Goal: Answer question/provide support: Share knowledge or assist other users

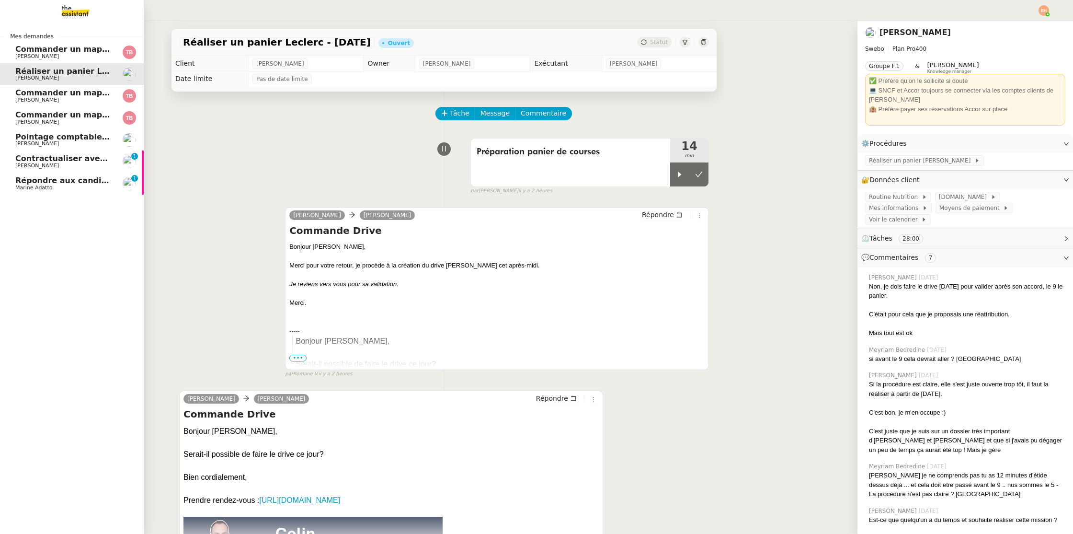
click at [80, 8] on img at bounding box center [68, 10] width 74 height 21
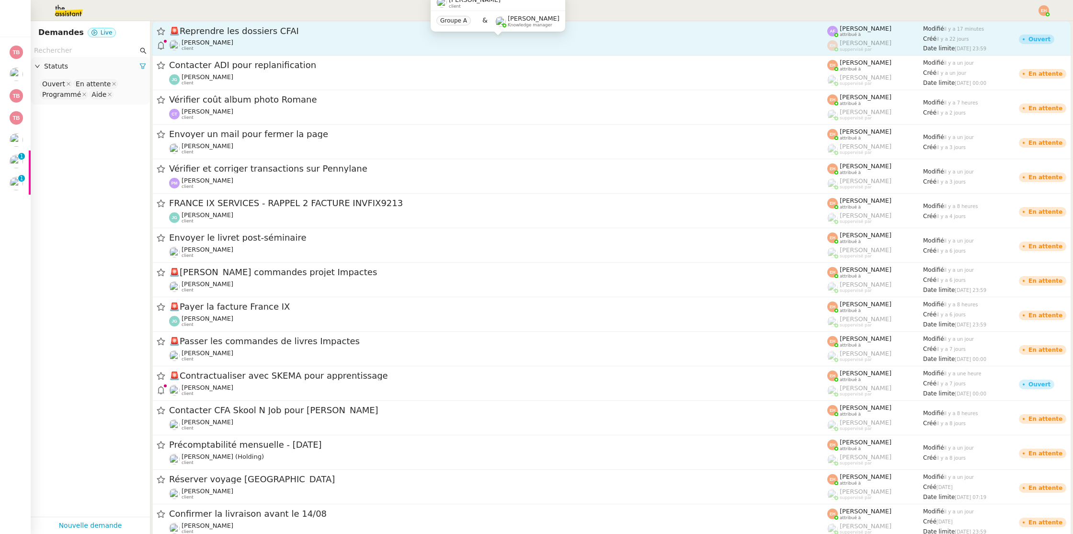
click at [304, 45] on div "[PERSON_NAME] client" at bounding box center [498, 45] width 658 height 12
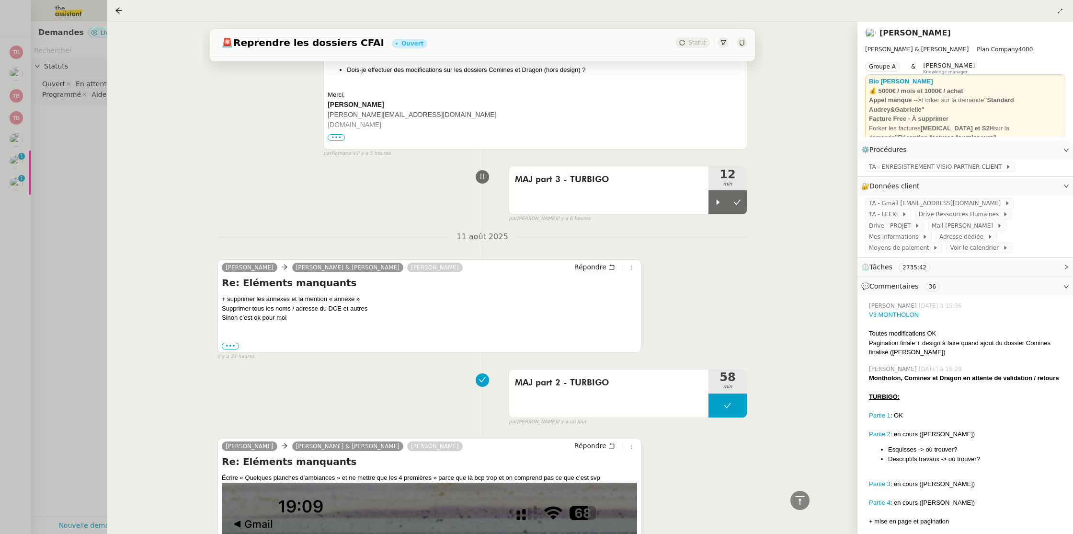
scroll to position [787, 0]
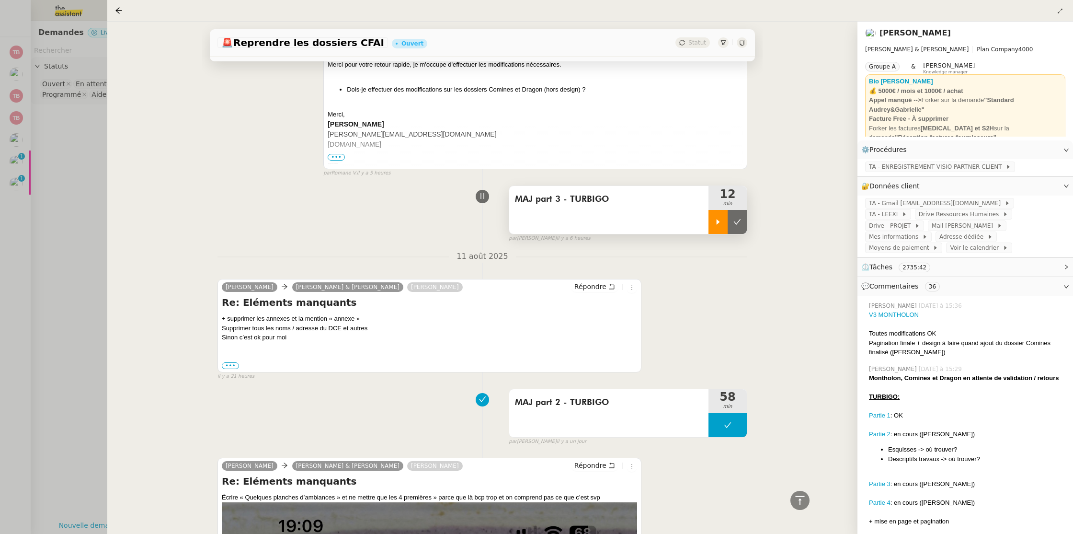
click at [719, 218] on icon at bounding box center [718, 222] width 8 height 8
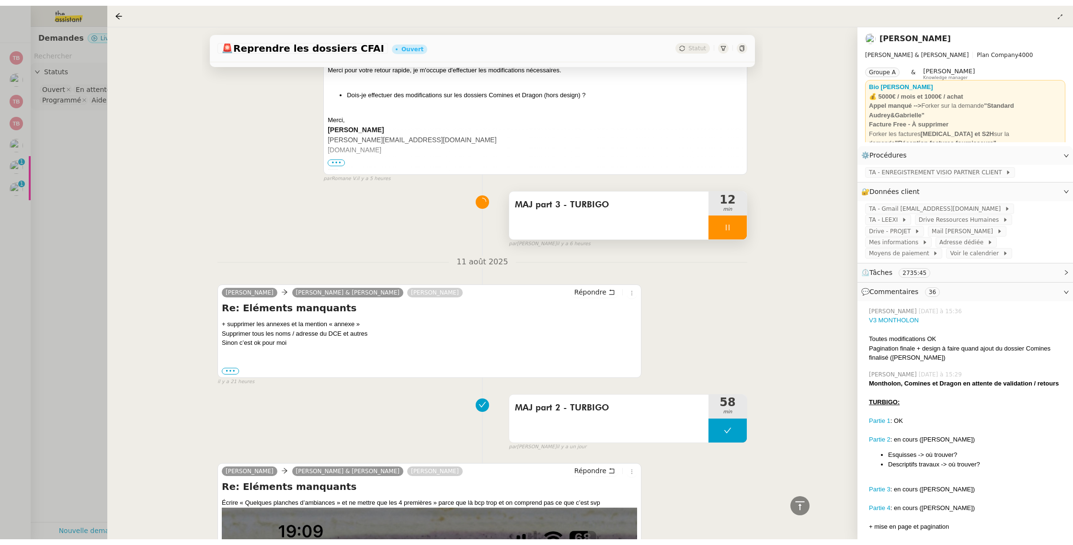
scroll to position [791, 0]
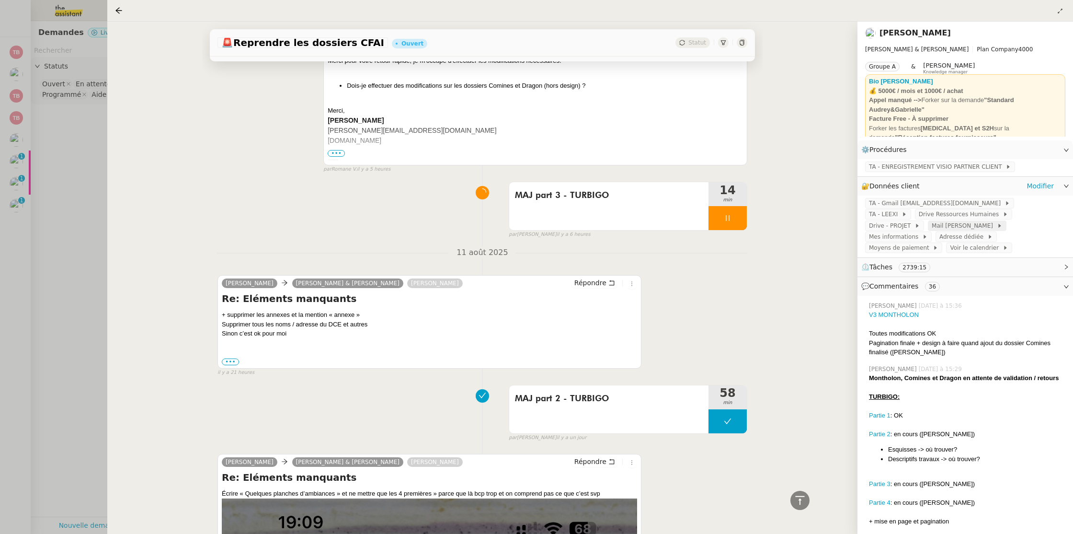
click at [932, 227] on span "Mail [PERSON_NAME]" at bounding box center [964, 226] width 65 height 10
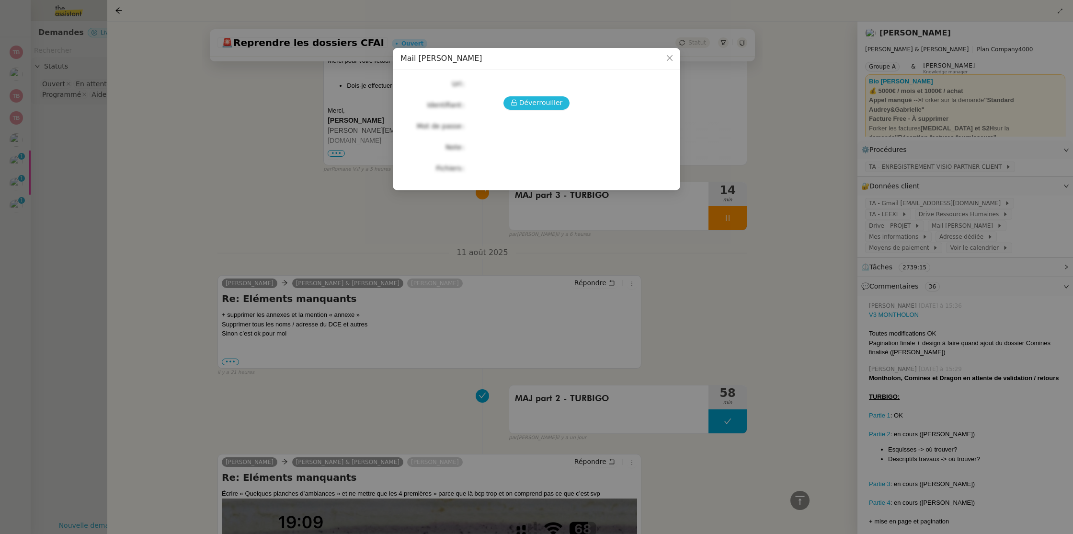
click at [542, 105] on span "Déverrouiller" at bounding box center [541, 102] width 44 height 11
click at [328, 155] on nz-modal-container "Mail [PERSON_NAME] Url Identifiant Mot de passe Note Fichiers Upload" at bounding box center [536, 267] width 1073 height 534
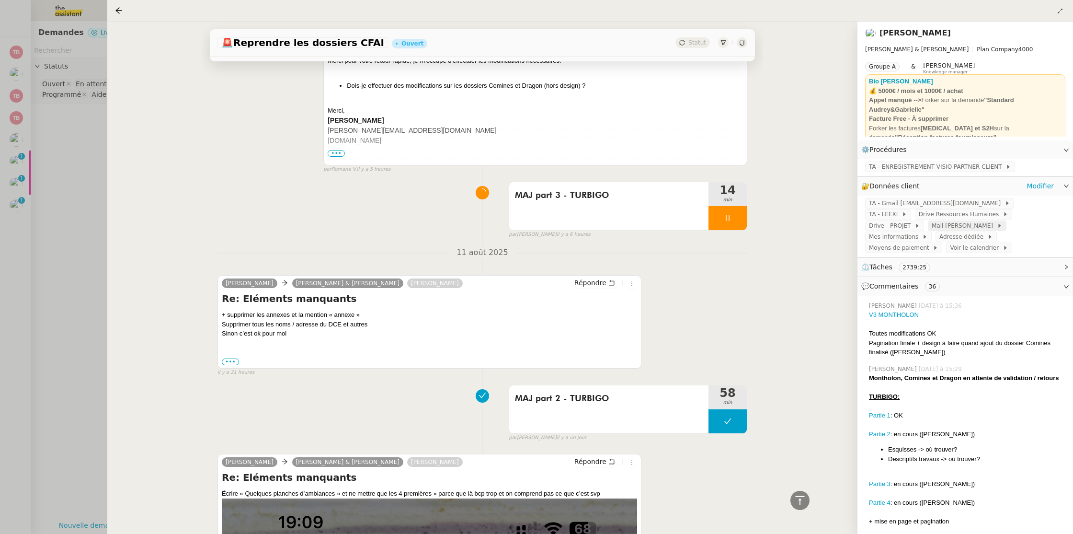
click at [997, 224] on icon at bounding box center [1000, 226] width 6 height 6
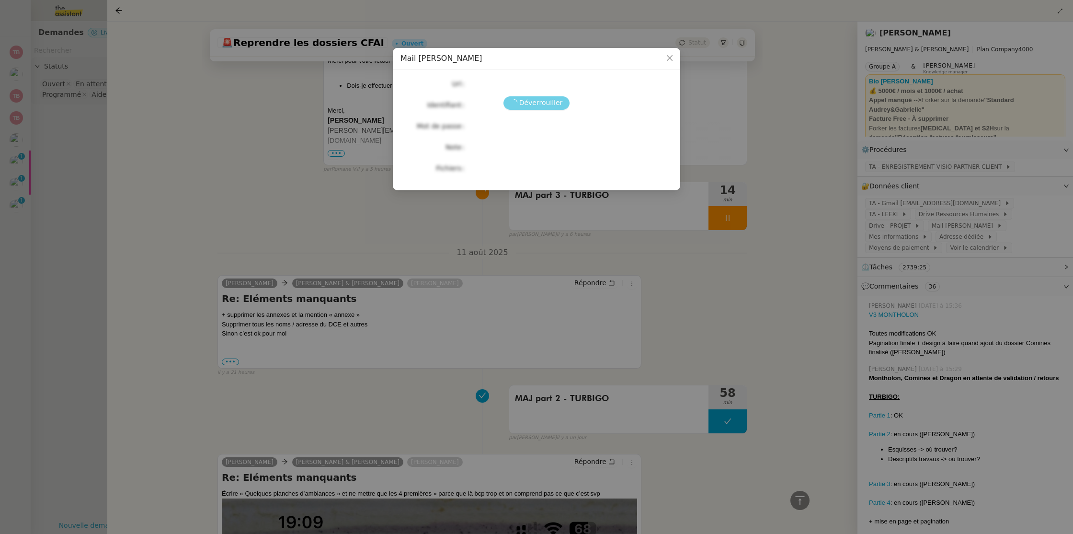
click at [545, 98] on span "Déverrouiller" at bounding box center [541, 102] width 44 height 11
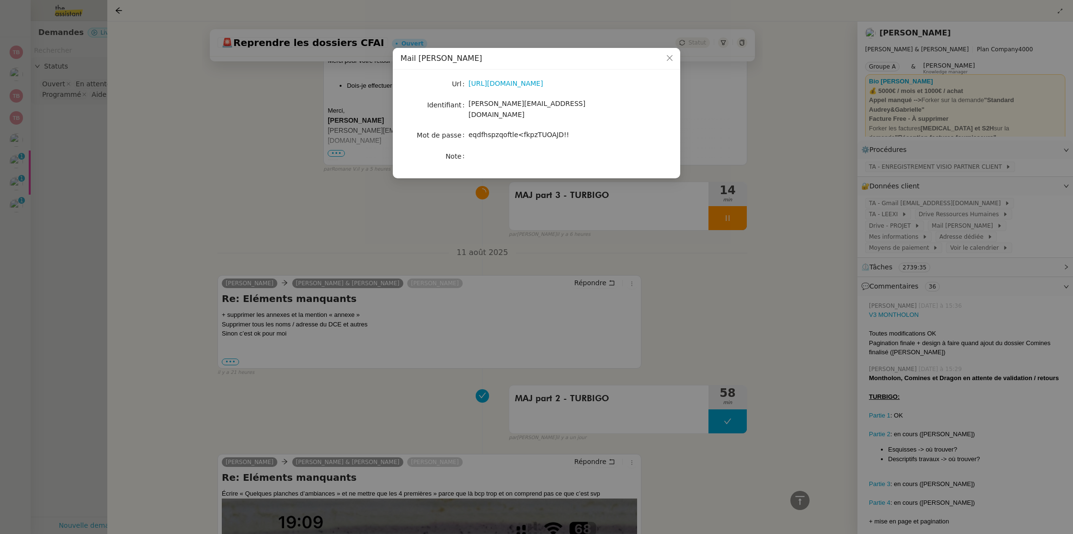
click at [932, 193] on nz-modal-container "Mail [PERSON_NAME] [URL][DOMAIN_NAME] Identifiant [PERSON_NAME][EMAIL_ADDRESS][…" at bounding box center [536, 267] width 1073 height 534
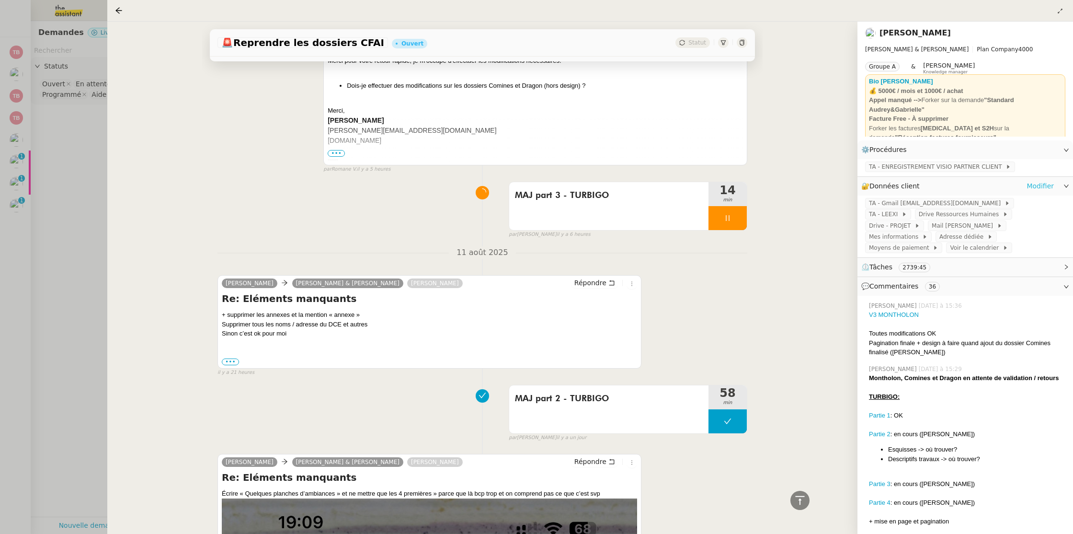
click at [1035, 185] on link "Modifier" at bounding box center [1039, 186] width 27 height 11
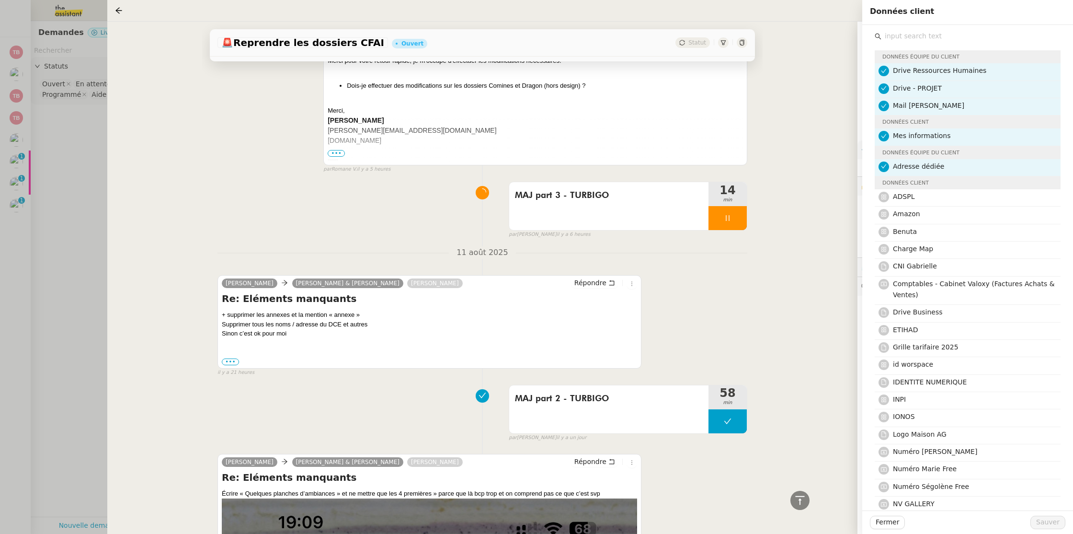
click at [698, 230] on div "par [PERSON_NAME] il y a 6 heures" at bounding box center [628, 234] width 239 height 8
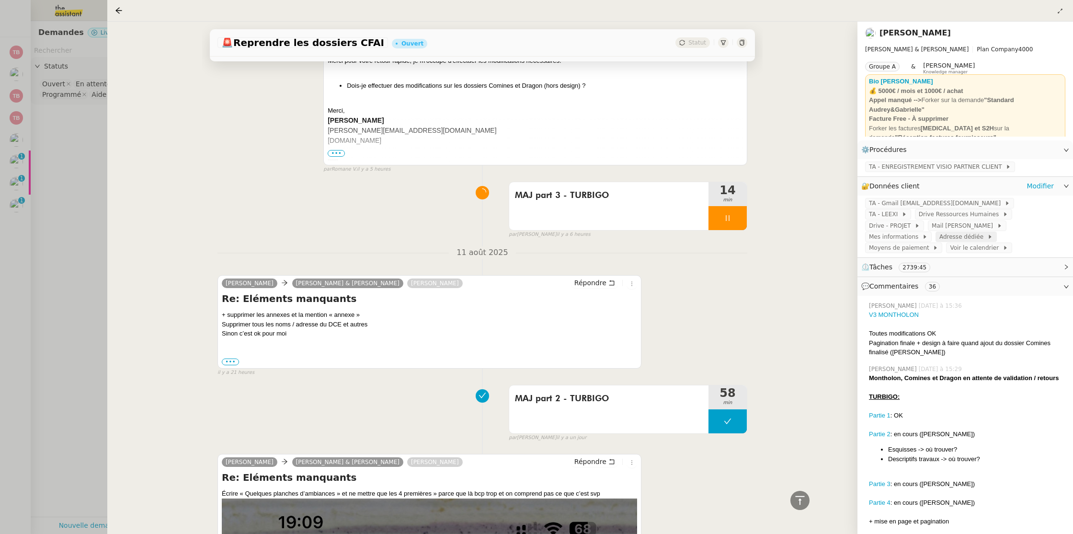
click at [987, 232] on span "Adresse dédiée" at bounding box center [963, 237] width 48 height 10
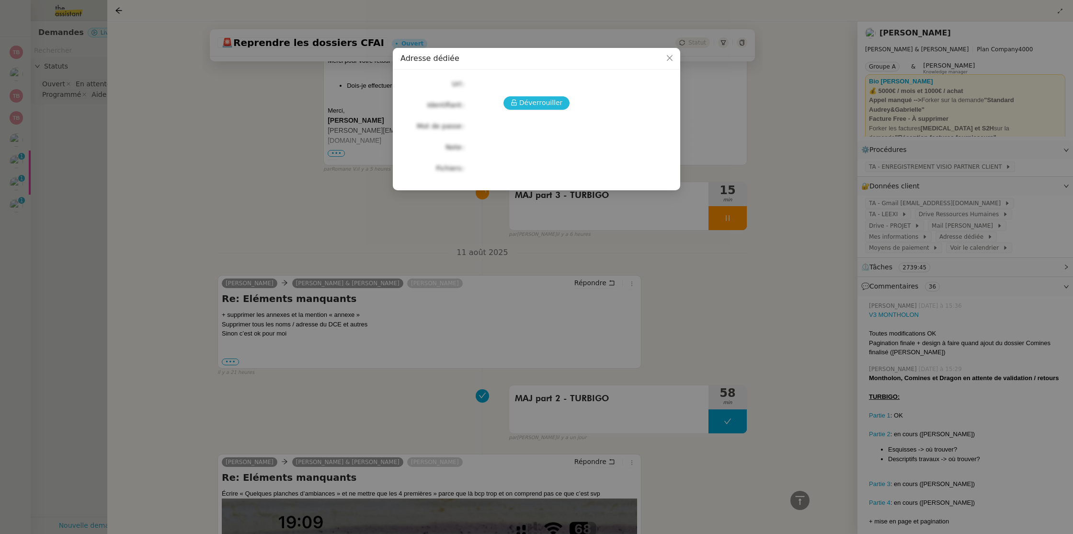
click at [521, 102] on span "Déverrouiller" at bounding box center [541, 102] width 44 height 11
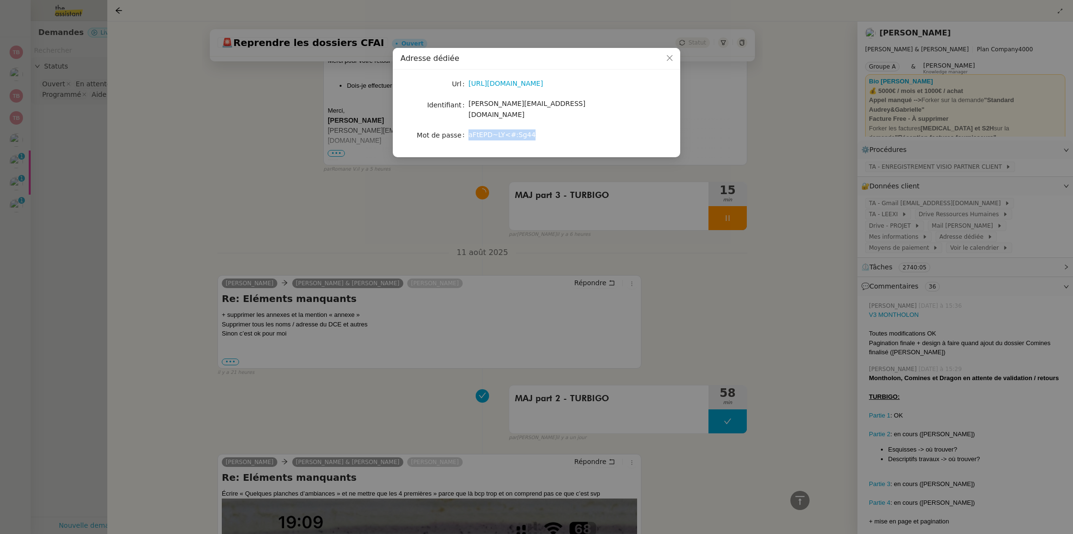
drag, startPoint x: 467, startPoint y: 127, endPoint x: 550, endPoint y: 109, distance: 84.9
click at [550, 129] on nz-form-item "Mot de passe [SECURITY_DATA]" at bounding box center [536, 134] width 272 height 13
copy nz-form-item "aFtEPD~LY<#:Sg44"
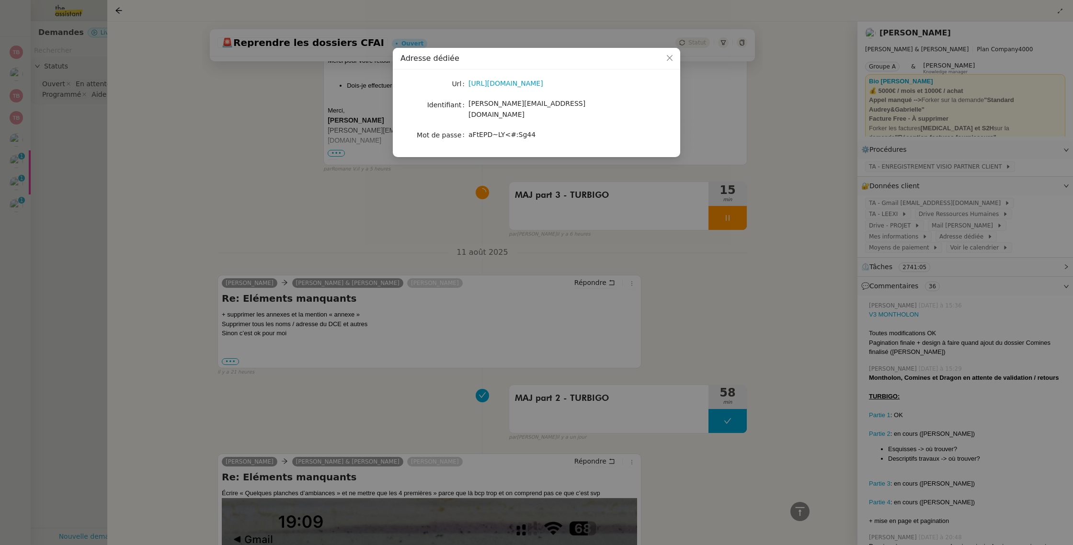
click at [260, 148] on nz-modal-container "Adresse dédiée Url [URL][DOMAIN_NAME] Identifiant [PERSON_NAME][EMAIL_ADDRESS][…" at bounding box center [536, 272] width 1073 height 545
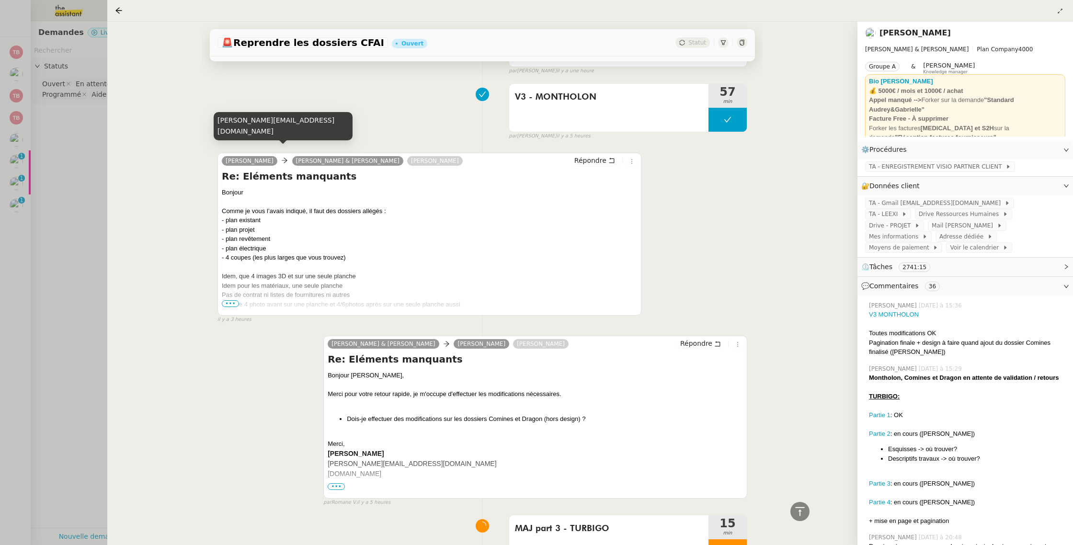
scroll to position [648, 0]
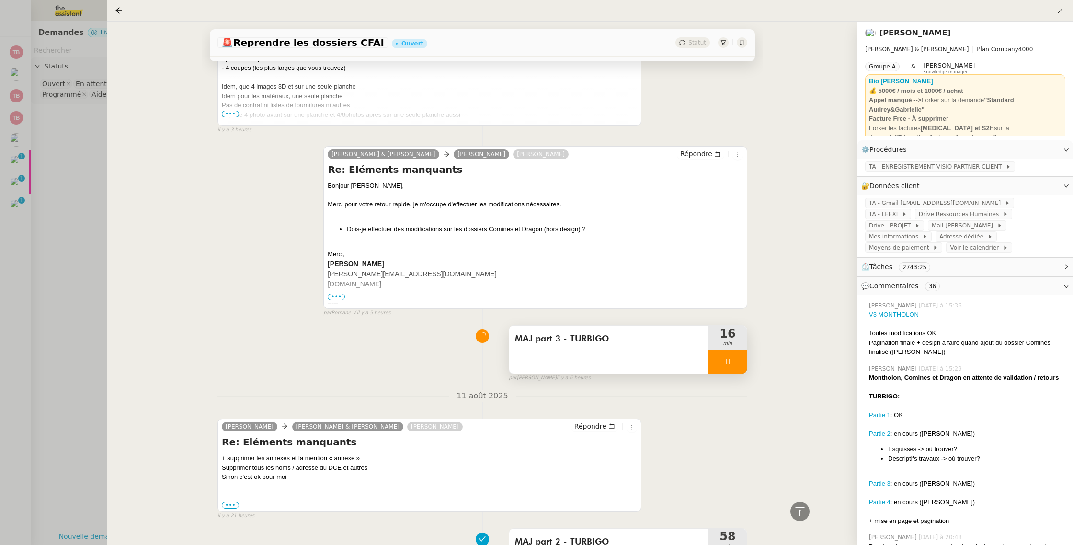
click at [737, 353] on div at bounding box center [727, 362] width 38 height 24
click at [734, 359] on icon at bounding box center [737, 361] width 7 height 5
click at [964, 348] on div "[PERSON_NAME] [DATE] à 15:36 V3 MONTHOLON Toutes modifications OK Pagination fi…" at bounding box center [965, 328] width 200 height 63
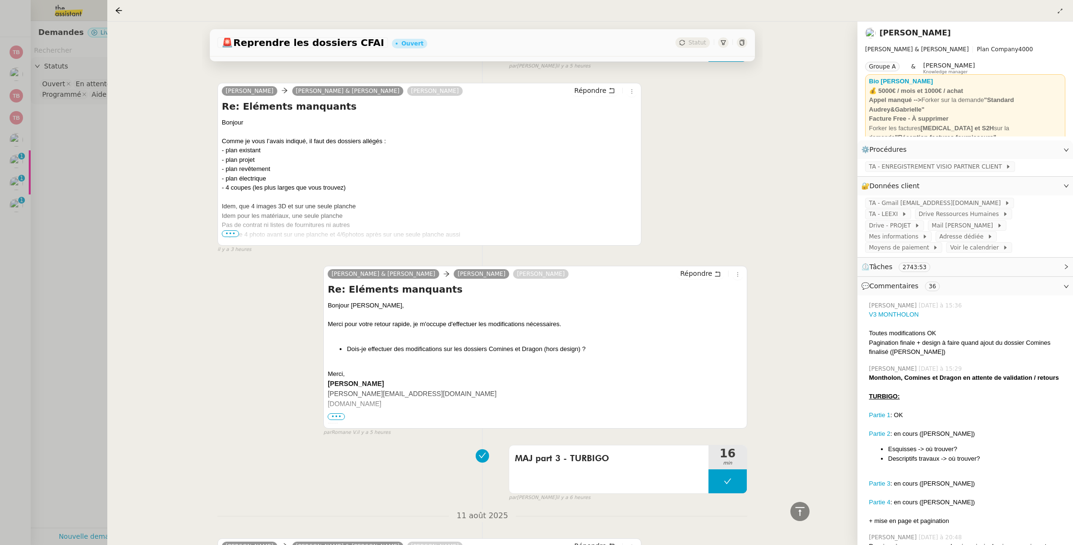
scroll to position [521, 0]
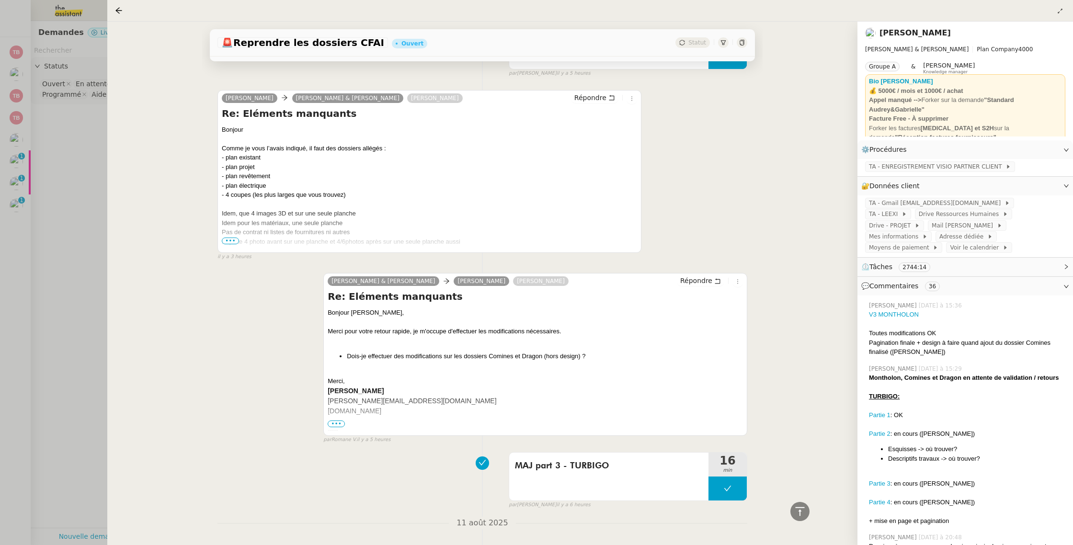
click at [228, 228] on div "Pas de contrat ni listes de fournitures ni autres" at bounding box center [429, 233] width 415 height 10
click at [226, 238] on span "•••" at bounding box center [230, 241] width 17 height 7
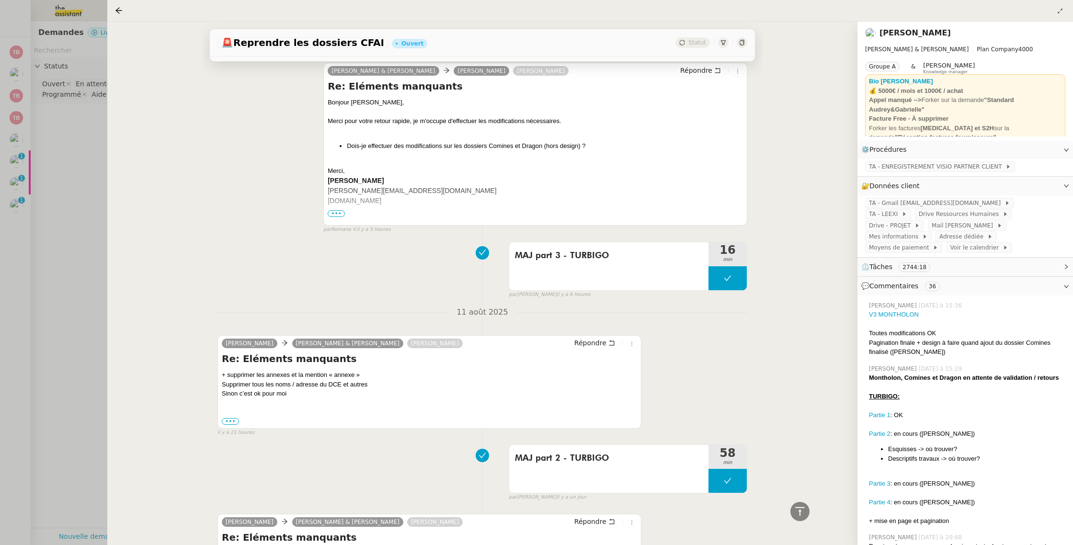
scroll to position [813, 0]
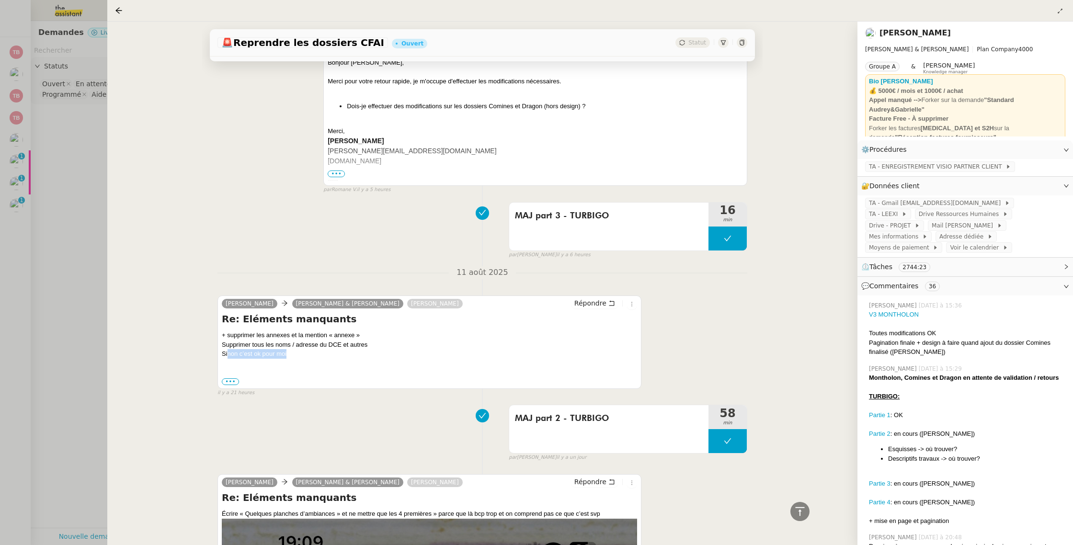
drag, startPoint x: 241, startPoint y: 343, endPoint x: 328, endPoint y: 343, distance: 87.2
click at [328, 349] on div "Sinon c’est ok pour moi ••• Le [DATE] 19:11, [PERSON_NAME] < [PERSON_NAME][EMAI…" at bounding box center [429, 367] width 415 height 37
click at [239, 232] on div "MAJ part 3 - TURBIGO 16 min false par [PERSON_NAME] il y a 6 heures" at bounding box center [482, 228] width 530 height 61
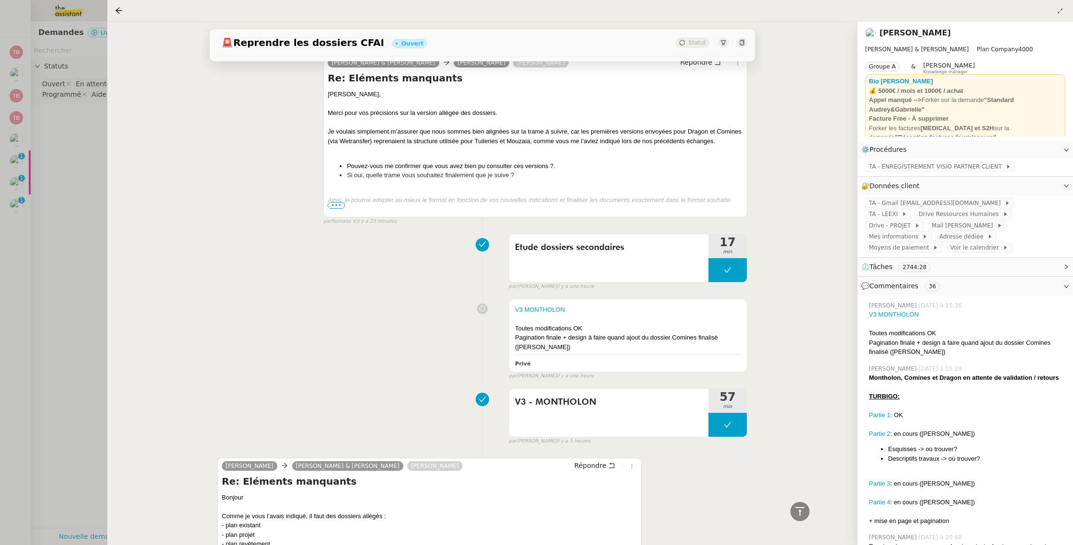
scroll to position [0, 0]
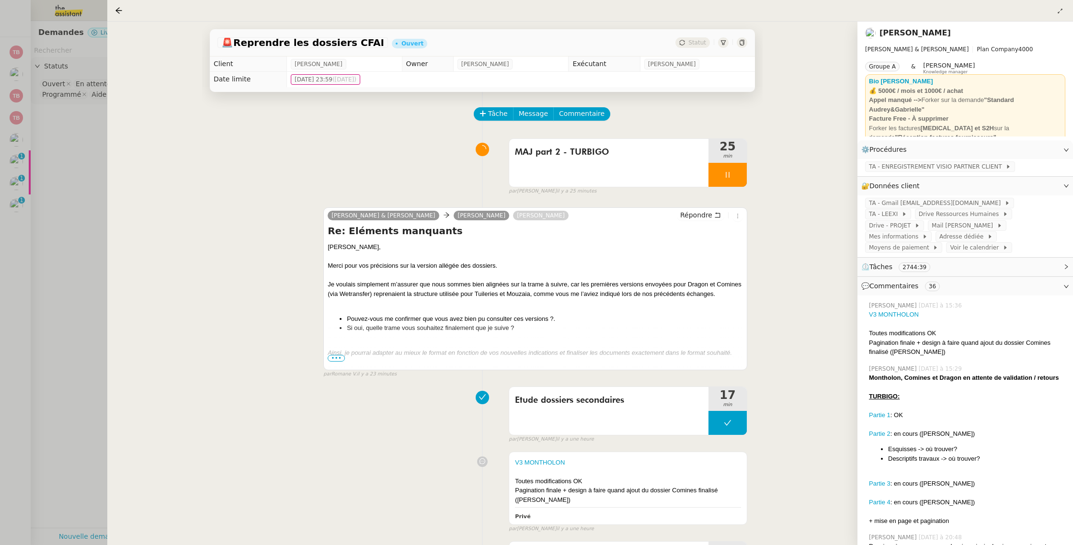
click at [35, 148] on div at bounding box center [536, 272] width 1073 height 545
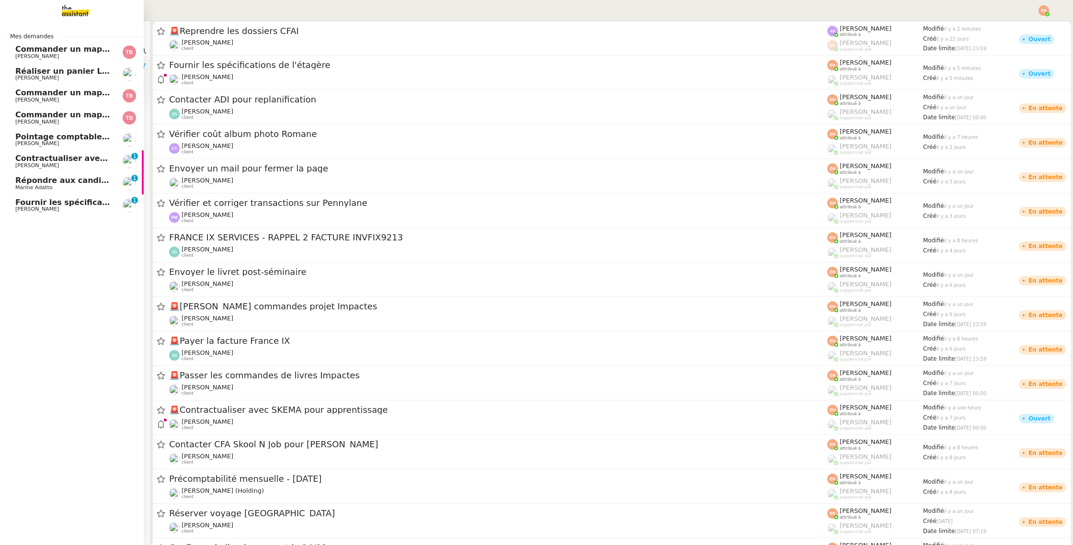
click at [86, 76] on span "[PERSON_NAME]" at bounding box center [63, 78] width 97 height 6
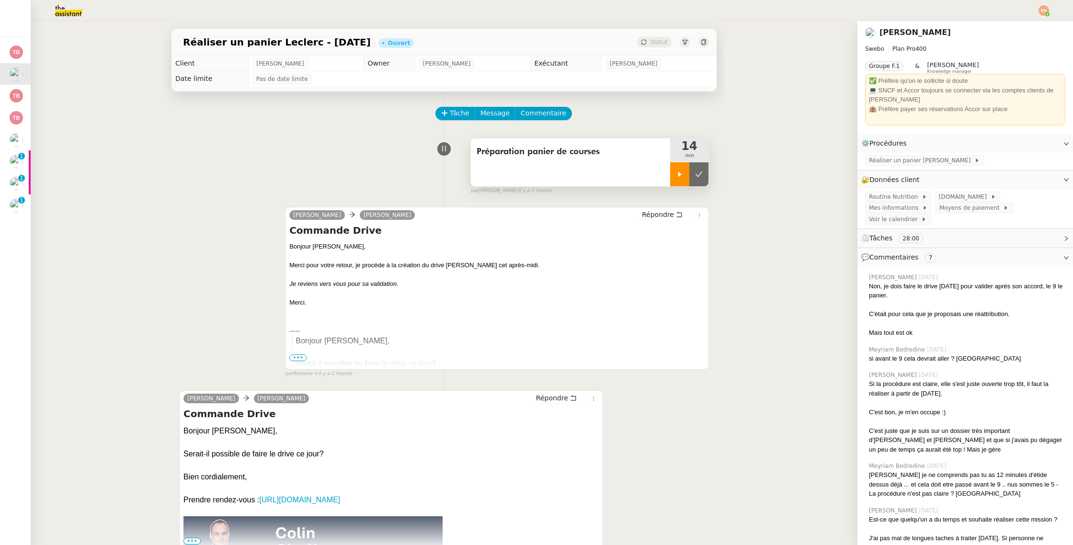
click at [687, 178] on div at bounding box center [679, 174] width 19 height 24
click at [987, 198] on span at bounding box center [989, 197] width 4 height 7
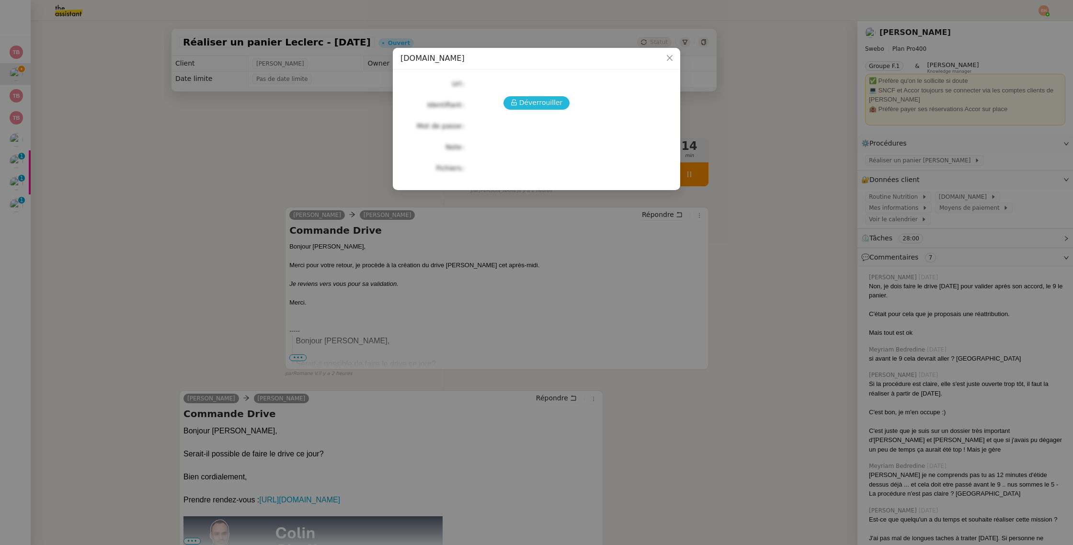
click at [542, 105] on span "Déverrouiller" at bounding box center [541, 102] width 44 height 11
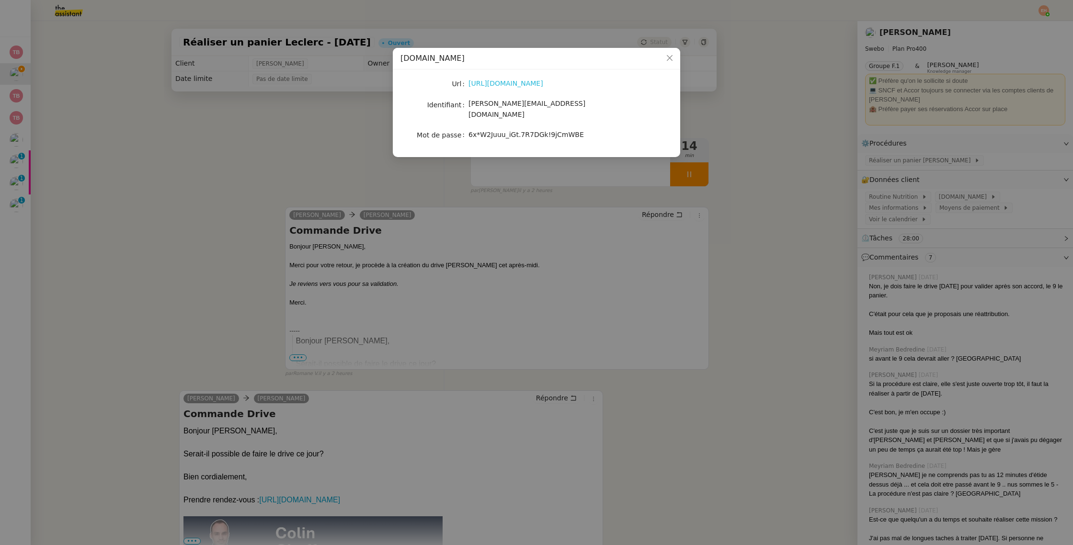
click at [537, 87] on link "[URL][DOMAIN_NAME]" at bounding box center [505, 84] width 75 height 8
drag, startPoint x: 469, startPoint y: 105, endPoint x: 624, endPoint y: 108, distance: 154.7
click at [624, 108] on div "[PERSON_NAME][EMAIL_ADDRESS][DOMAIN_NAME]" at bounding box center [547, 109] width 159 height 23
copy span "[PERSON_NAME][EMAIL_ADDRESS][DOMAIN_NAME]"
drag, startPoint x: 470, startPoint y: 125, endPoint x: 601, endPoint y: 112, distance: 131.4
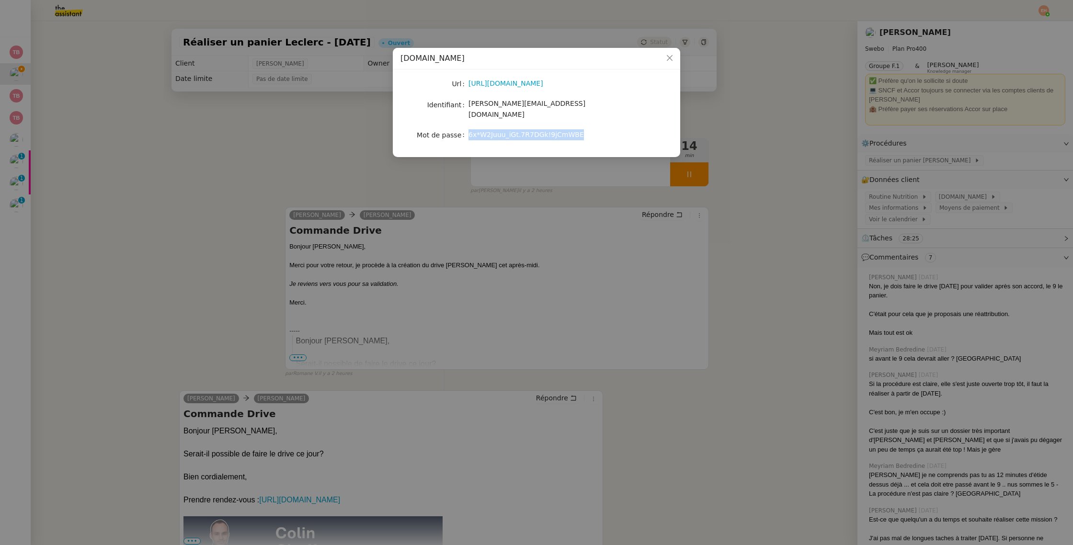
click at [608, 128] on div "6x*W2Juuu_iGt.7R7DGk!9jCmWBE" at bounding box center [547, 134] width 159 height 13
click at [496, 128] on div "6x*W2Juuu_iGt.7R7DGk!9jCmWBE" at bounding box center [547, 134] width 159 height 13
drag, startPoint x: 469, startPoint y: 127, endPoint x: 581, endPoint y: 128, distance: 112.6
click at [581, 129] on div "6x*W2Juuu_iGt.7R7DGk!9jCmWBE" at bounding box center [547, 134] width 159 height 11
copy span "6x*W2Juuu_iGt.7R7DGk!9jCmWBE"
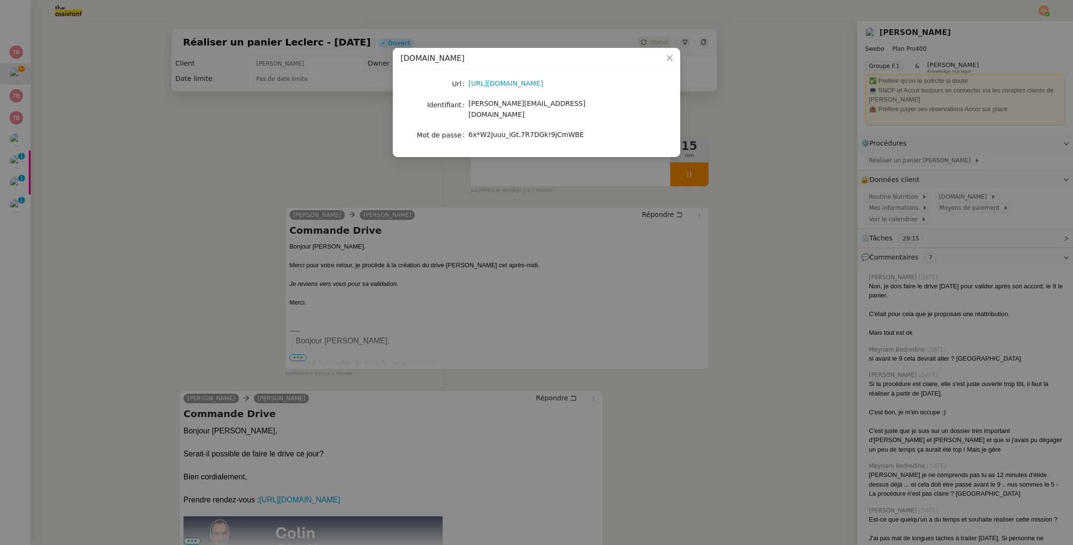
drag, startPoint x: 518, startPoint y: 223, endPoint x: 532, endPoint y: 220, distance: 14.3
click at [519, 223] on nz-modal-container "[DOMAIN_NAME][PERSON_NAME] [URL][DOMAIN_NAME] Identifiant [PERSON_NAME][EMAIL_A…" at bounding box center [536, 272] width 1073 height 545
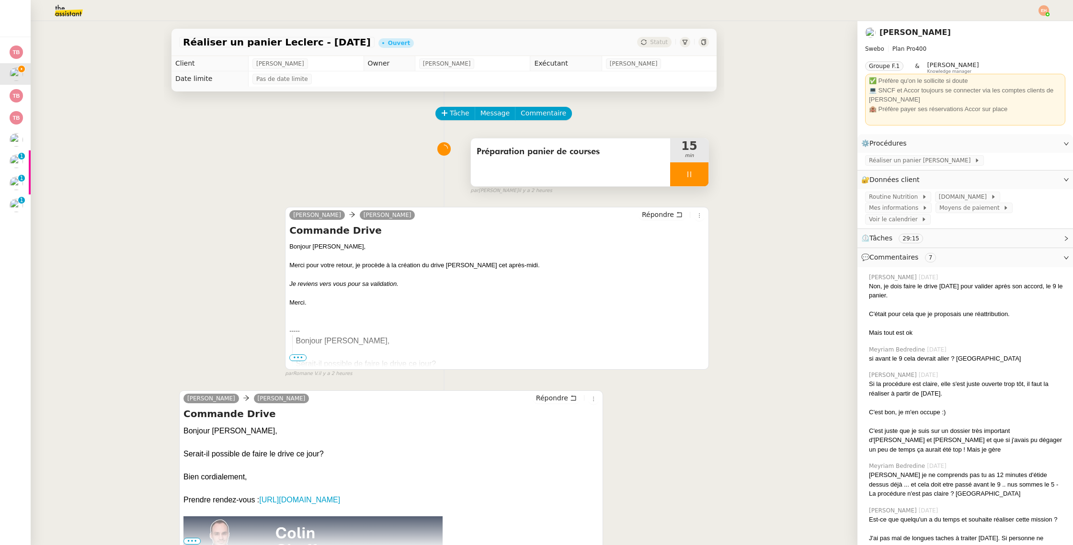
click at [679, 181] on div at bounding box center [689, 174] width 38 height 24
click at [703, 179] on button at bounding box center [698, 174] width 19 height 24
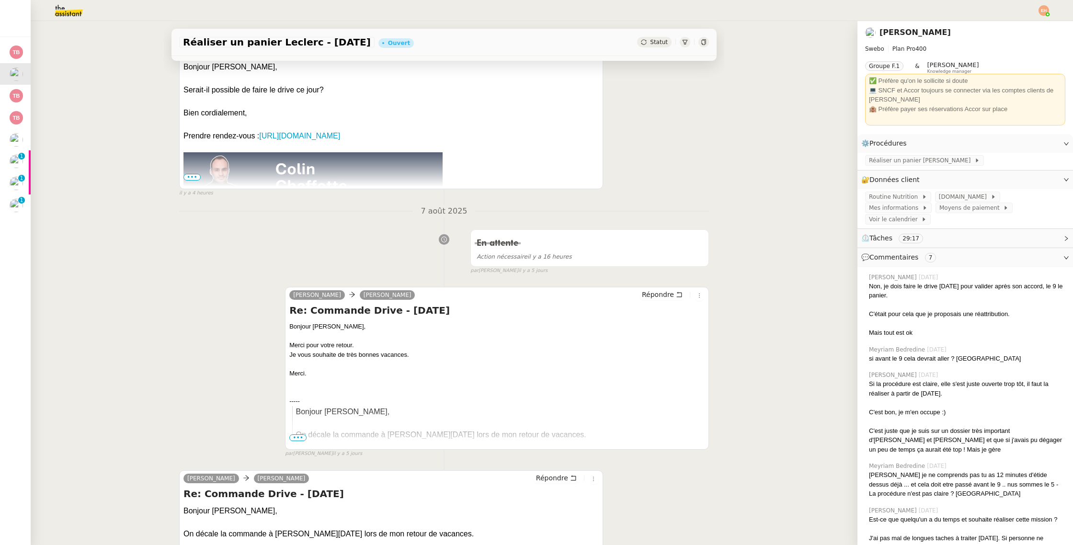
scroll to position [365, 0]
click at [908, 199] on span "Routine Nutrition" at bounding box center [895, 197] width 53 height 10
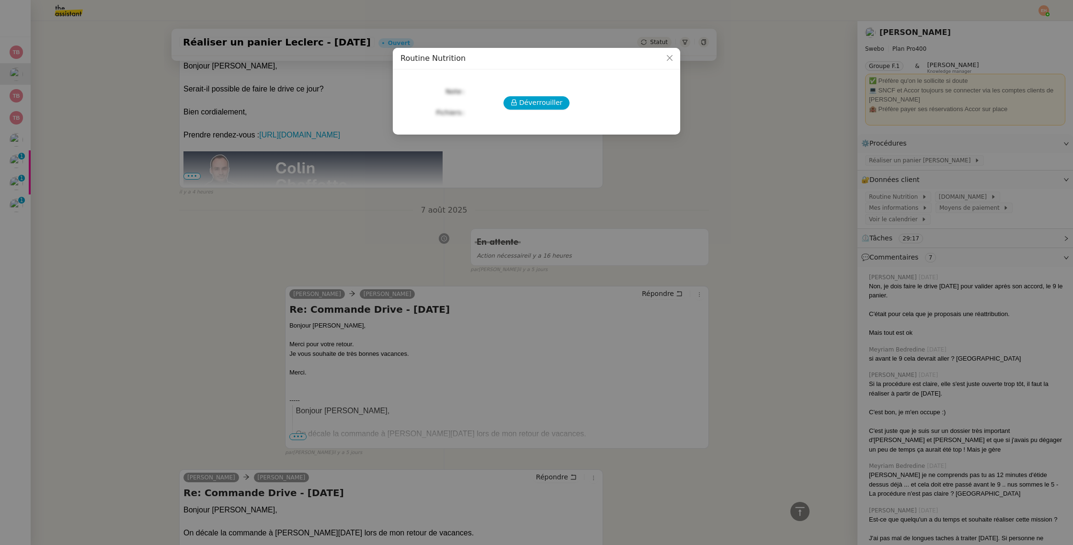
click at [908, 199] on nz-modal-container "Routine Nutrition Déverrouiller Note Fichiers Upload" at bounding box center [536, 272] width 1073 height 545
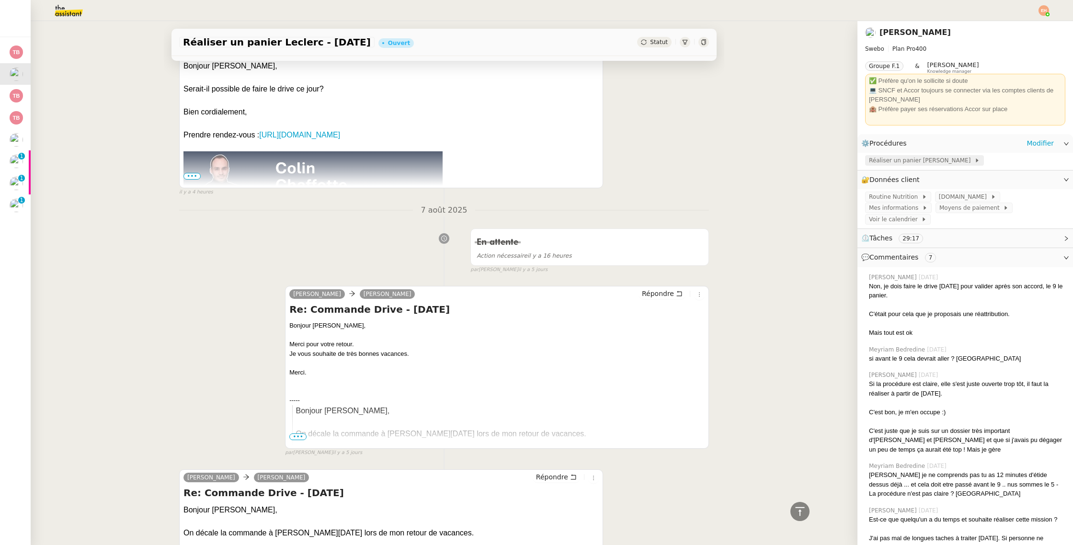
click at [900, 158] on span "Réaliser un panier [PERSON_NAME]" at bounding box center [921, 161] width 105 height 10
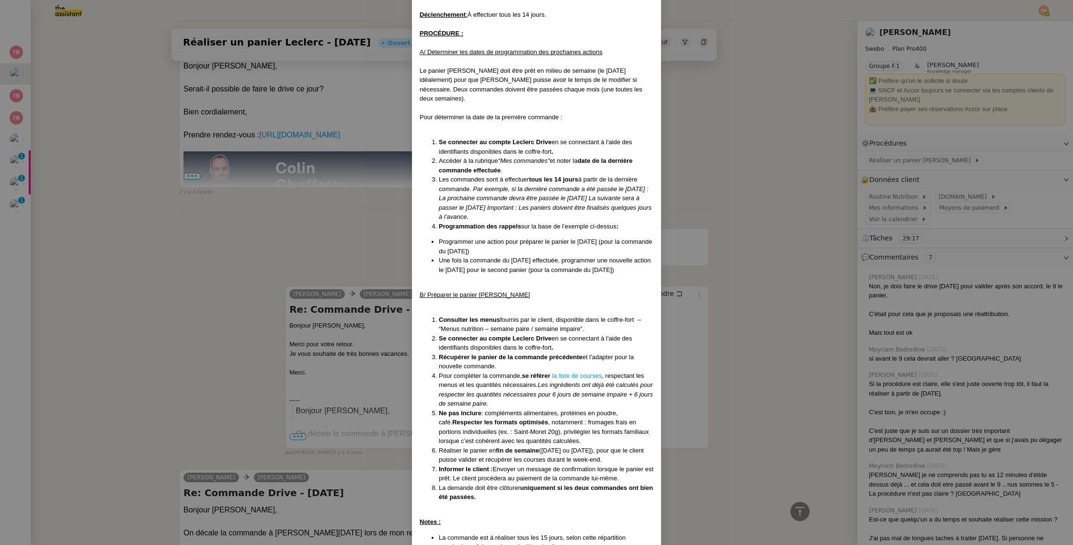
scroll to position [176, 0]
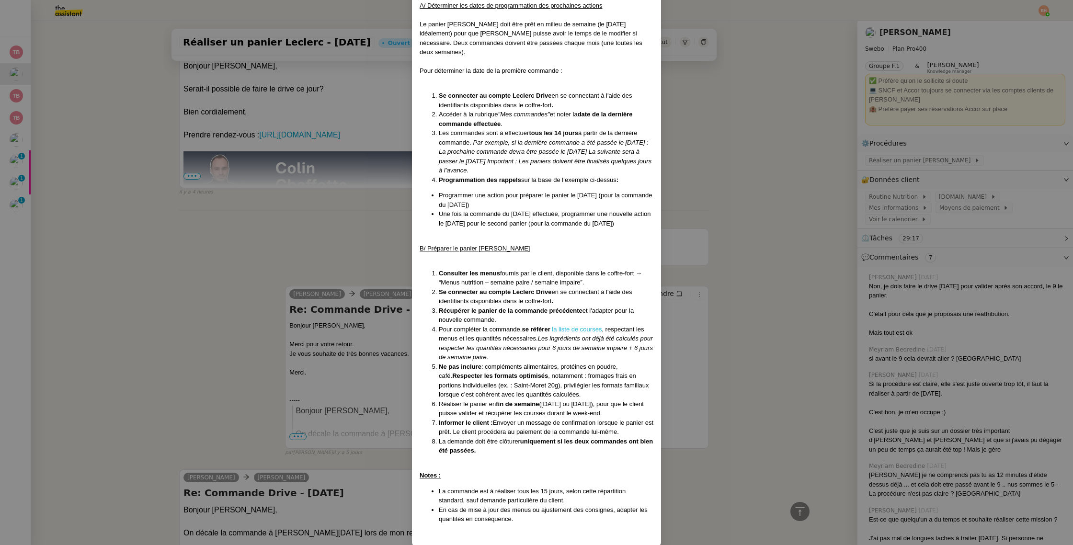
click at [567, 326] on link "la liste de courses" at bounding box center [577, 329] width 50 height 7
click at [103, 126] on nz-modal-container "Créé le [DATE] MAJ le [DATE] Contexte : Le client souhaite que nous réalisions,…" at bounding box center [536, 272] width 1073 height 545
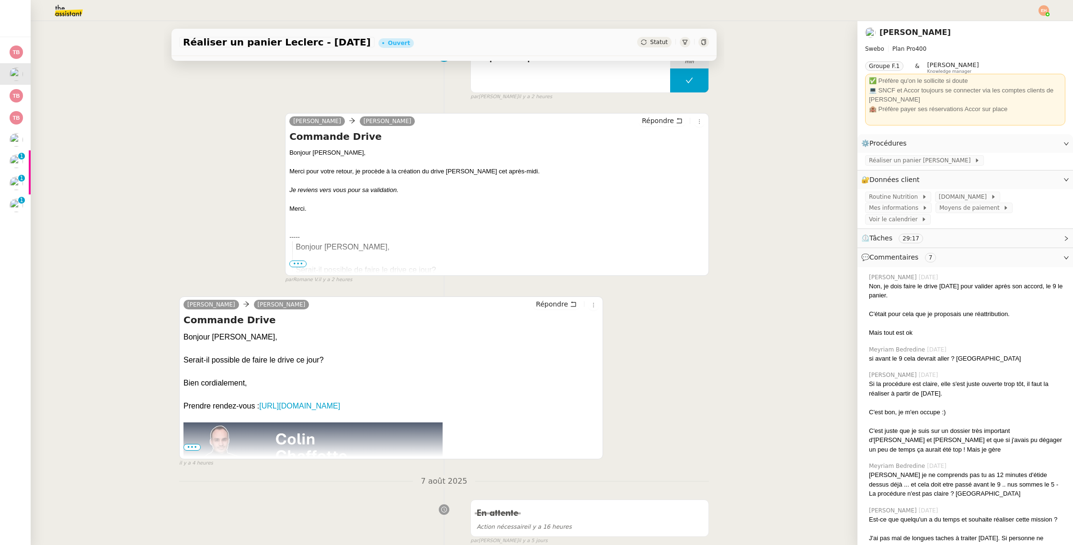
scroll to position [0, 0]
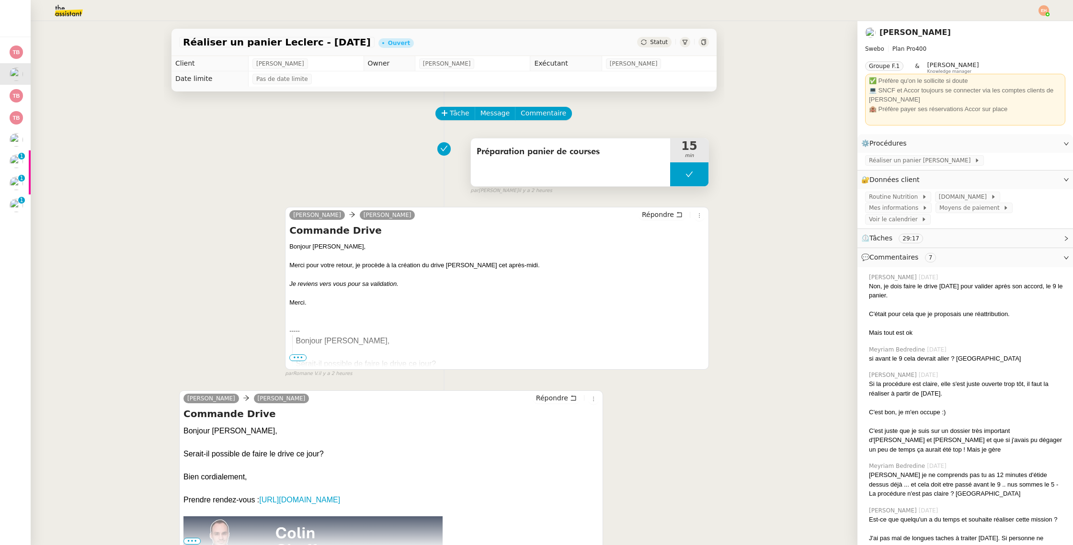
click at [700, 183] on button at bounding box center [689, 174] width 38 height 24
click at [684, 180] on div at bounding box center [679, 174] width 19 height 24
click at [563, 402] on span "Répondre" at bounding box center [552, 398] width 32 height 10
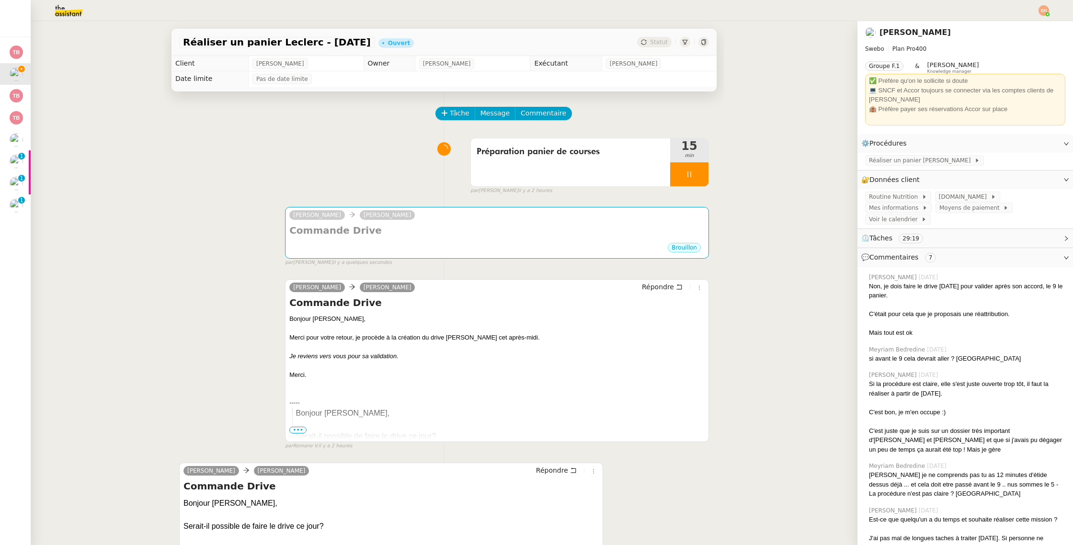
click at [675, 278] on div "[PERSON_NAME] Répondre Commande Drive Bonjour [PERSON_NAME], Merci pour votre r…" at bounding box center [444, 361] width 530 height 180
click at [671, 286] on span "Répondre" at bounding box center [658, 287] width 32 height 10
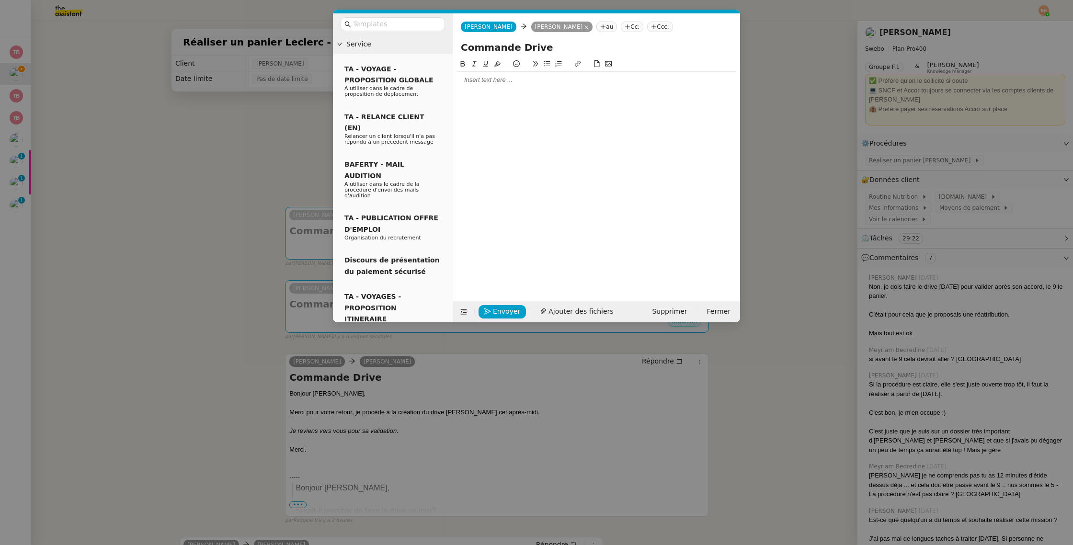
drag, startPoint x: 497, startPoint y: 92, endPoint x: 497, endPoint y: 83, distance: 9.1
click at [497, 92] on div at bounding box center [596, 172] width 279 height 228
click at [498, 81] on div at bounding box center [596, 80] width 279 height 9
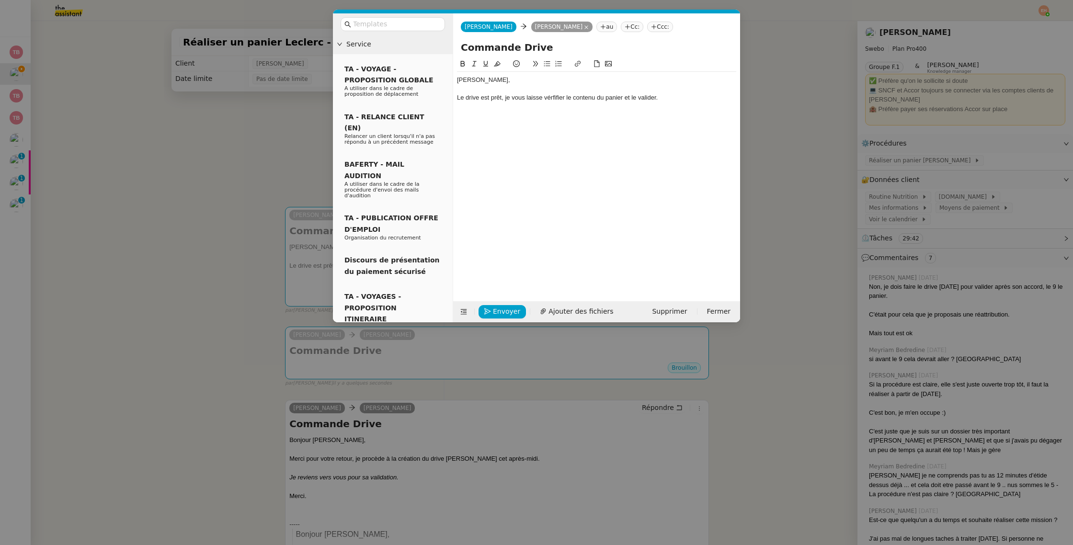
click at [560, 100] on div "Le drive est prêt, je vous laisse vérfifier le contenu du panier et le valider." at bounding box center [596, 97] width 279 height 9
click at [0, 0] on lt-span "vé ri fier" at bounding box center [0, 0] width 0 height 0
drag, startPoint x: 816, startPoint y: 160, endPoint x: 831, endPoint y: 165, distance: 15.9
click at [816, 161] on nz-modal-container "Service TA - VOYAGE - PROPOSITION GLOBALE A utiliser dans le cadre de propositi…" at bounding box center [536, 272] width 1073 height 545
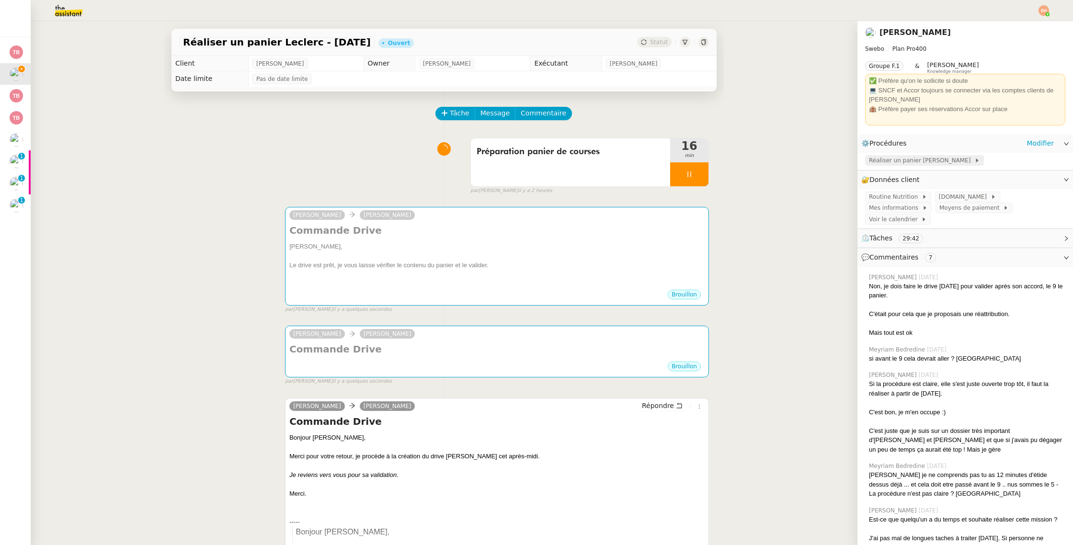
click at [928, 163] on span "Réaliser un panier [PERSON_NAME]" at bounding box center [921, 161] width 105 height 10
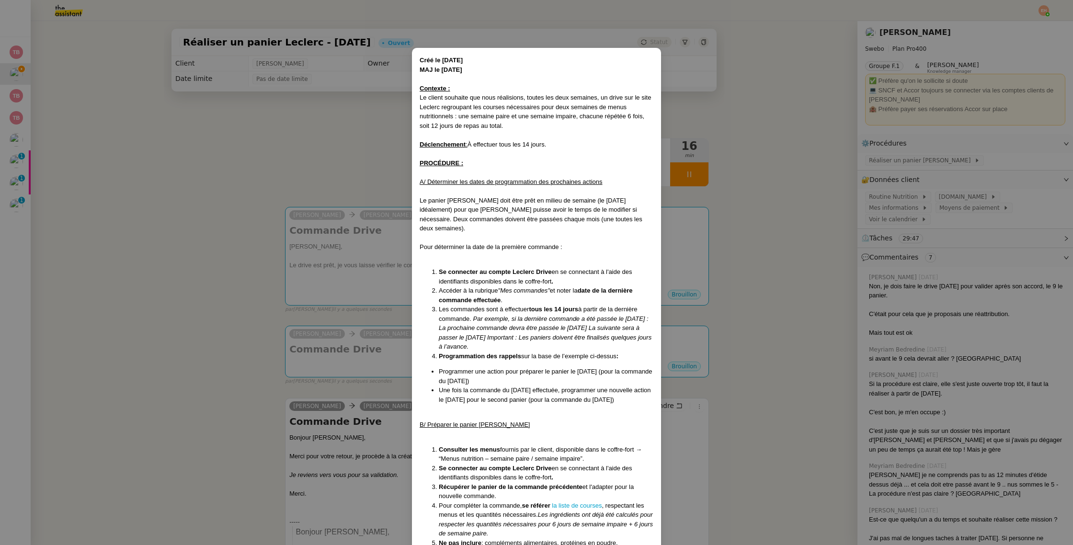
scroll to position [180, 0]
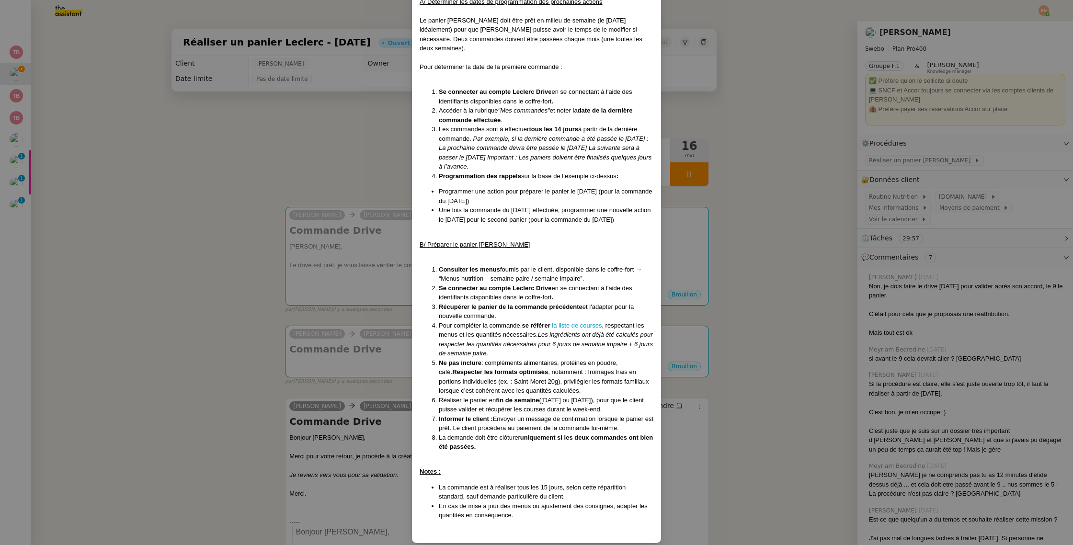
click at [337, 282] on nz-modal-container "Créé le [DATE] MAJ le [DATE] Contexte : Le client souhaite que nous réalisions,…" at bounding box center [536, 272] width 1073 height 545
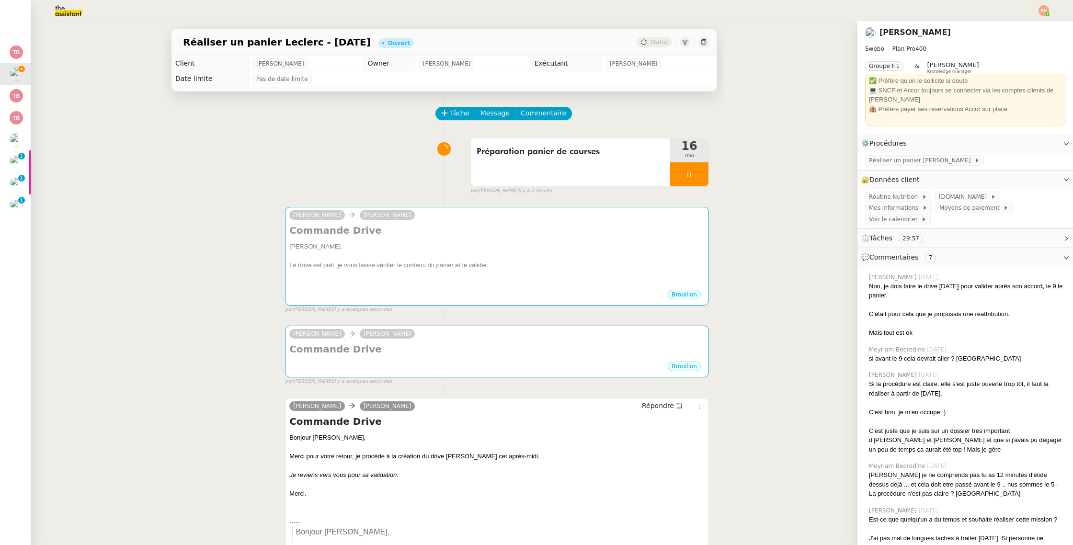
scroll to position [132, 0]
click at [472, 269] on div "Le drive est prêt, je vous laisse vérifier le contenu du panier et le valider." at bounding box center [496, 266] width 415 height 10
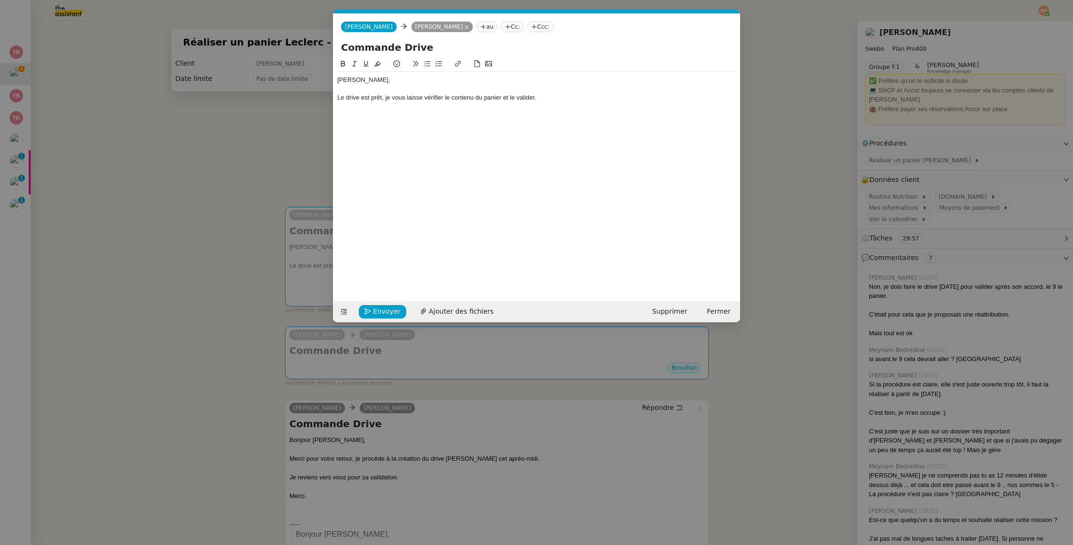
scroll to position [0, 20]
click at [567, 106] on div at bounding box center [536, 107] width 399 height 9
click at [373, 114] on div "J'ai ajouté : du riz et des pâtes mais pas de farine, levure et lait," at bounding box center [536, 115] width 399 height 9
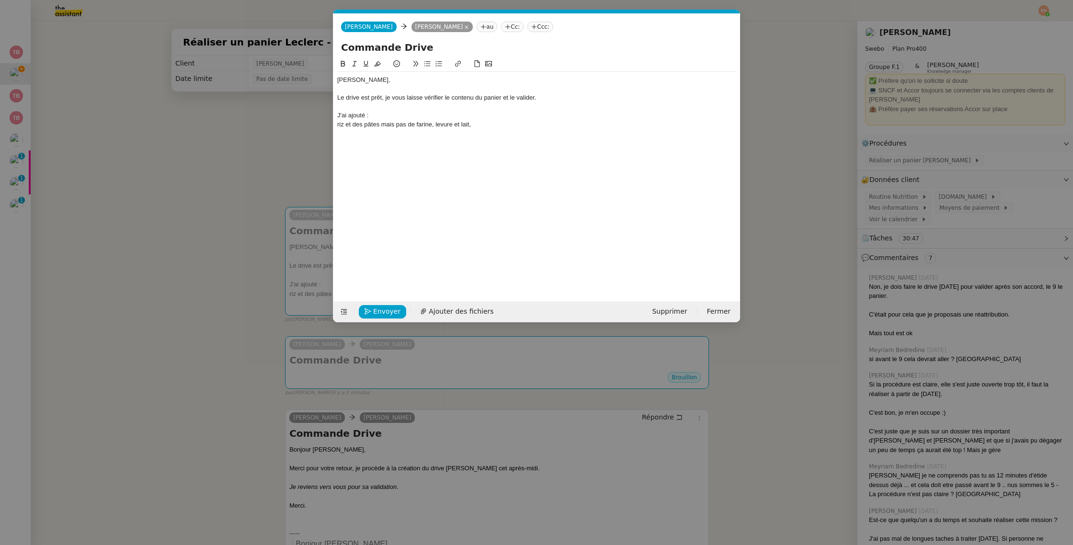
click at [423, 64] on button at bounding box center [426, 63] width 11 height 11
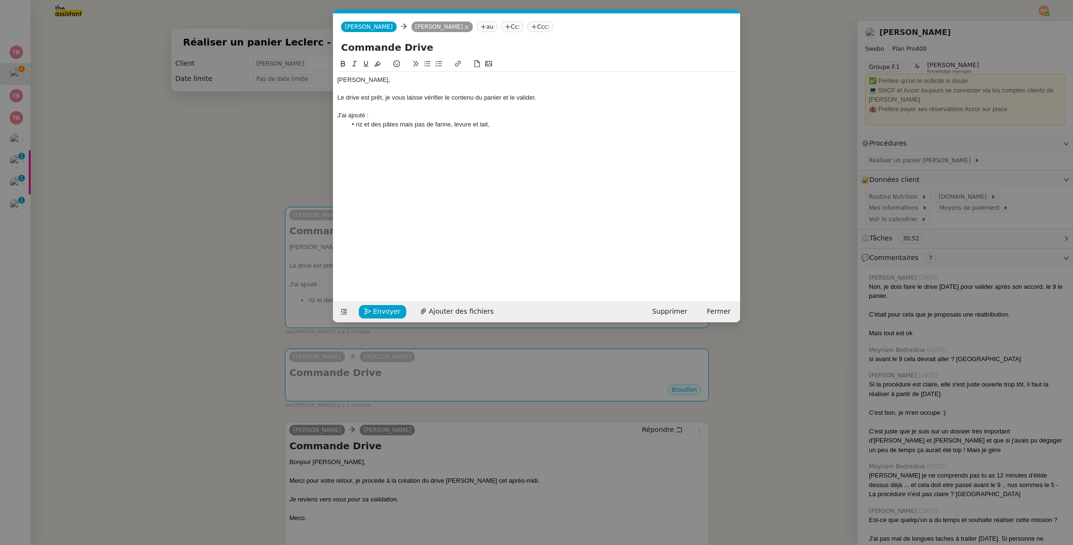
click at [382, 125] on li "riz et des pâtes mais pas de farine, levure et lait," at bounding box center [542, 124] width 390 height 9
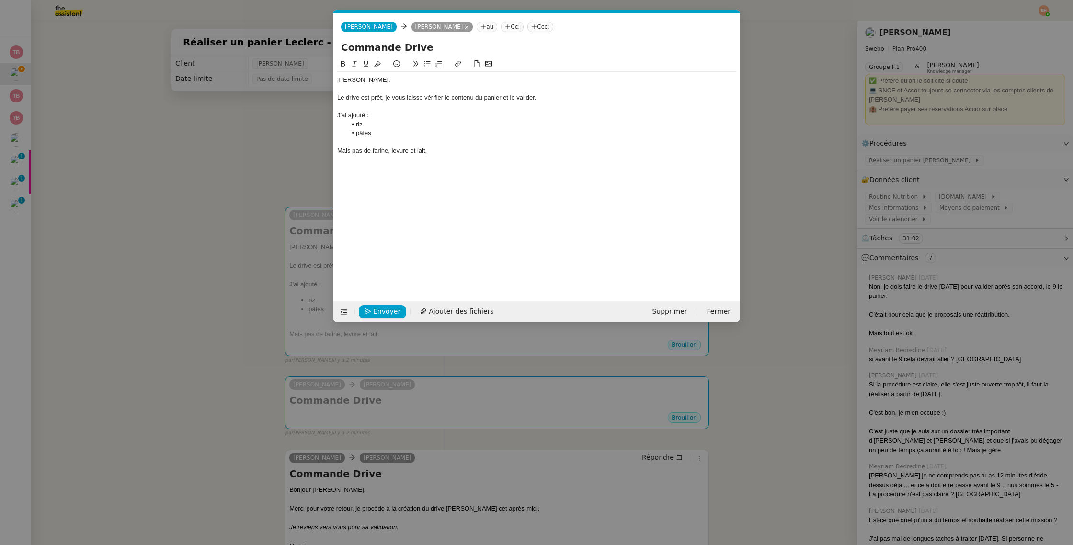
drag, startPoint x: 372, startPoint y: 150, endPoint x: 383, endPoint y: 151, distance: 10.5
click at [372, 150] on div "Mais pas de farine, levure et lait," at bounding box center [536, 151] width 399 height 9
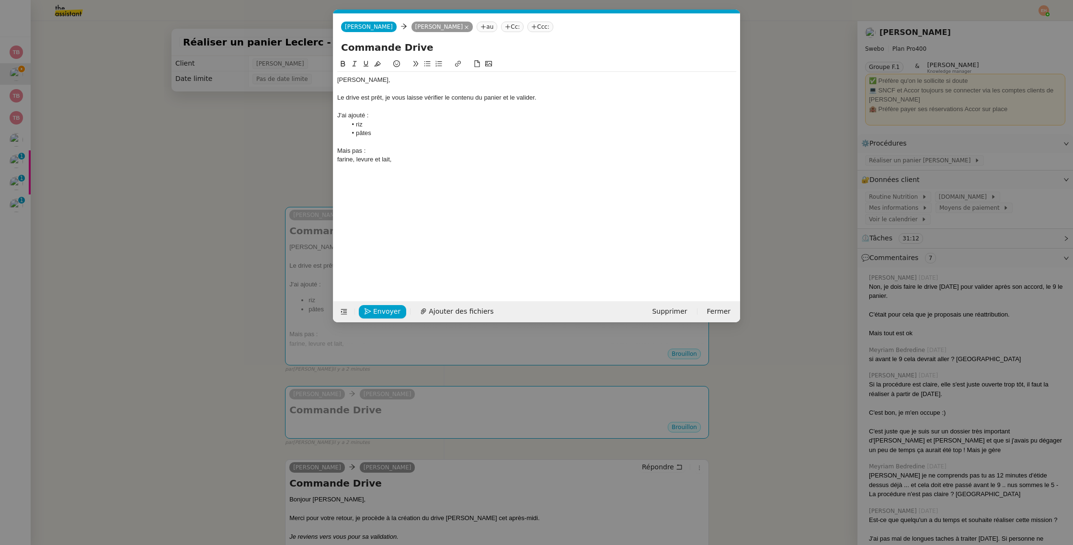
click at [429, 64] on icon at bounding box center [427, 63] width 6 height 5
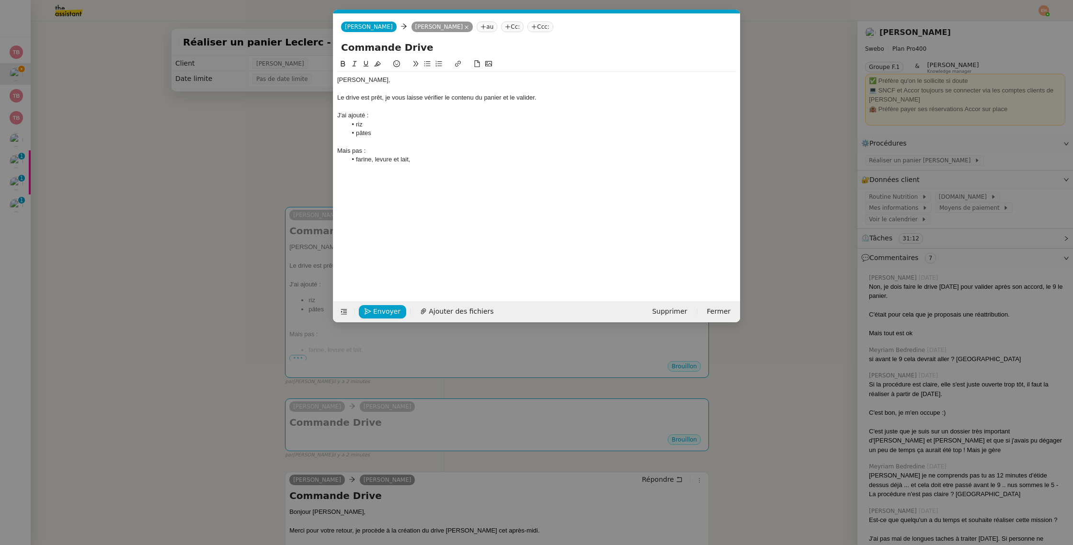
click at [375, 160] on li "farine, levure et lait," at bounding box center [542, 159] width 390 height 9
click at [402, 136] on li "pâtes" at bounding box center [542, 133] width 390 height 9
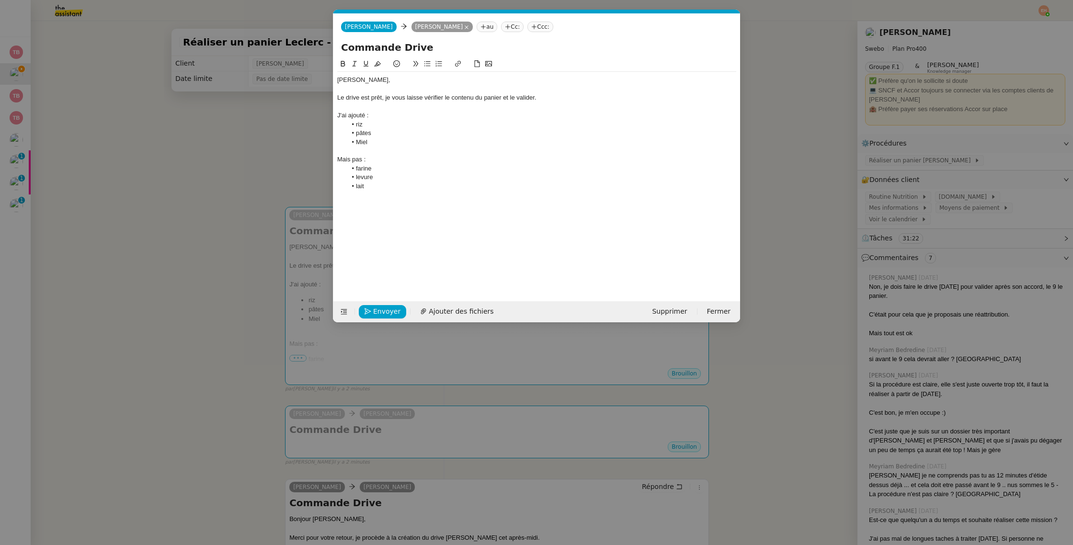
click at [382, 187] on li "lait" at bounding box center [542, 186] width 390 height 9
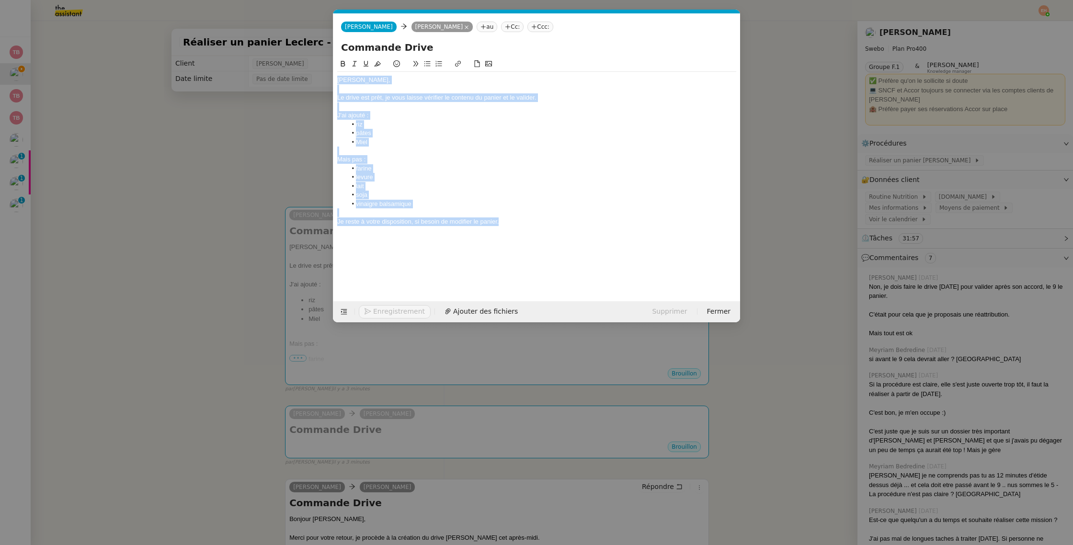
copy div "[PERSON_NAME], Le drive est prêt, je vous laisse vérifier le contenu du panier …"
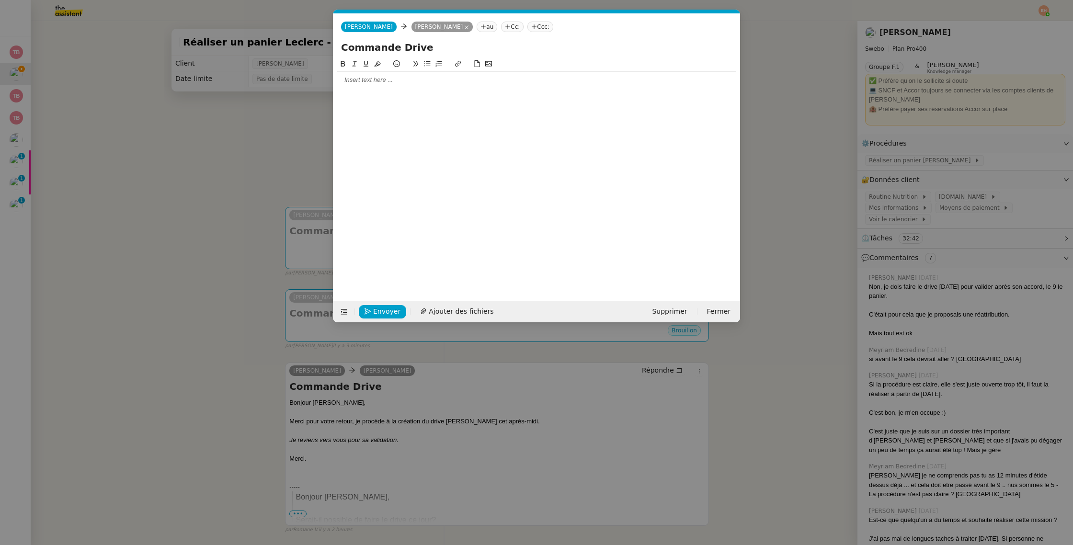
scroll to position [0, 0]
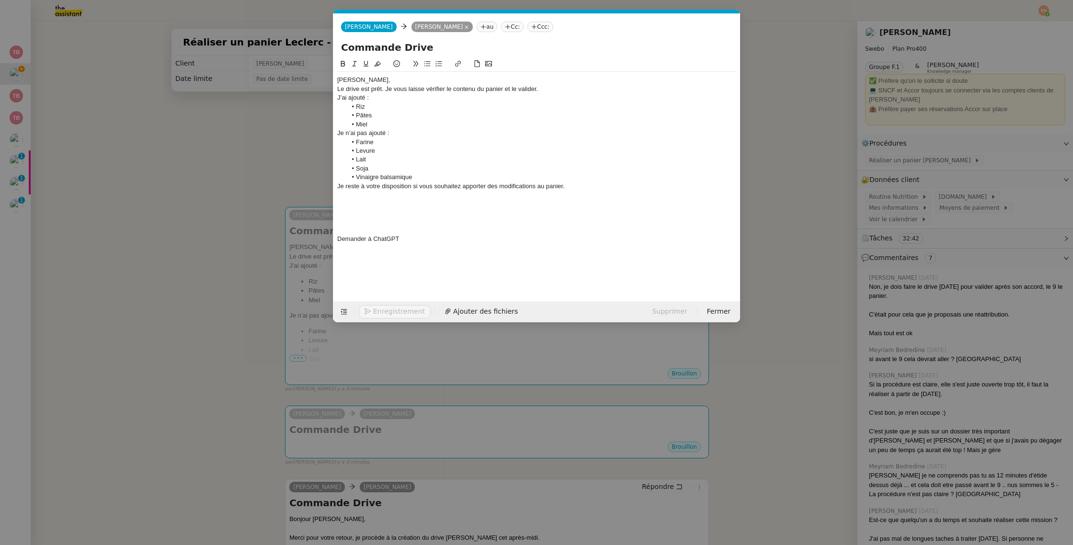
click at [410, 240] on div "Demander à ChatGPT" at bounding box center [536, 239] width 399 height 9
drag, startPoint x: 416, startPoint y: 239, endPoint x: 350, endPoint y: 201, distance: 76.4
click at [350, 201] on div "[PERSON_NAME], Le drive est prêt. Je vous laisse vérifier le contenu du panier …" at bounding box center [536, 160] width 399 height 176
click at [463, 189] on div "Je reste à votre disposition si vous souhaitez apporter des modifications au pa…" at bounding box center [536, 186] width 399 height 9
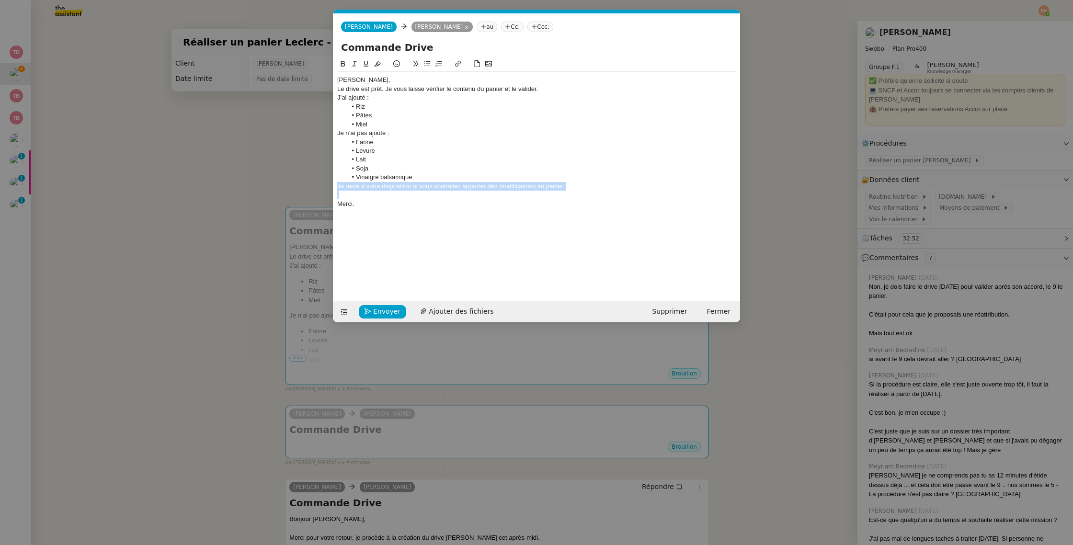
drag, startPoint x: 463, startPoint y: 189, endPoint x: 468, endPoint y: 193, distance: 6.5
click at [463, 189] on div "Je reste à votre disposition si vous souhaitez apporter des modifications au pa…" at bounding box center [536, 186] width 399 height 9
click at [444, 175] on li "Vinaigre balsamique" at bounding box center [542, 177] width 390 height 9
click at [387, 124] on li "Miel" at bounding box center [542, 124] width 390 height 9
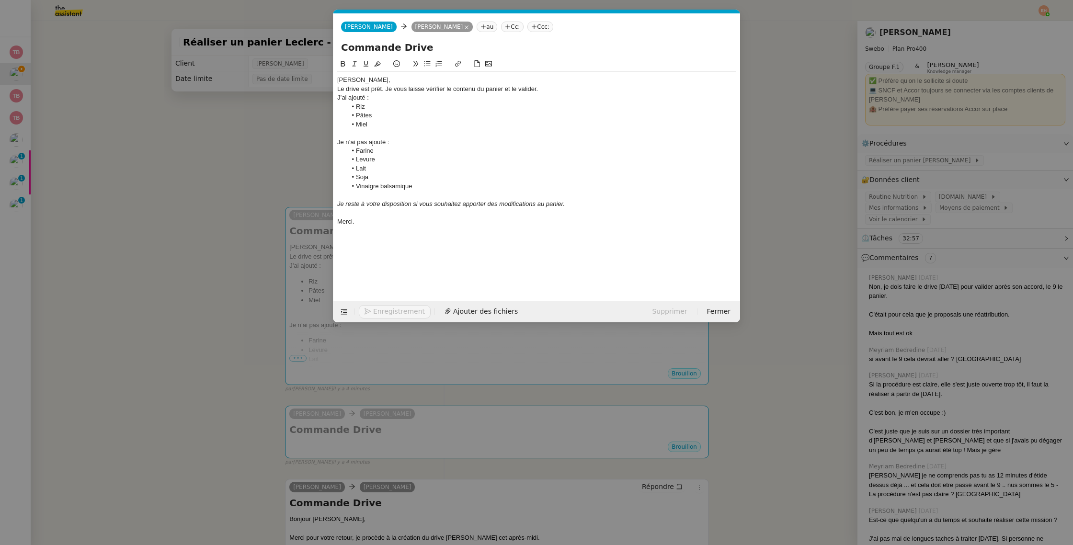
click at [375, 143] on div "Je n’ai pas ajouté :" at bounding box center [536, 142] width 399 height 9
click at [375, 142] on div "Je n’ai pas ajouté :" at bounding box center [536, 142] width 399 height 9
click at [352, 101] on div "J’ai ajouté :" at bounding box center [536, 97] width 399 height 9
click at [352, 100] on div "J’ai ajouté :" at bounding box center [536, 97] width 399 height 9
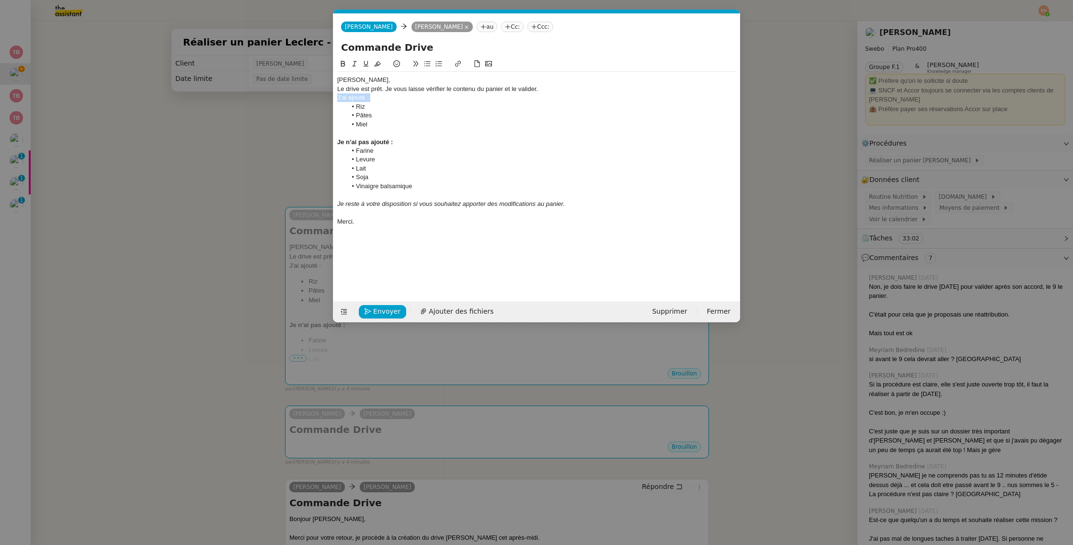
click at [352, 100] on div "J’ai ajouté :" at bounding box center [536, 97] width 399 height 9
click at [570, 92] on div "Le drive est prêt. Je vous laisse vérifier le contenu du panier et le valider." at bounding box center [536, 89] width 399 height 9
drag, startPoint x: 369, startPoint y: 105, endPoint x: 387, endPoint y: 111, distance: 19.4
click at [369, 105] on strong "J’ai ajouté :" at bounding box center [354, 106] width 34 height 7
click at [362, 82] on div "[PERSON_NAME]," at bounding box center [536, 80] width 399 height 9
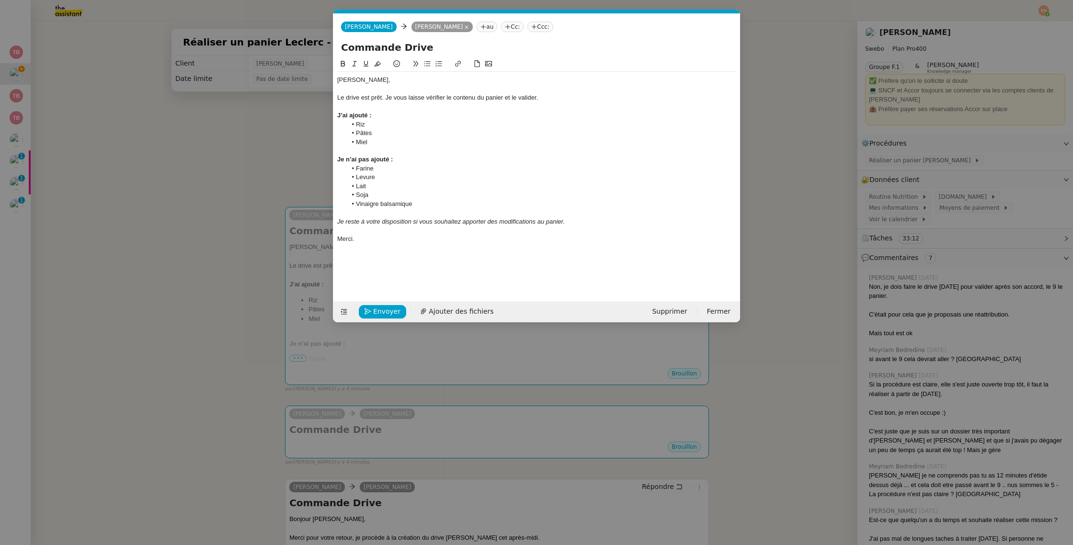
click at [373, 110] on div at bounding box center [536, 107] width 399 height 9
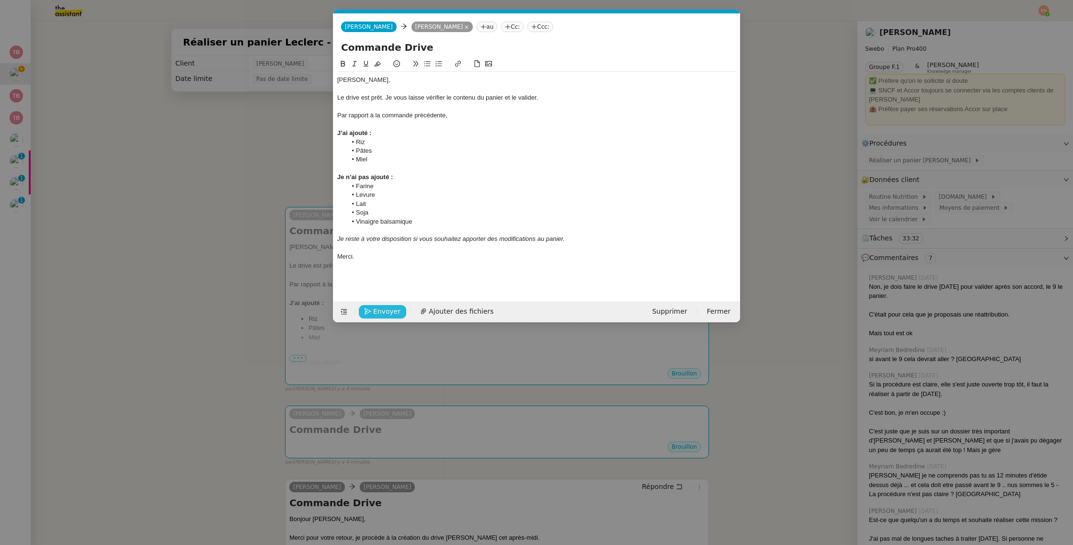
click at [367, 310] on icon "button" at bounding box center [367, 311] width 7 height 7
click at [368, 310] on icon "button" at bounding box center [367, 311] width 7 height 7
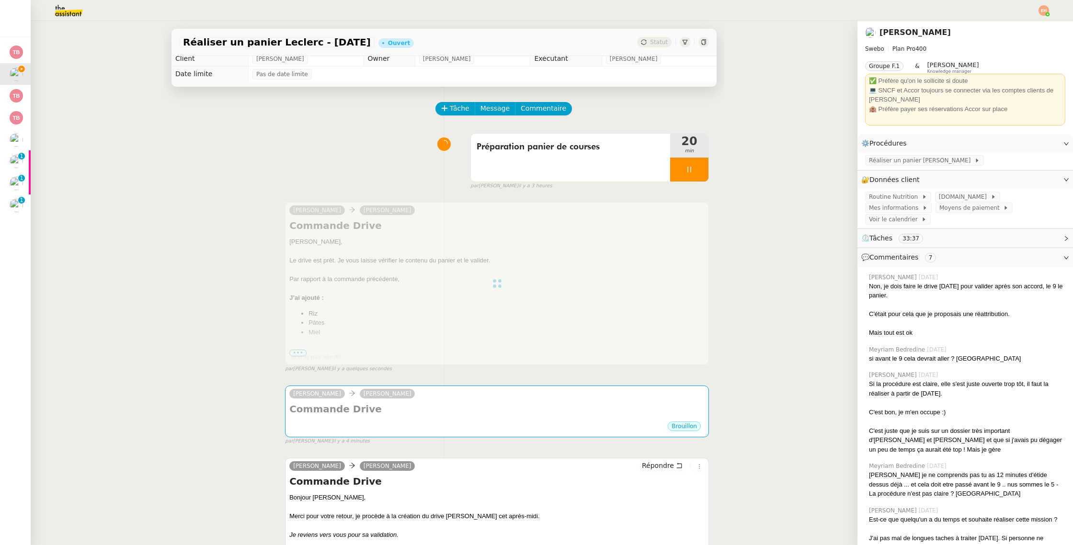
scroll to position [3, 0]
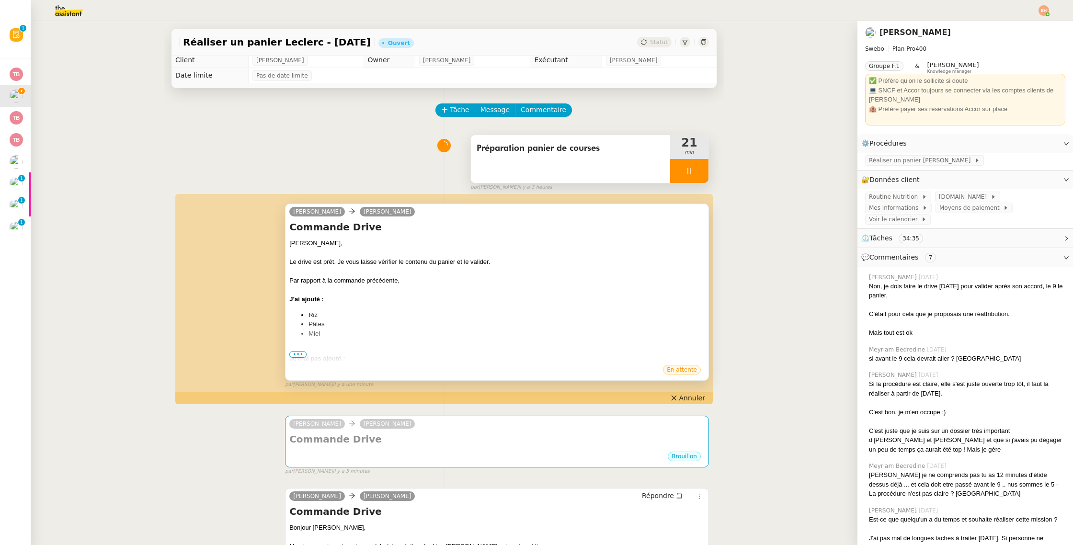
click at [707, 163] on div at bounding box center [689, 171] width 38 height 24
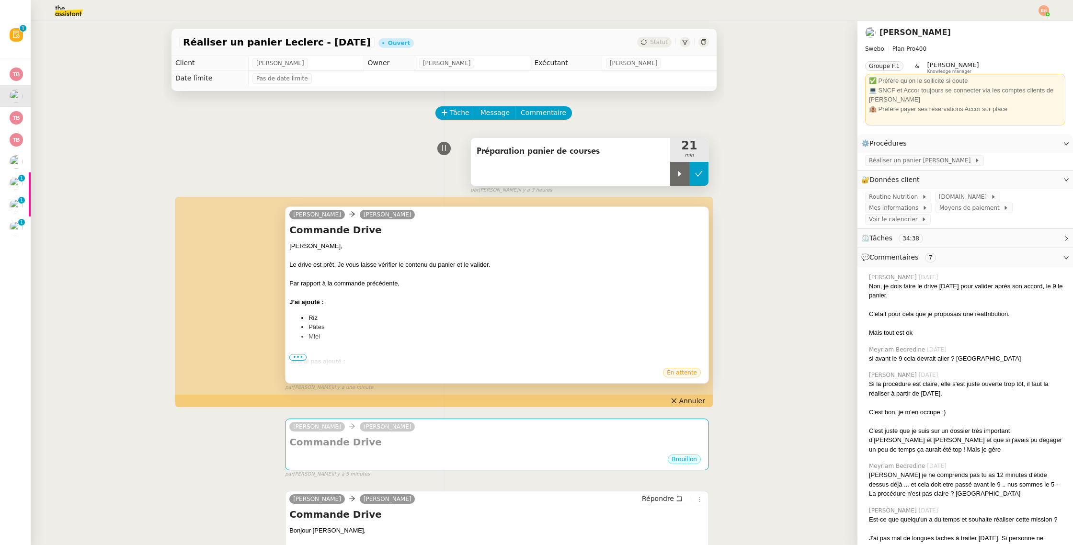
click at [694, 173] on button at bounding box center [698, 174] width 19 height 24
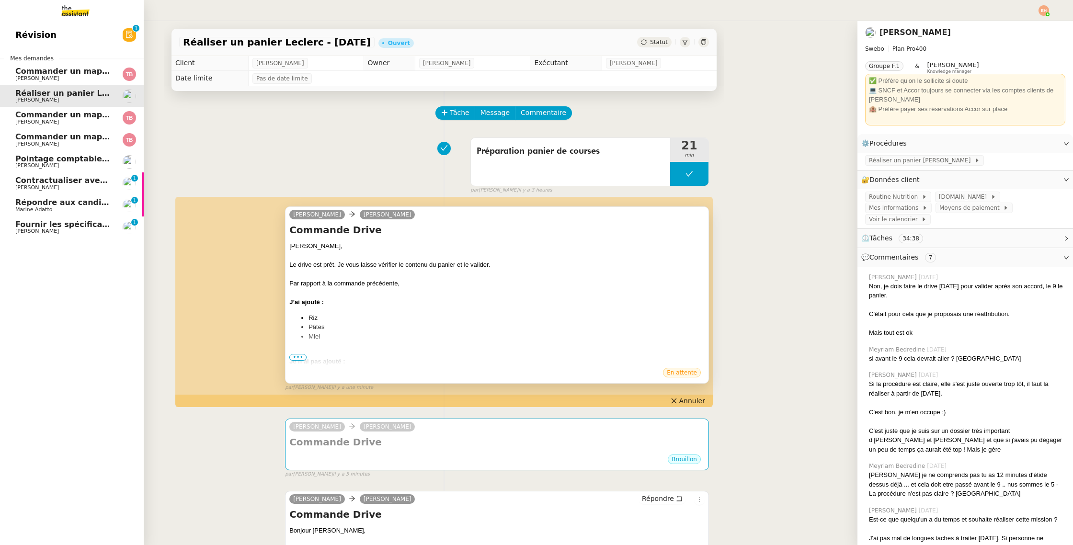
click at [95, 154] on link "Pointage comptable - [DATE] [PERSON_NAME]" at bounding box center [72, 162] width 144 height 22
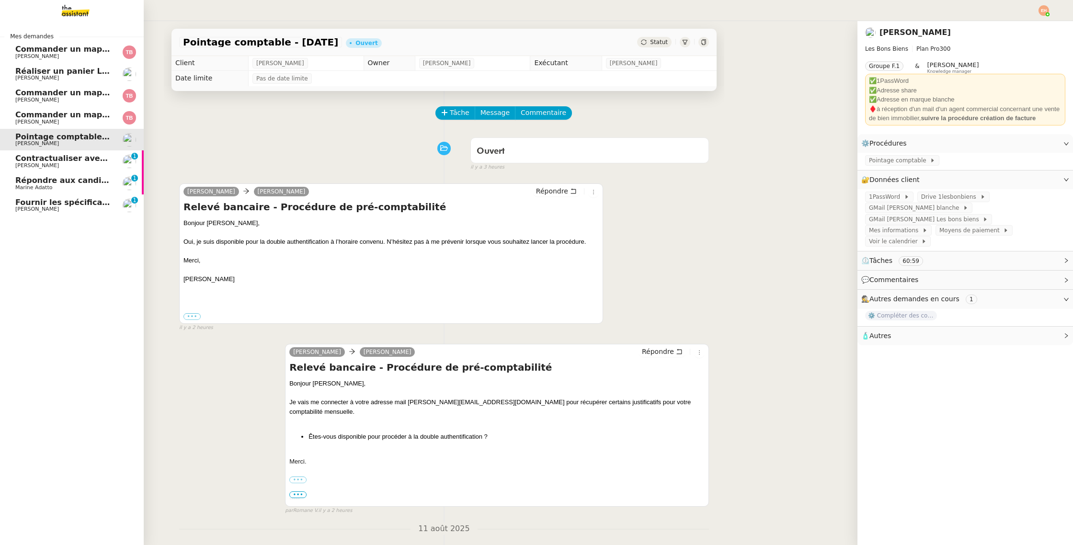
click at [43, 199] on span "Fournir les spécifications de l'étagère" at bounding box center [96, 202] width 163 height 9
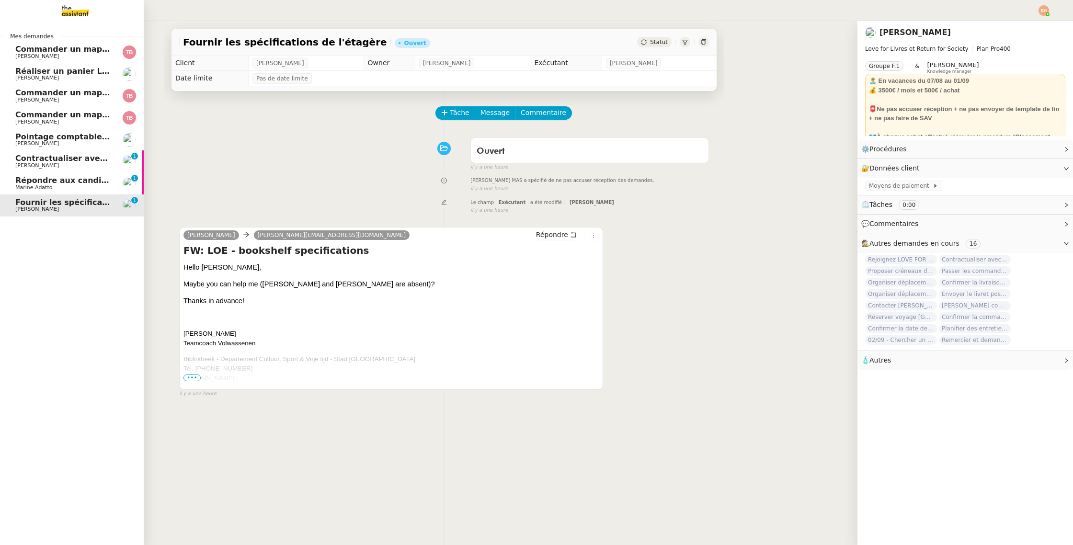
click at [25, 179] on span "Répondre aux candidats pour le poste de Chef de projet" at bounding box center [136, 180] width 242 height 9
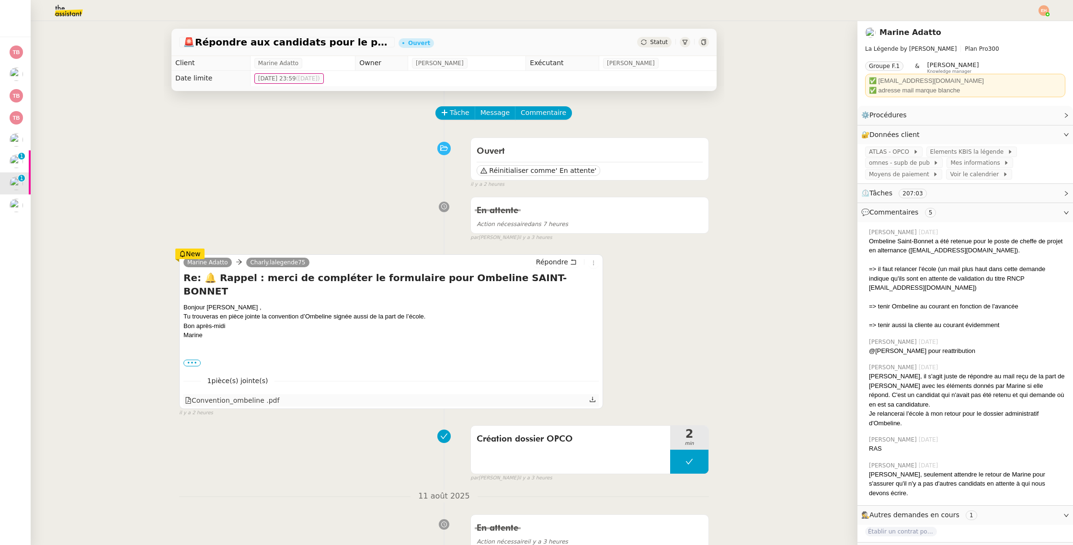
click at [593, 396] on icon at bounding box center [592, 399] width 7 height 7
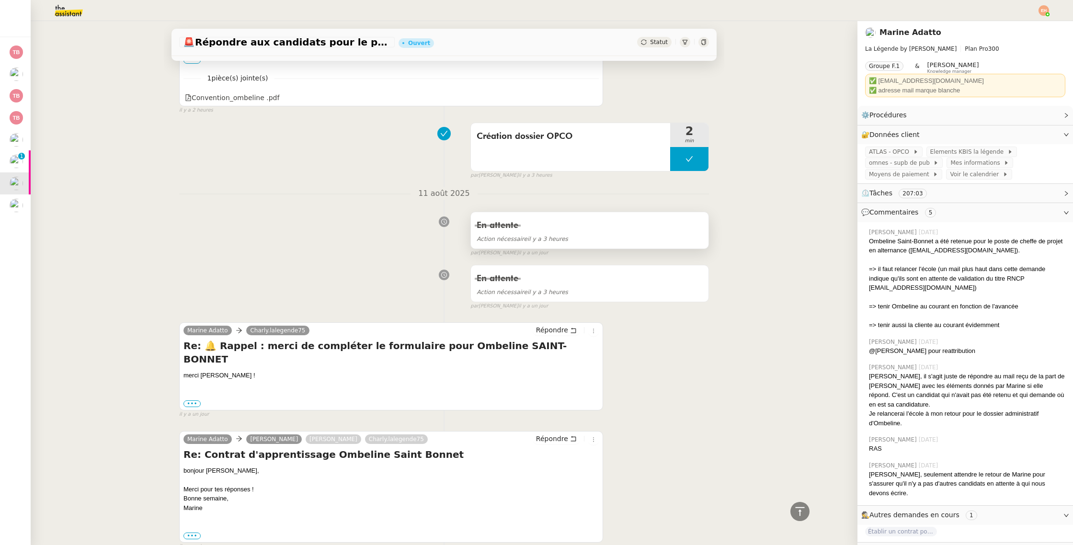
scroll to position [311, 0]
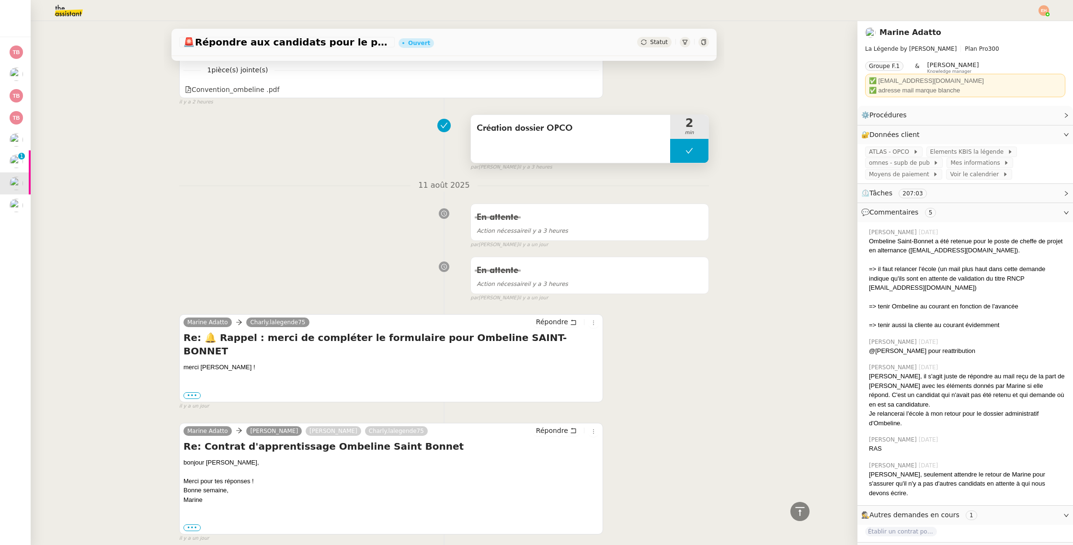
click at [696, 139] on button at bounding box center [689, 151] width 38 height 24
click at [685, 148] on div at bounding box center [679, 151] width 19 height 24
click at [900, 161] on span "omnes - supb de pub" at bounding box center [901, 163] width 64 height 10
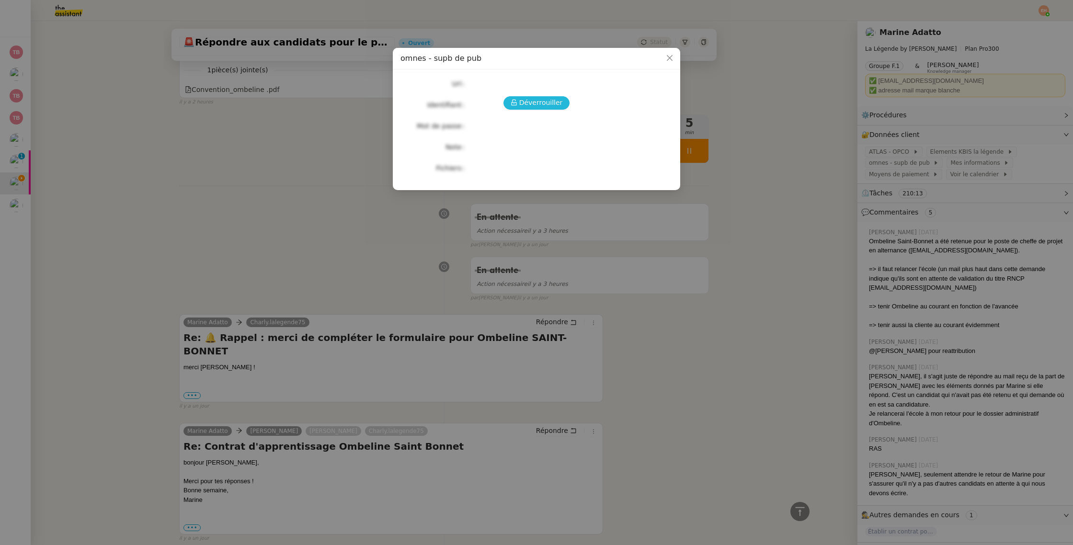
click at [543, 99] on span "Déverrouiller" at bounding box center [541, 102] width 44 height 11
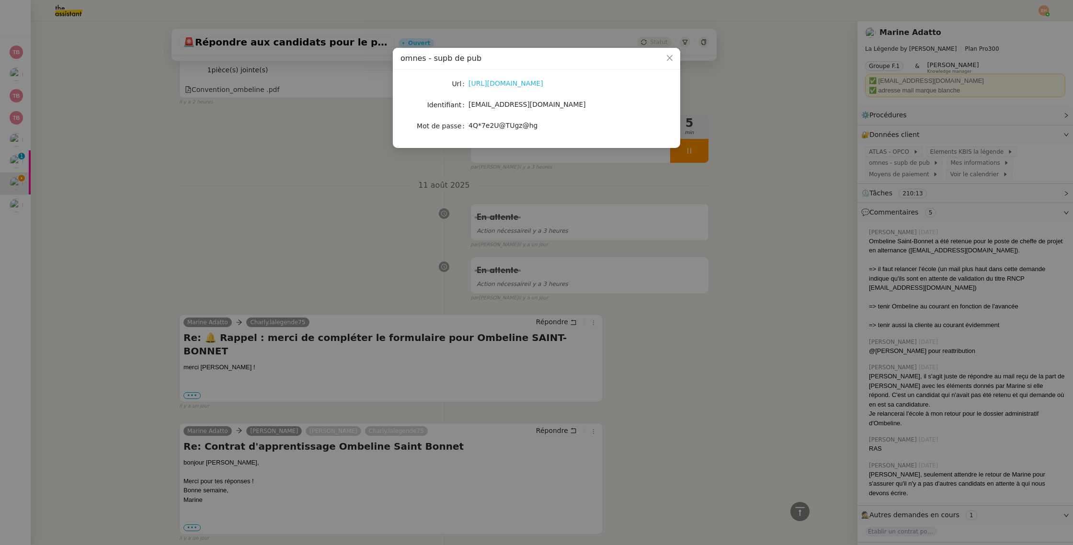
click at [505, 85] on link "[URL][DOMAIN_NAME]" at bounding box center [505, 84] width 75 height 8
drag, startPoint x: 470, startPoint y: 105, endPoint x: 576, endPoint y: 106, distance: 105.9
click at [577, 105] on div "[EMAIL_ADDRESS][DOMAIN_NAME]" at bounding box center [547, 104] width 159 height 11
copy span "[EMAIL_ADDRESS][DOMAIN_NAME]"
drag, startPoint x: 469, startPoint y: 124, endPoint x: 566, endPoint y: 125, distance: 97.2
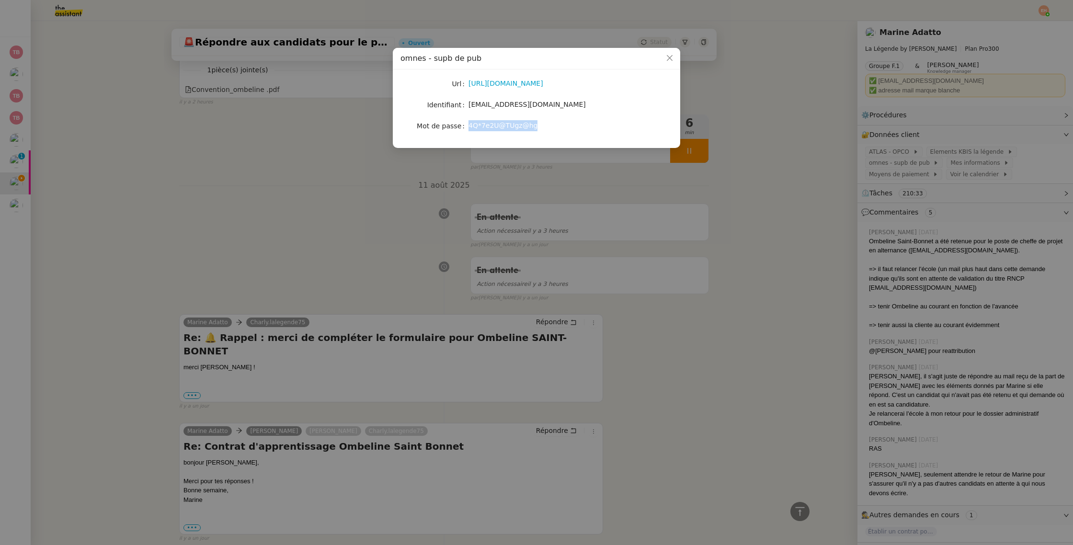
click at [566, 125] on div "4Q*7e2U@TUgz@hg" at bounding box center [547, 125] width 159 height 11
copy span "4Q*7e2U@TUgz@hg"
drag, startPoint x: 529, startPoint y: 106, endPoint x: 466, endPoint y: 106, distance: 63.2
click at [466, 106] on nz-form-item "Identifiant [EMAIL_ADDRESS][DOMAIN_NAME]" at bounding box center [536, 104] width 272 height 13
copy nz-form-item "[EMAIL_ADDRESS][DOMAIN_NAME]"
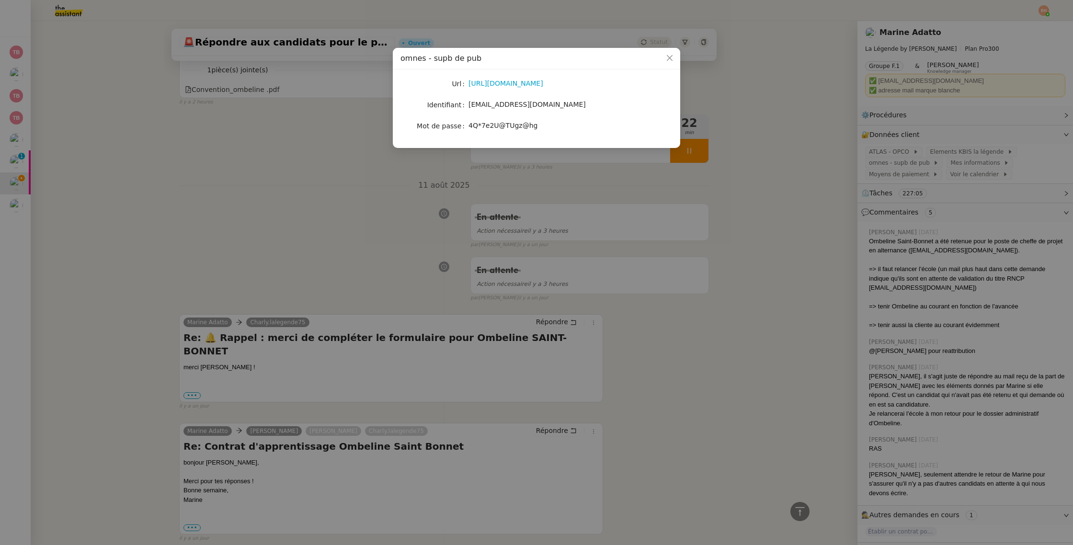
click at [274, 114] on nz-modal-container "omnes - supb de pub Url [URL][DOMAIN_NAME] Identifiant [EMAIL_ADDRESS][DOMAIN_N…" at bounding box center [536, 272] width 1073 height 545
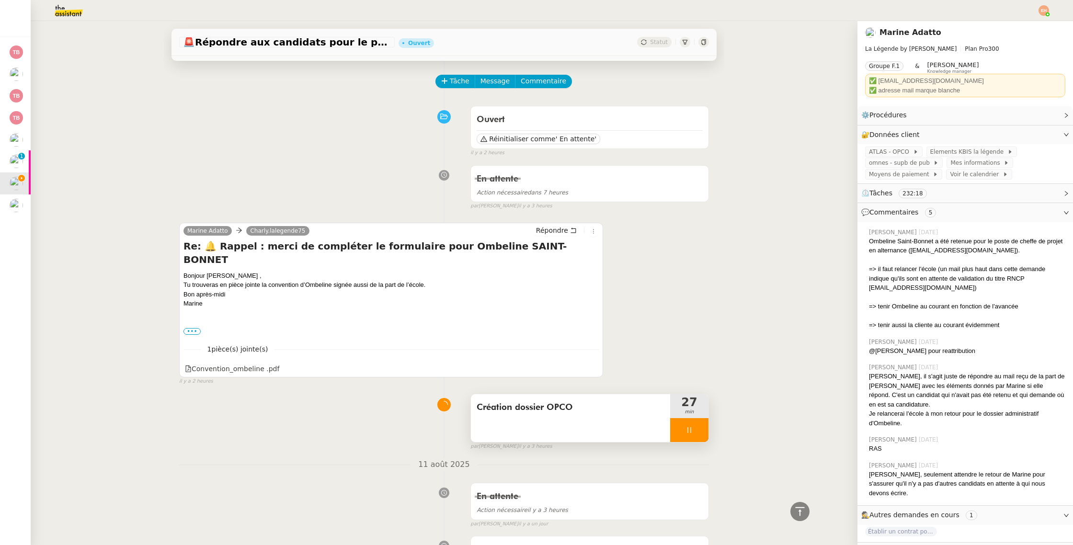
scroll to position [30, 0]
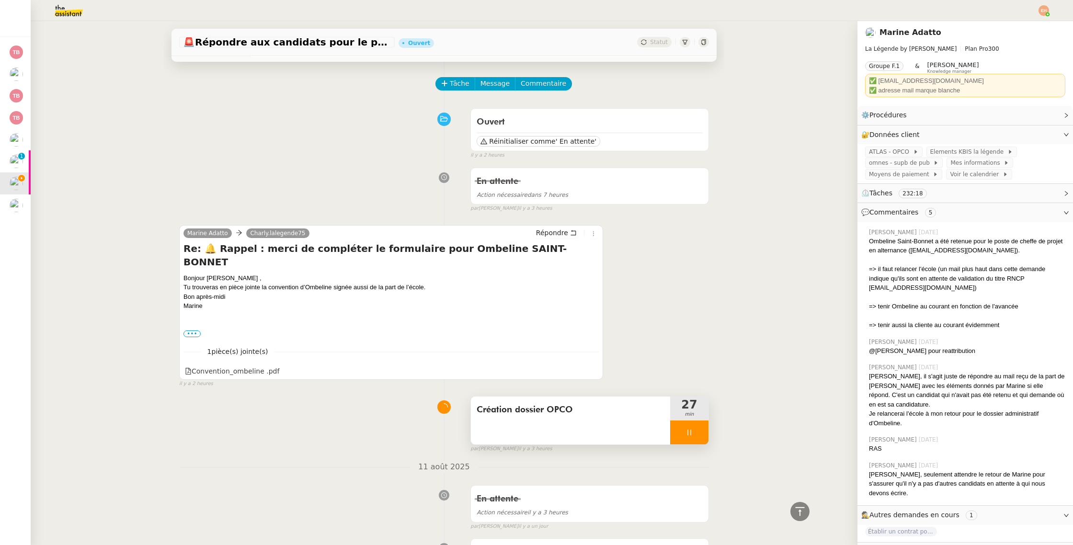
click at [693, 427] on div at bounding box center [689, 433] width 38 height 24
drag, startPoint x: 698, startPoint y: 421, endPoint x: 510, endPoint y: 309, distance: 218.6
click at [698, 430] on icon at bounding box center [698, 432] width 7 height 5
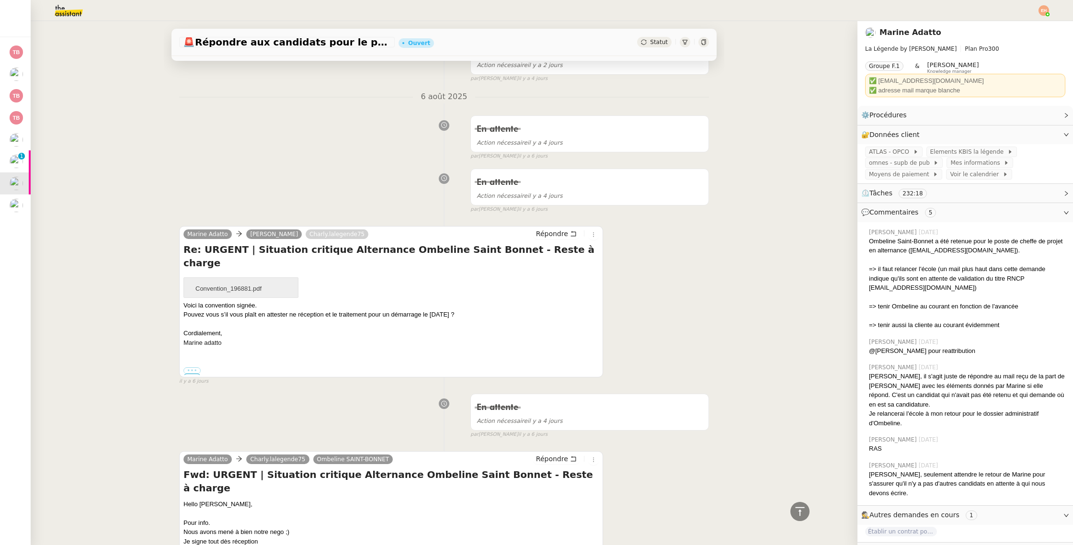
scroll to position [2919, 0]
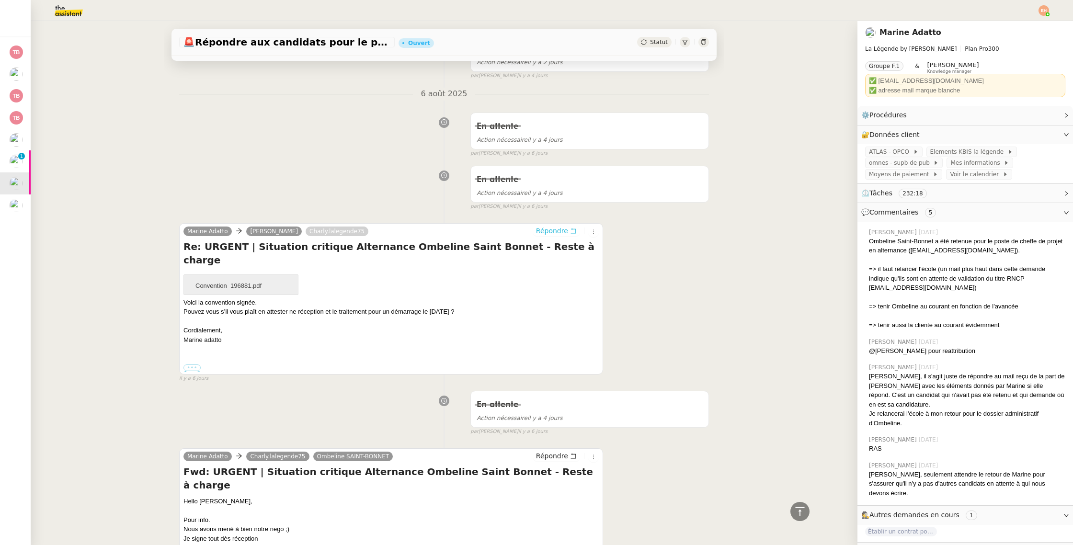
click at [562, 226] on span "Répondre" at bounding box center [552, 231] width 32 height 10
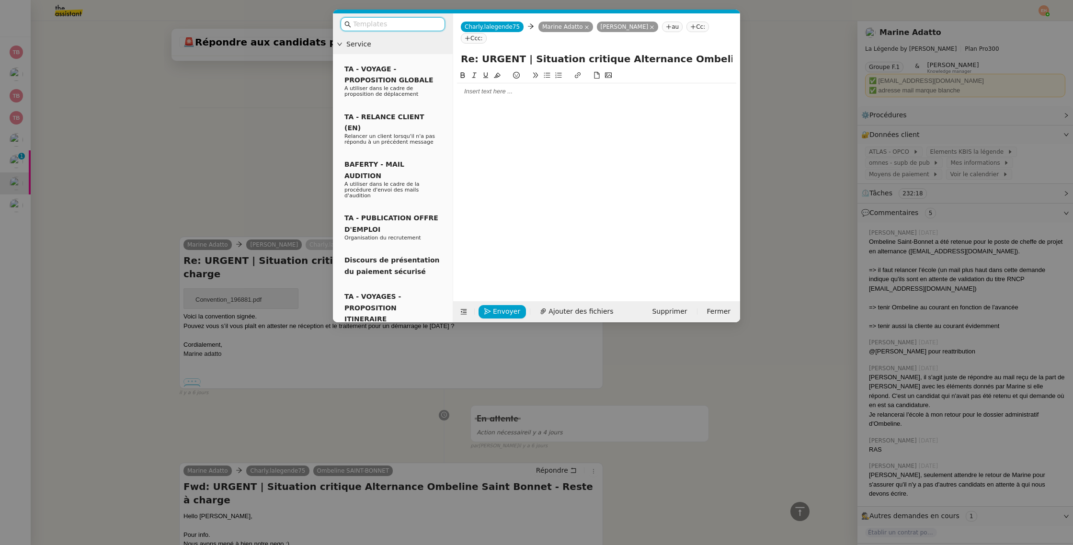
scroll to position [2998, 0]
click at [531, 92] on div at bounding box center [596, 178] width 279 height 216
click at [532, 87] on div at bounding box center [596, 91] width 279 height 9
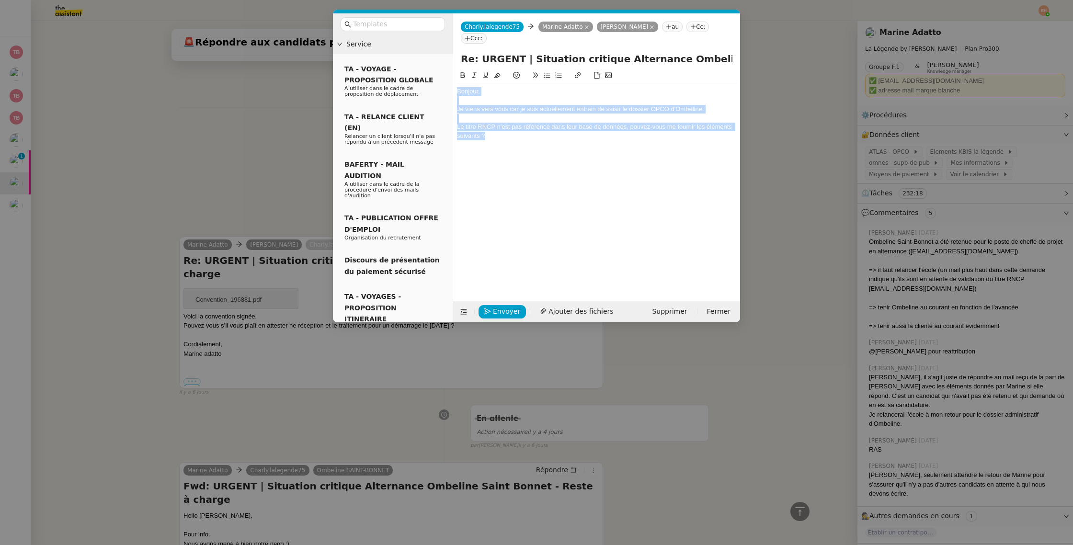
copy div "Bonjour, Je viens vers vous car je suis actuellement entrain de saisir le dossi…"
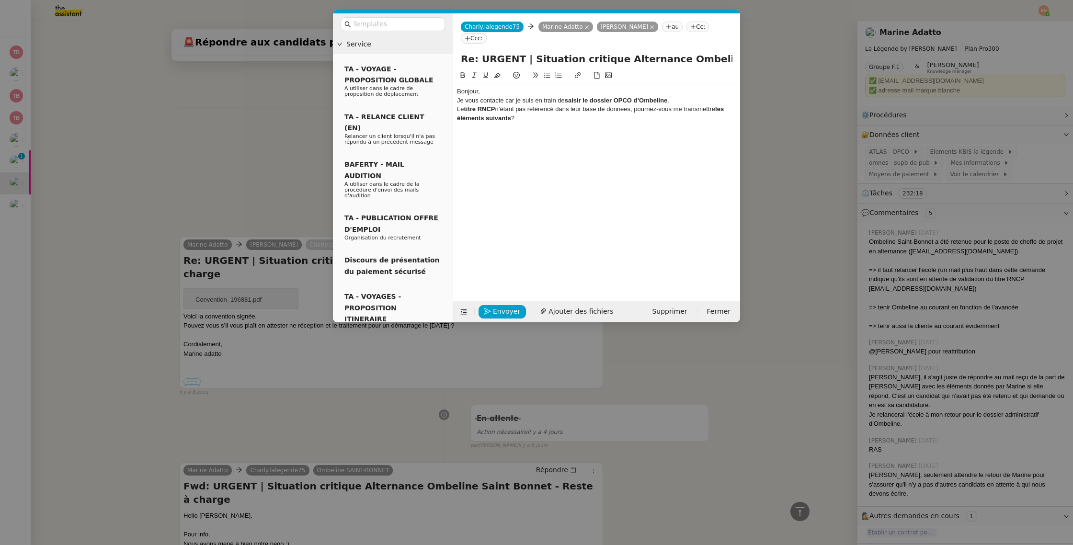
scroll to position [3035, 0]
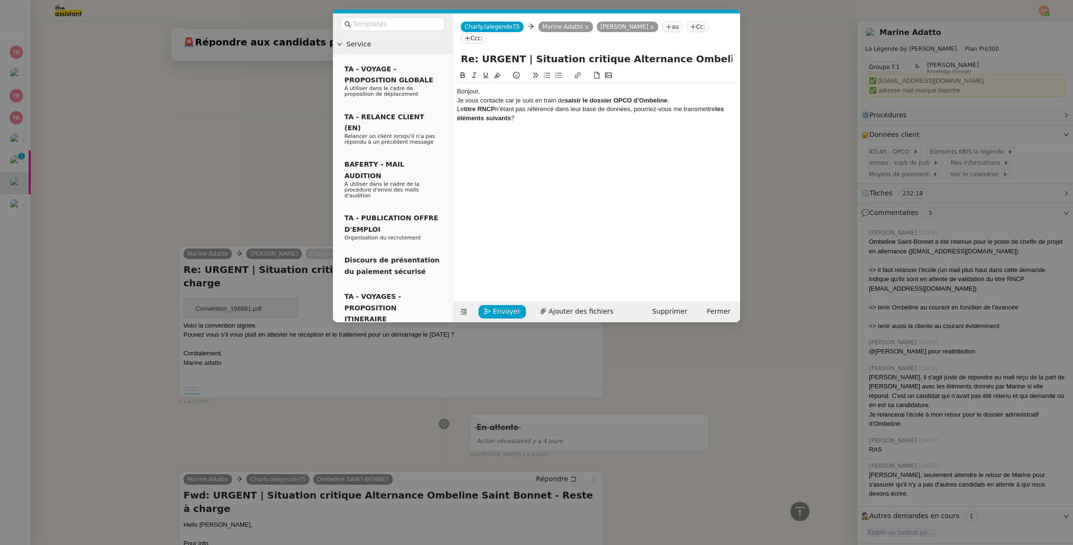
click at [515, 87] on div "Bonjour," at bounding box center [596, 91] width 279 height 9
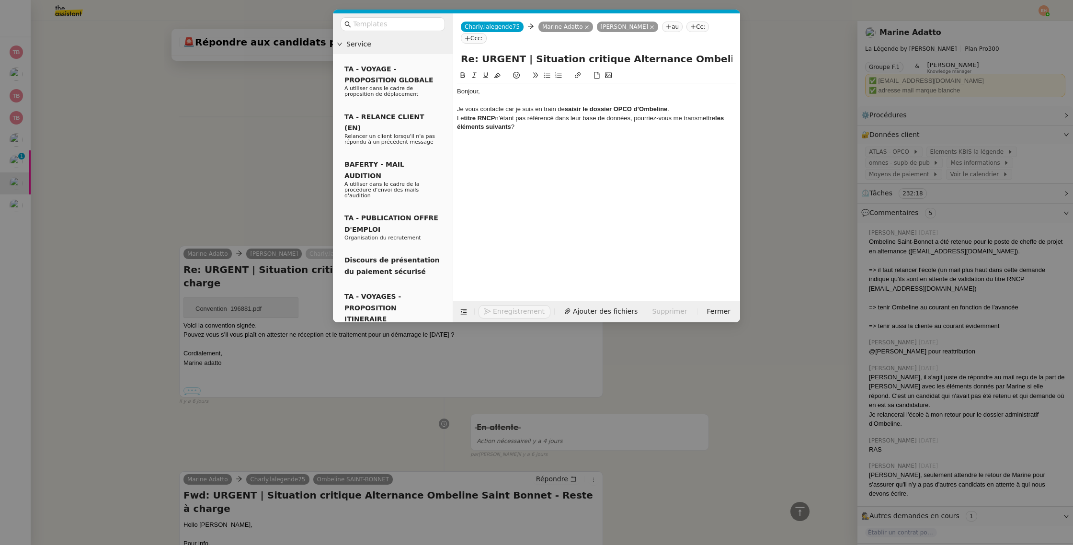
scroll to position [3044, 0]
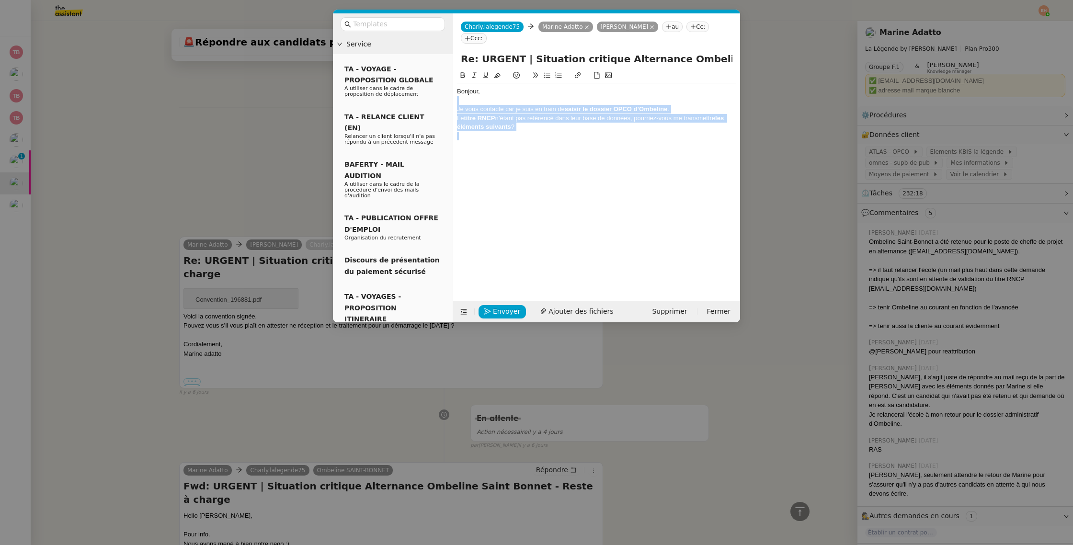
drag, startPoint x: 508, startPoint y: 90, endPoint x: 537, endPoint y: 132, distance: 51.3
click at [537, 132] on div "Bonjour, Je vous contacte car je suis en train de saisir le dossier OPCO d’Ombe…" at bounding box center [596, 113] width 279 height 61
click at [537, 132] on div at bounding box center [596, 136] width 279 height 9
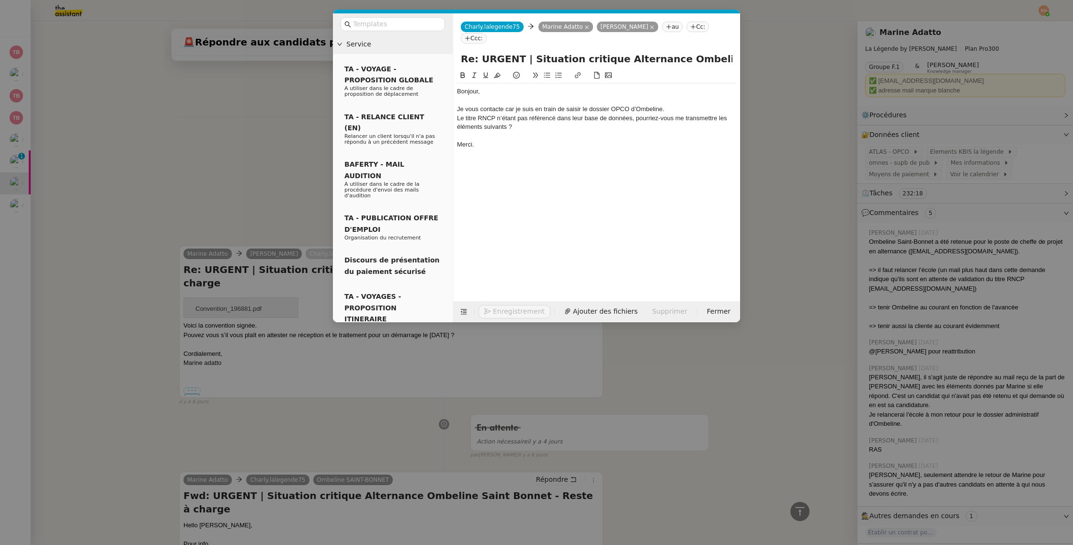
scroll to position [3054, 0]
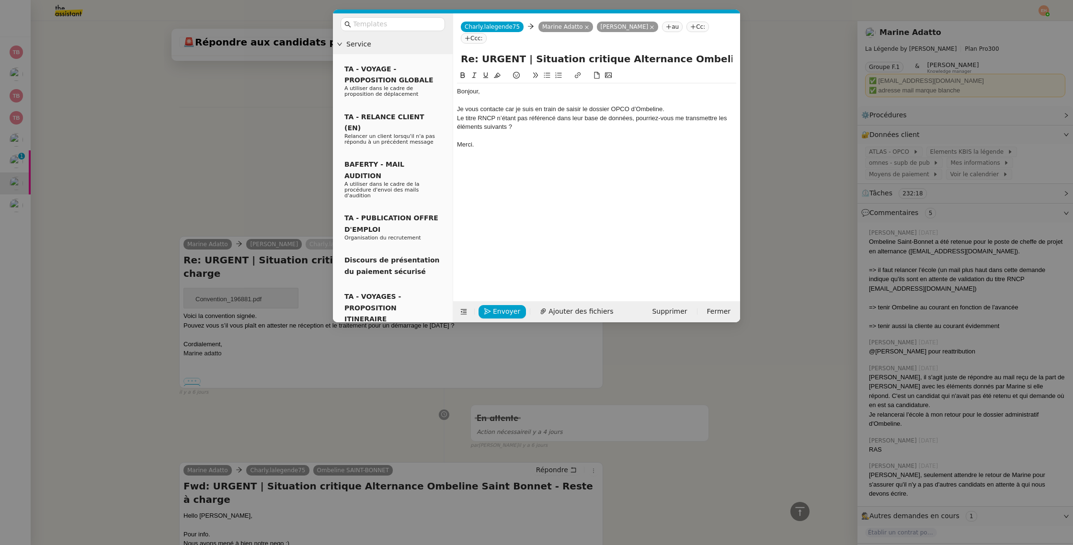
click at [675, 105] on div "Je vous contacte car je suis en train de saisir le dossier OPCO d’Ombeline." at bounding box center [596, 109] width 279 height 9
click at [546, 72] on icon at bounding box center [547, 75] width 7 height 7
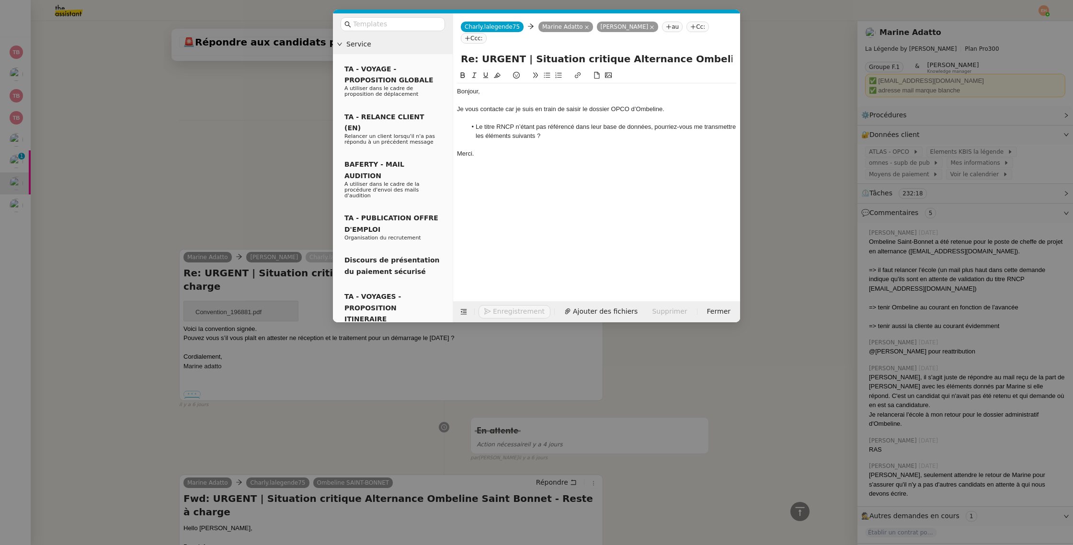
scroll to position [3075, 0]
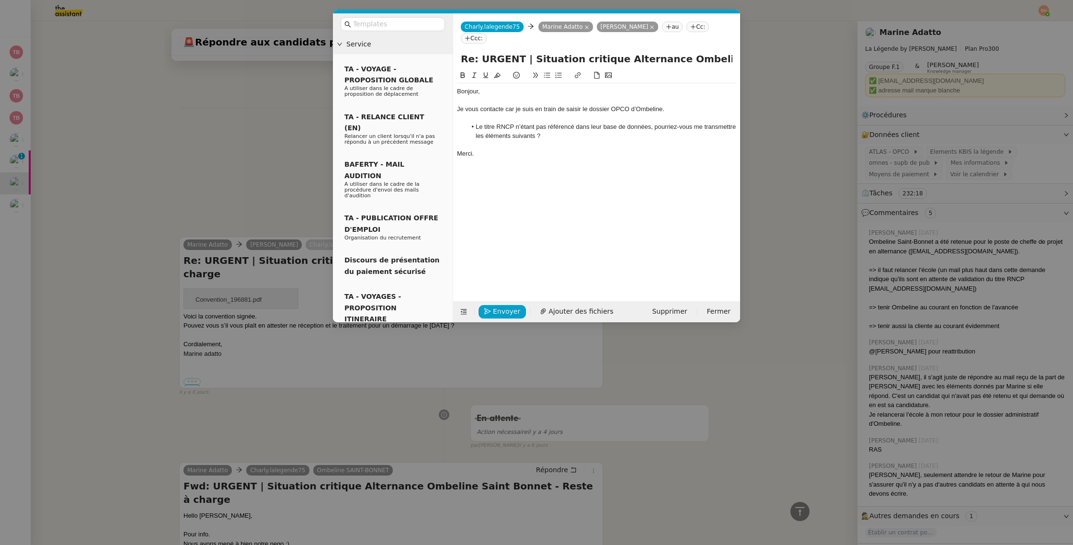
click at [582, 126] on li "Le titre RNCP n’étant pas référencé dans leur base de données, pourriez-vous me…" at bounding box center [602, 132] width 270 height 18
click at [475, 123] on li "Le titre RNCP n’étant pas référencé dans leur base de données, pourriez-vous me…" at bounding box center [602, 132] width 270 height 18
click at [610, 72] on icon at bounding box center [608, 75] width 7 height 7
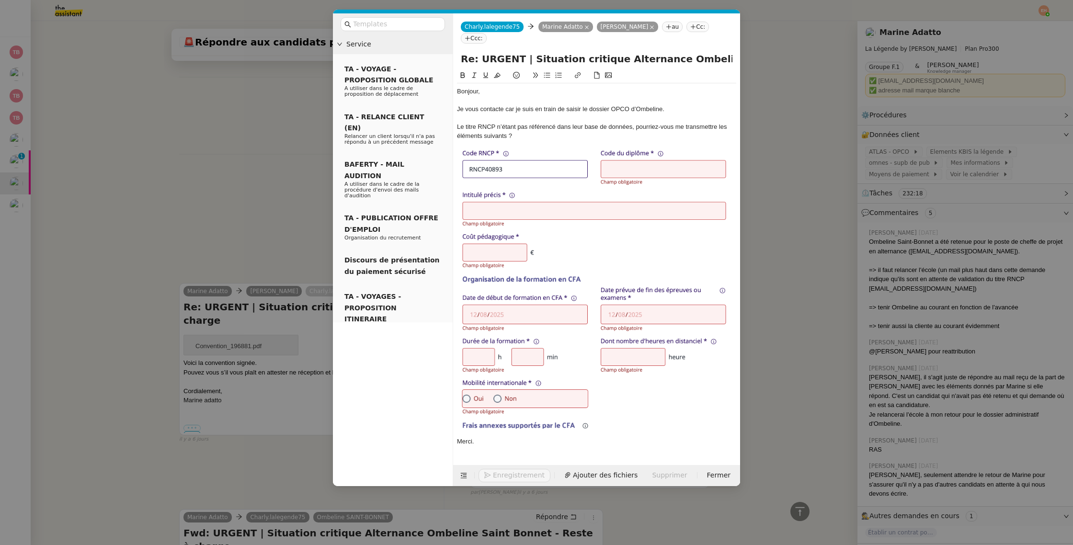
scroll to position [3123, 0]
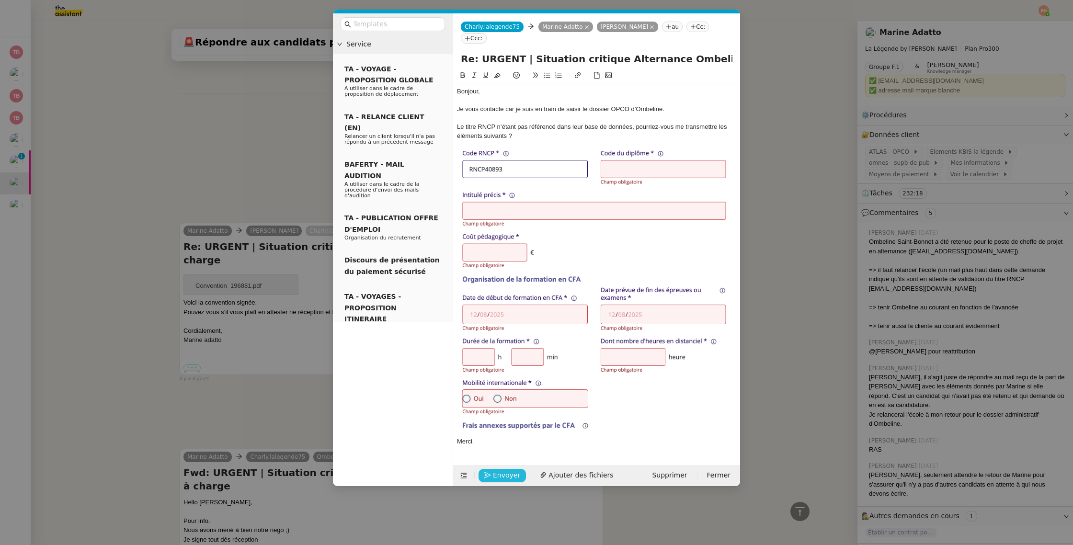
drag, startPoint x: 494, startPoint y: 462, endPoint x: 563, endPoint y: 77, distance: 391.1
click at [562, 77] on form "Charly.lalegende75 Charly.lalegende75 Marine Adatto [PERSON_NAME] au Cc: Ccc: R…" at bounding box center [596, 249] width 287 height 473
click at [584, 26] on icon at bounding box center [586, 27] width 5 height 5
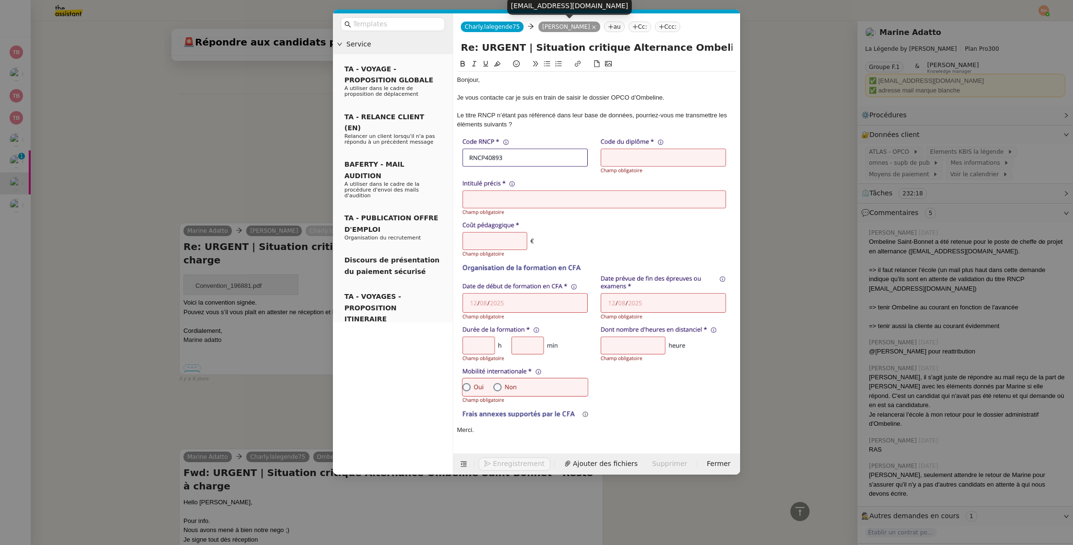
click at [608, 24] on icon at bounding box center [611, 27] width 6 height 6
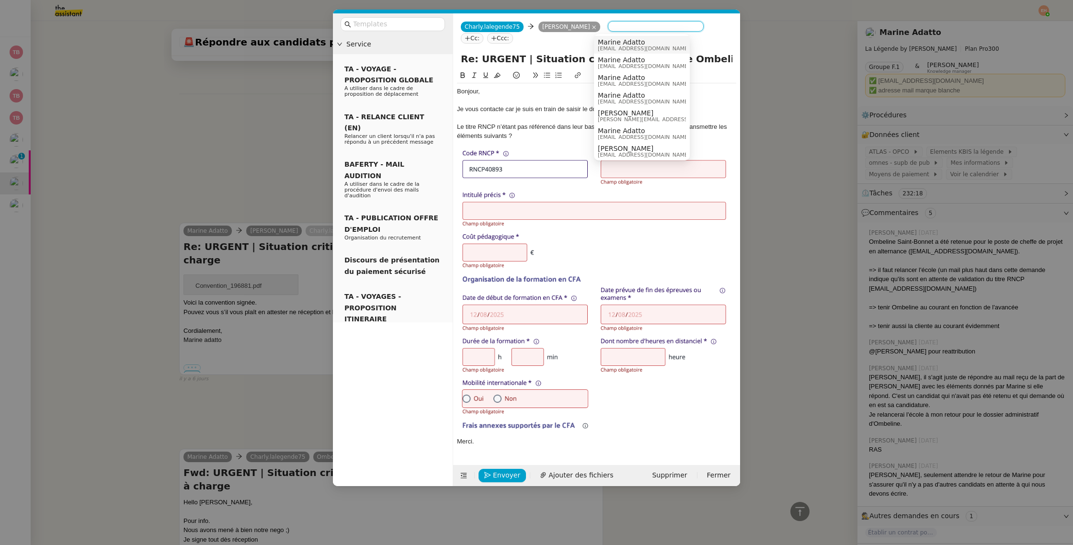
drag, startPoint x: 612, startPoint y: 43, endPoint x: 613, endPoint y: 53, distance: 10.6
click at [611, 43] on span "Marine Adatto" at bounding box center [644, 42] width 92 height 8
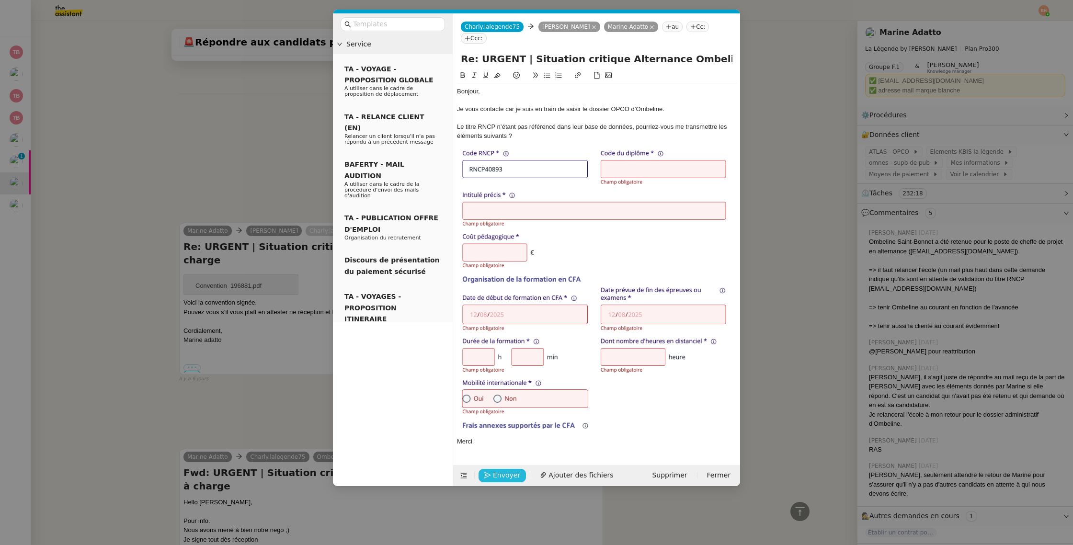
click at [511, 470] on span "Envoyer" at bounding box center [506, 475] width 27 height 11
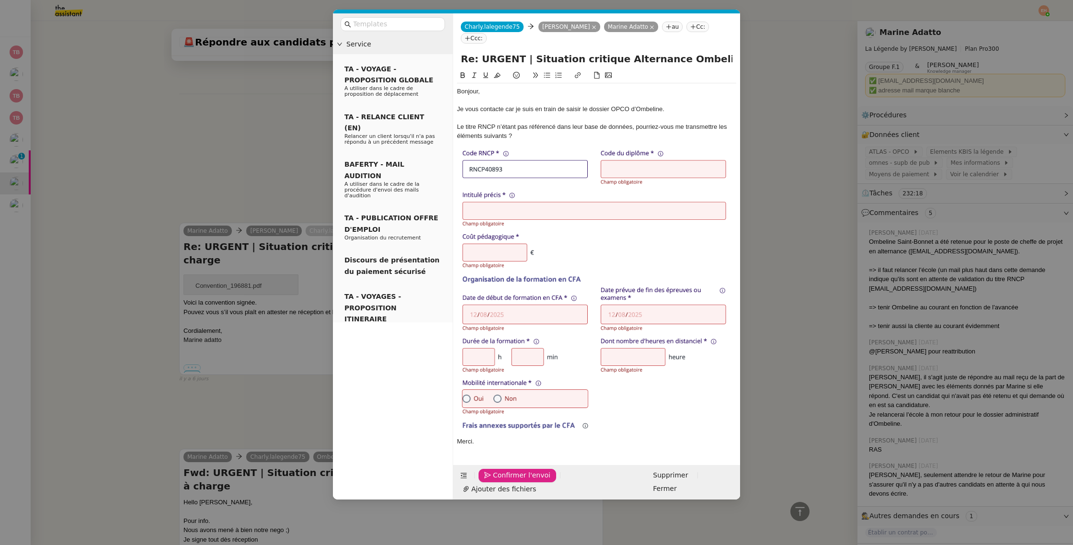
click at [511, 470] on span "Confirmer l'envoi" at bounding box center [521, 475] width 57 height 11
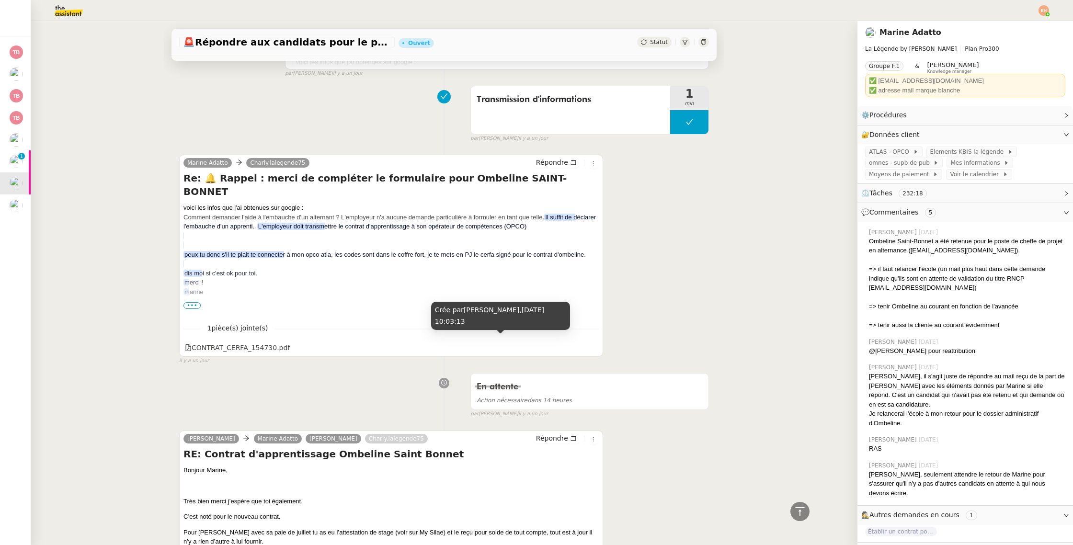
scroll to position [0, 0]
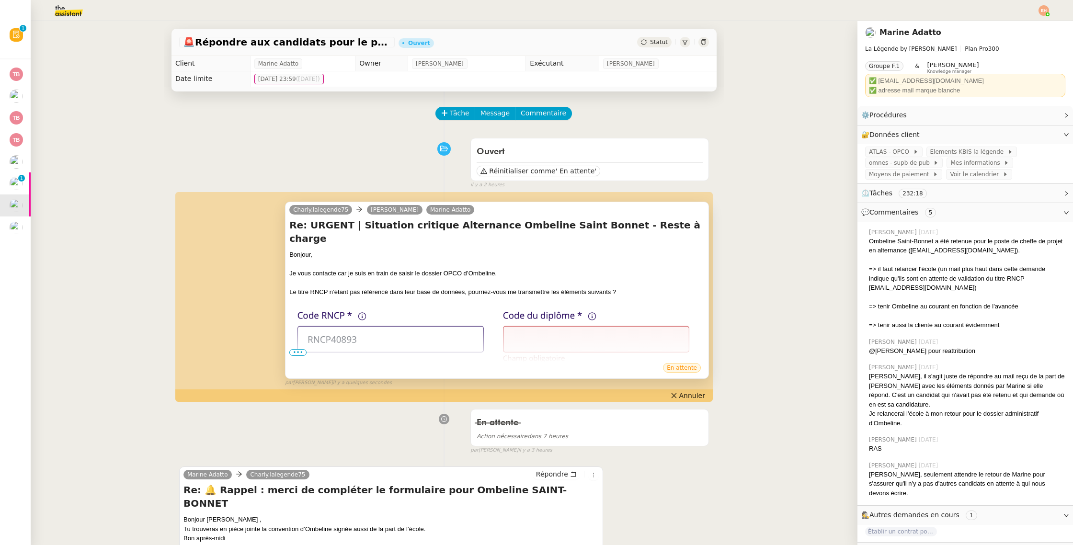
click at [303, 353] on span "•••" at bounding box center [297, 352] width 17 height 7
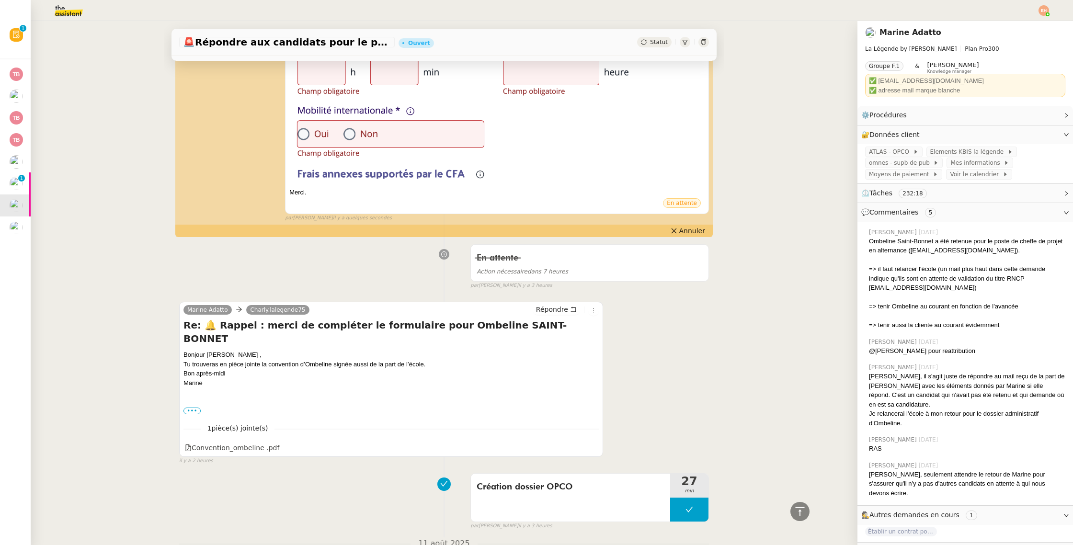
scroll to position [504, 0]
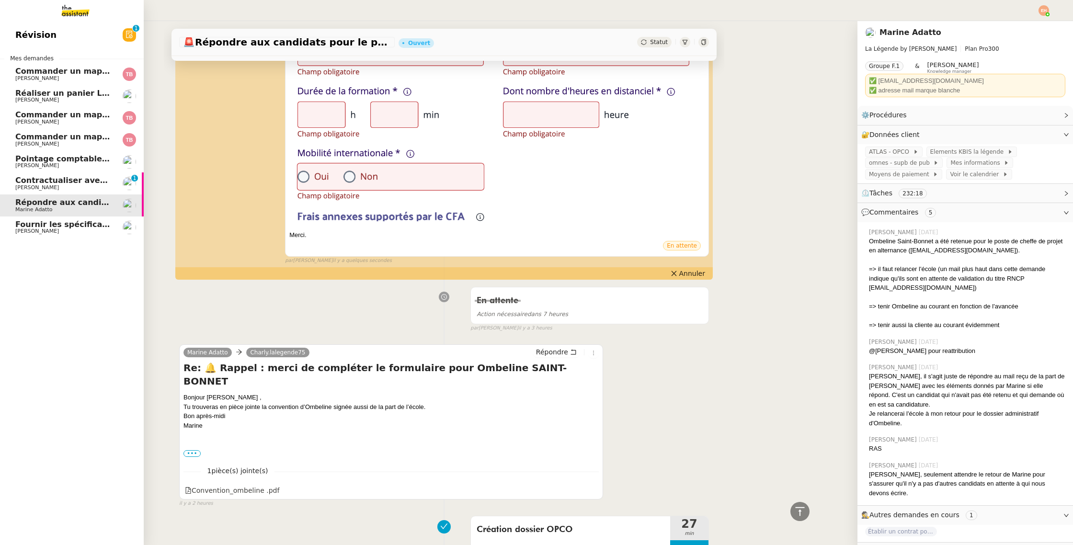
click at [68, 99] on span "[PERSON_NAME]" at bounding box center [63, 100] width 97 height 6
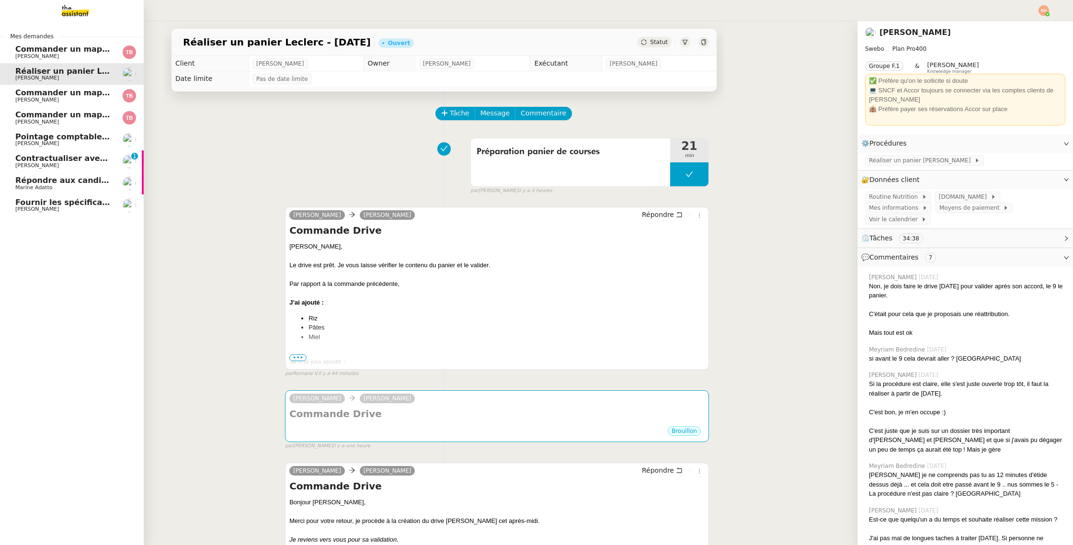
click at [19, 182] on span "Répondre aux candidats pour le poste de Chef de projet" at bounding box center [136, 180] width 242 height 9
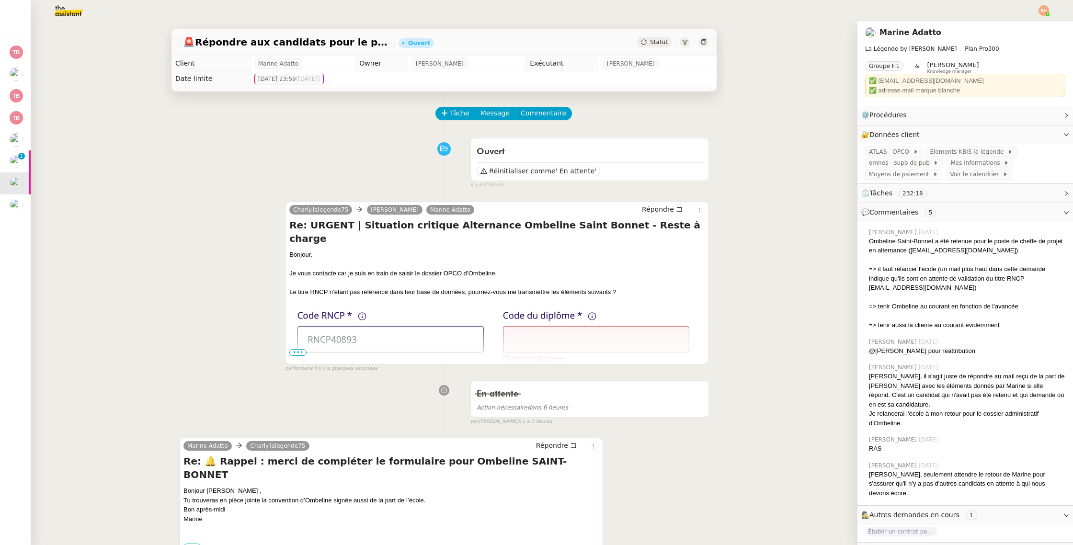
click at [470, 259] on div at bounding box center [496, 264] width 415 height 10
click at [513, 225] on h4 "Re: URGENT | Situation critique Alternance Ombeline Saint Bonnet - Reste à char…" at bounding box center [496, 231] width 415 height 27
click at [458, 296] on img at bounding box center [496, 510] width 415 height 428
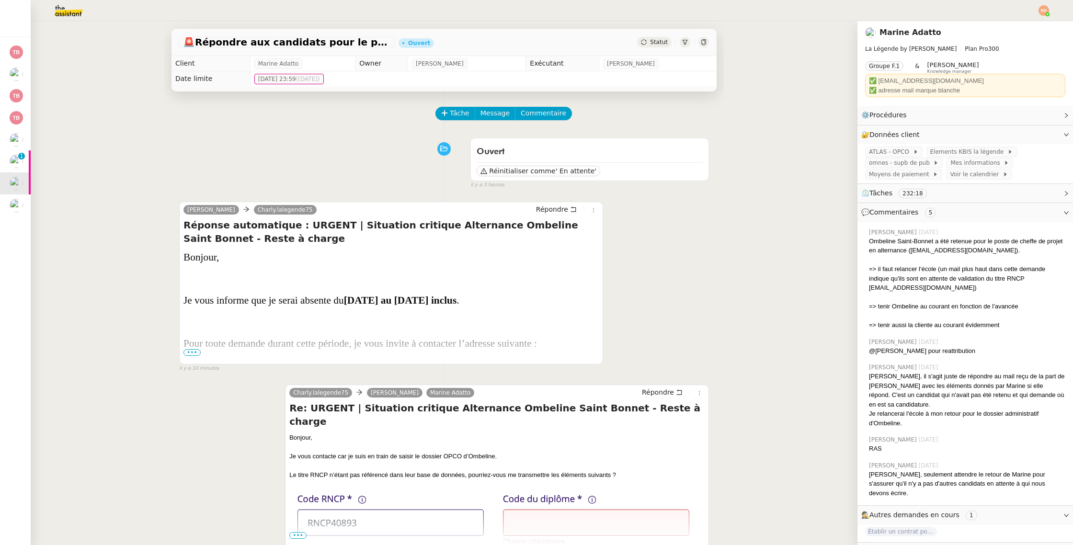
click at [190, 353] on span "•••" at bounding box center [191, 352] width 17 height 7
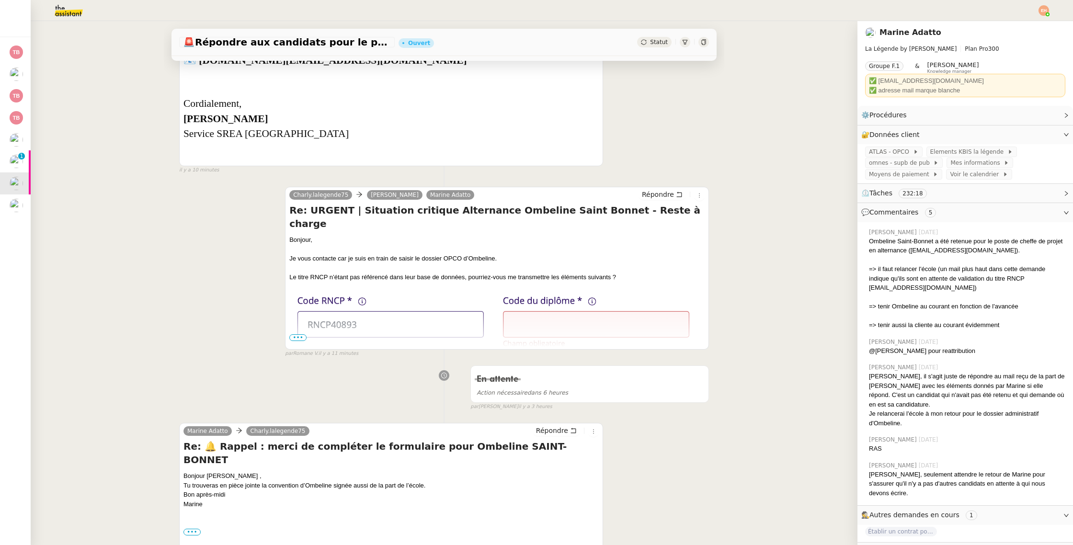
scroll to position [382, 0]
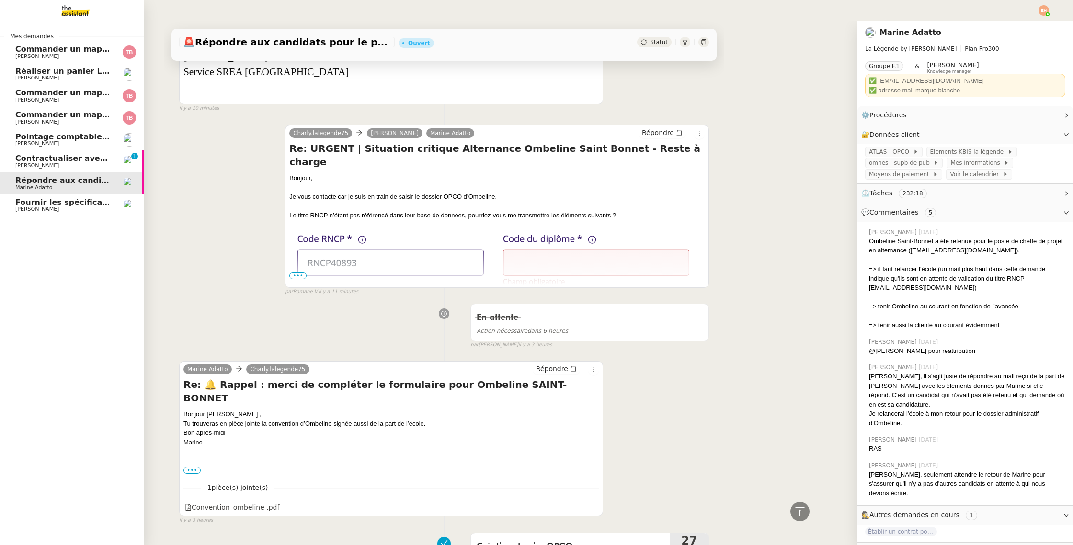
click at [85, 73] on span "Réaliser un panier Leclerc - [DATE]" at bounding box center [90, 71] width 150 height 9
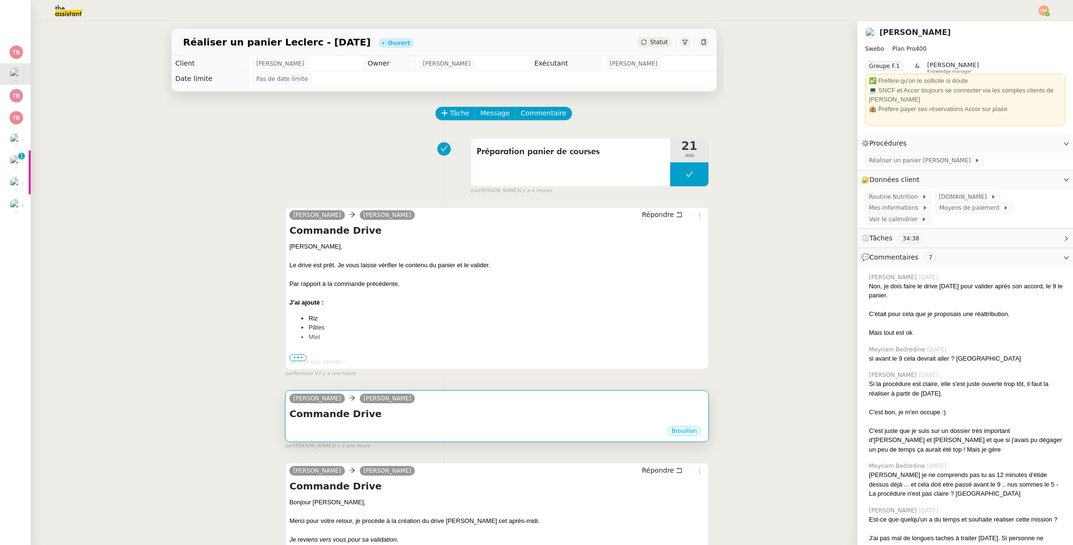
click at [467, 426] on div "Brouillon" at bounding box center [496, 432] width 415 height 14
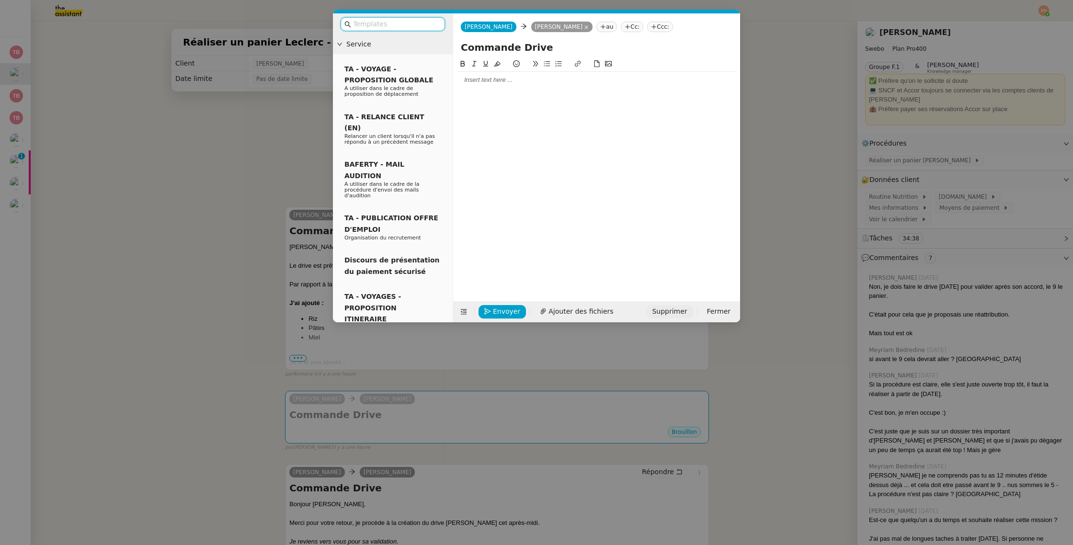
click at [670, 318] on button "Supprimer" at bounding box center [669, 311] width 46 height 13
click at [753, 285] on span "OK" at bounding box center [758, 286] width 10 height 10
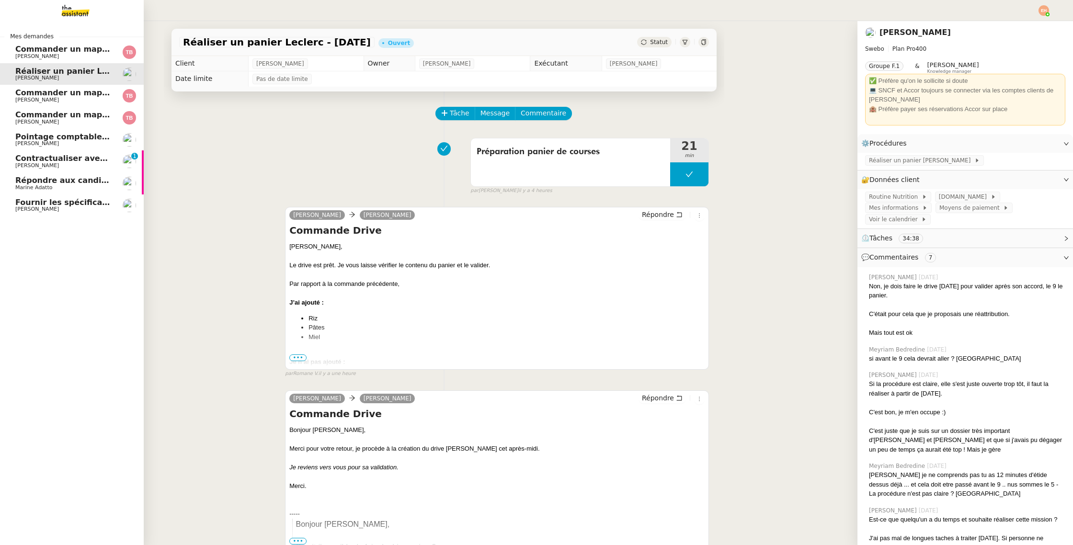
click at [42, 160] on span "Contractualiser avec SKEMA pour apprentissage" at bounding box center [119, 158] width 209 height 9
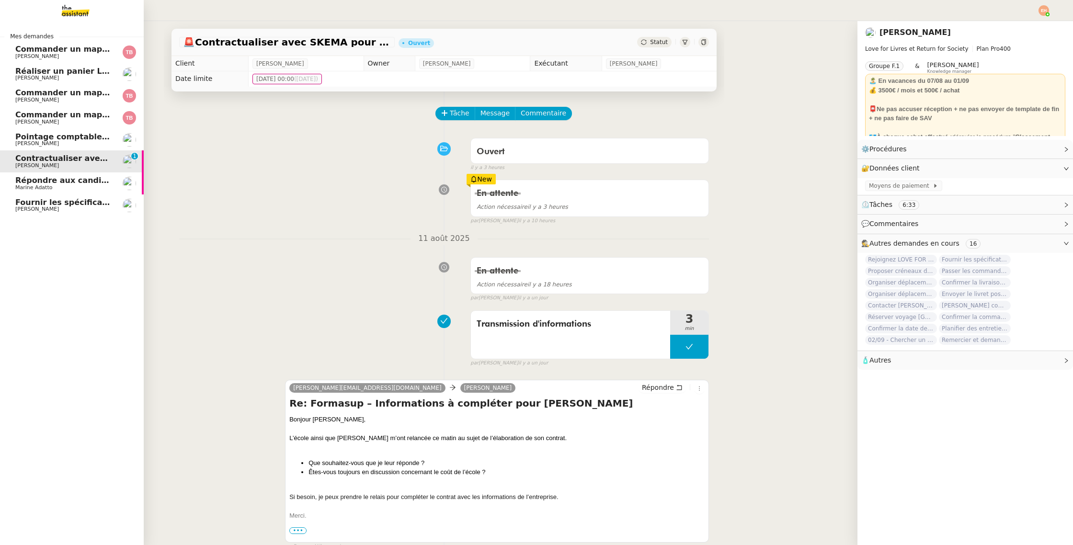
click at [40, 190] on span "Marine Adatto" at bounding box center [33, 187] width 37 height 6
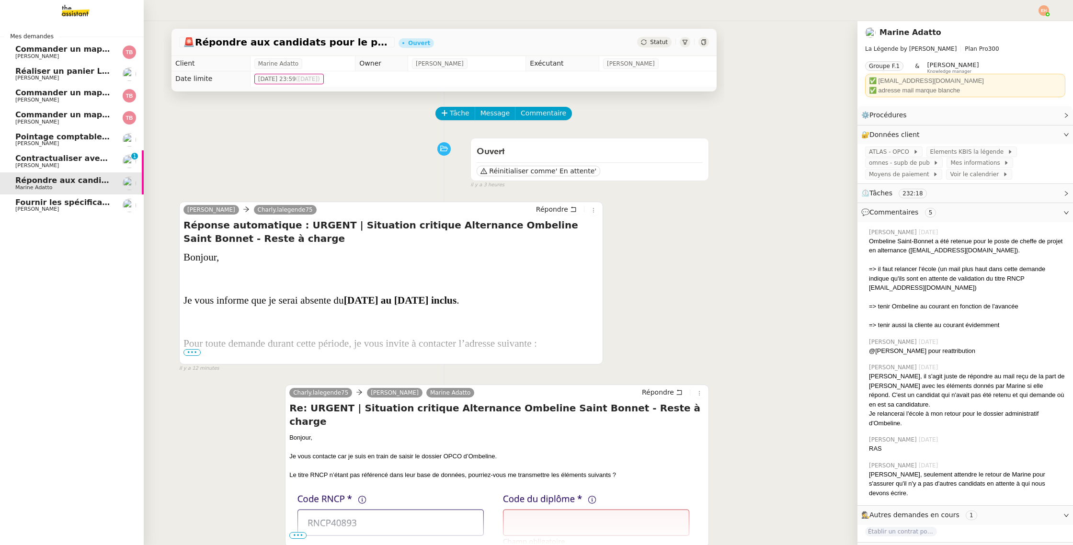
click at [41, 202] on span "Fournir les spécifications de l'étagère" at bounding box center [96, 202] width 163 height 9
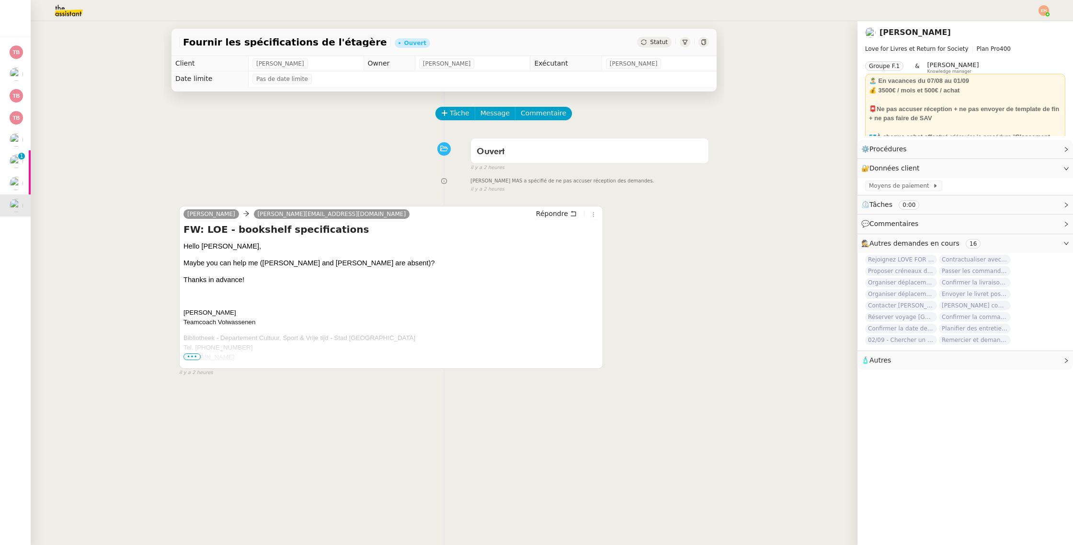
click at [192, 357] on span "•••" at bounding box center [191, 356] width 17 height 7
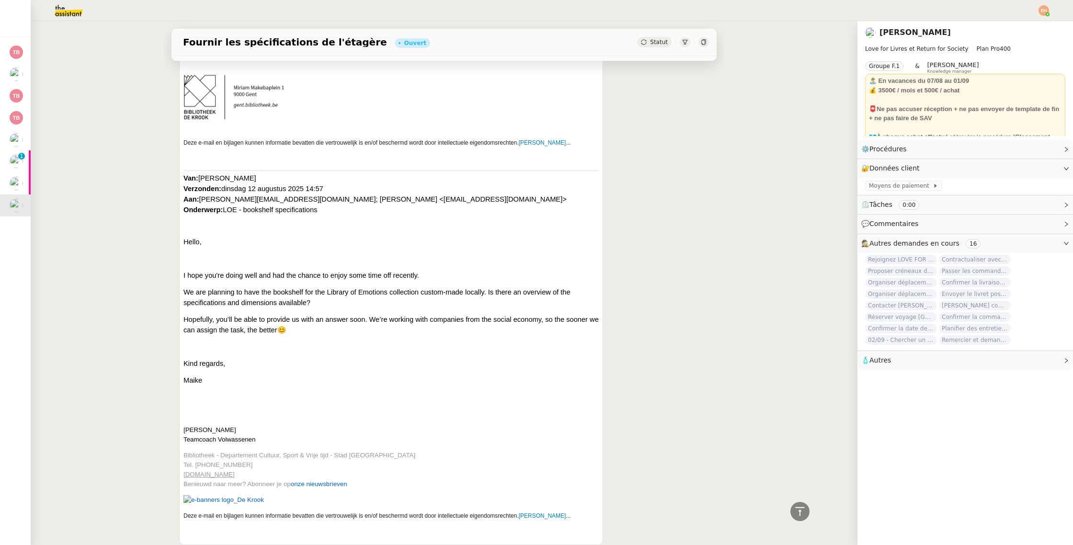
scroll to position [369, 0]
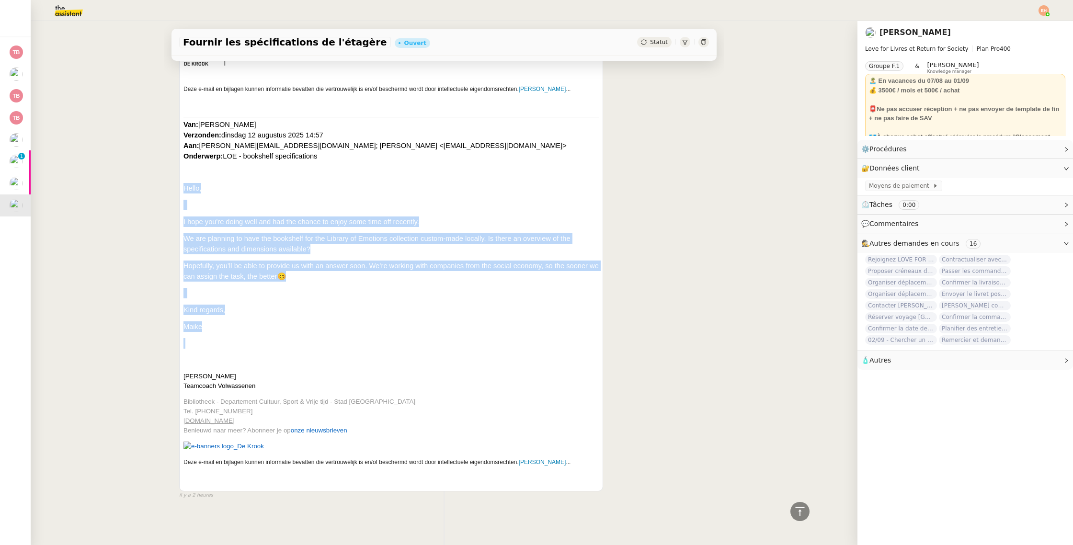
drag, startPoint x: 205, startPoint y: 308, endPoint x: 178, endPoint y: 183, distance: 127.5
click at [178, 181] on div "Tâche Message Commentaire Veuillez patienter une erreur s'est produite 👌👌👌 mess…" at bounding box center [444, 119] width 560 height 792
copy div "Hello, I hope you're doing well and had the chance to enjoy some time off recen…"
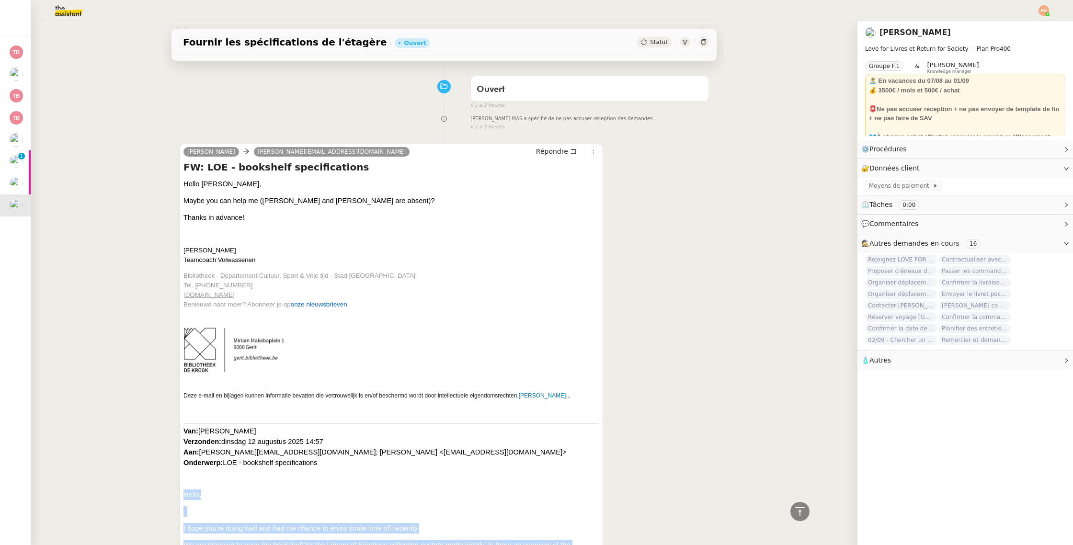
scroll to position [0, 0]
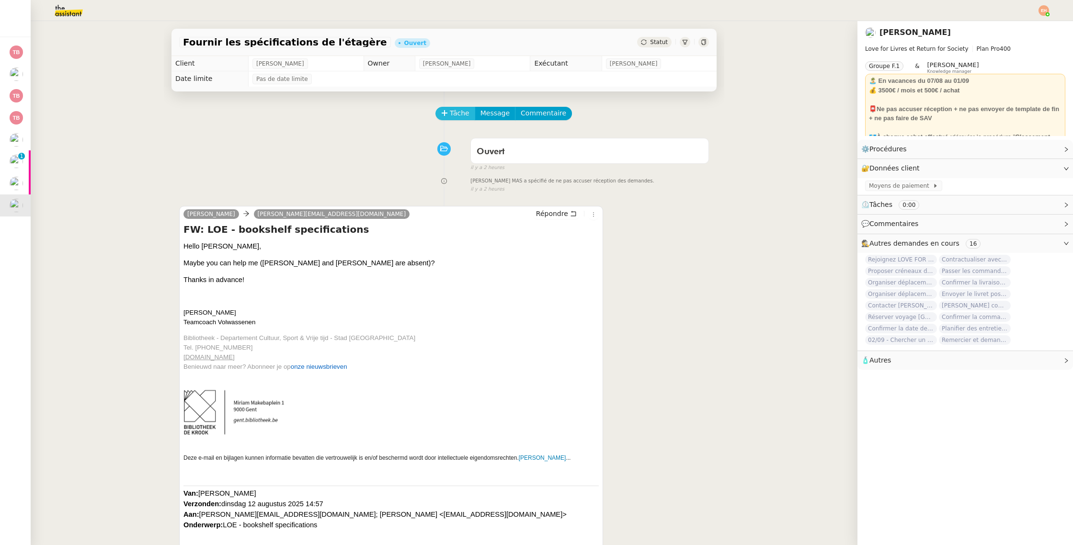
click at [456, 113] on span "Tâche" at bounding box center [460, 113] width 20 height 11
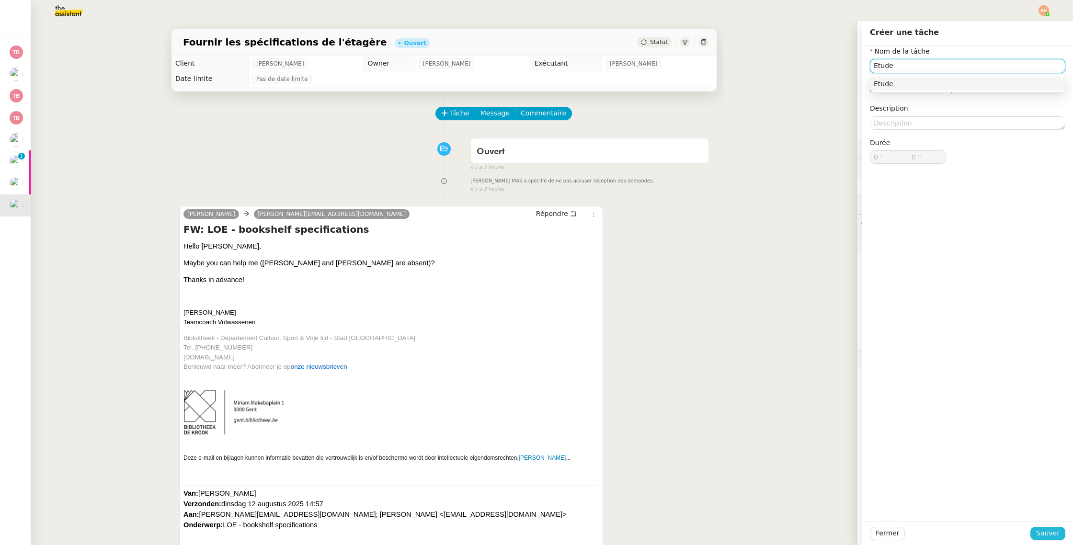
type input "Etude"
click at [1049, 533] on span "Sauver" at bounding box center [1047, 533] width 23 height 11
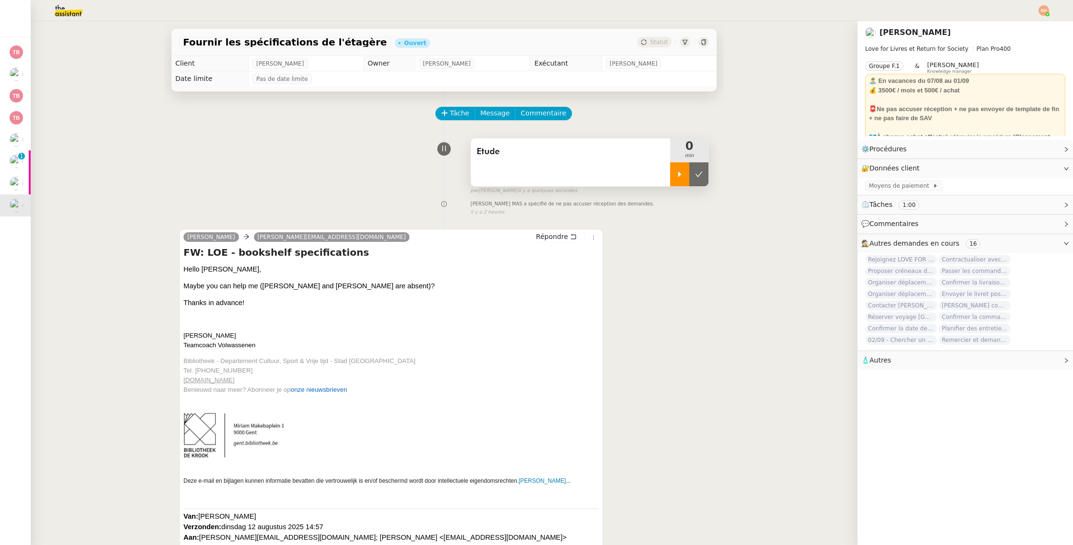
click at [681, 175] on icon at bounding box center [680, 175] width 8 height 8
drag, startPoint x: 692, startPoint y: 178, endPoint x: 696, endPoint y: 189, distance: 12.1
click at [692, 178] on icon at bounding box center [689, 175] width 8 height 8
drag, startPoint x: 698, startPoint y: 178, endPoint x: 696, endPoint y: 189, distance: 11.7
click at [698, 178] on icon at bounding box center [699, 175] width 8 height 8
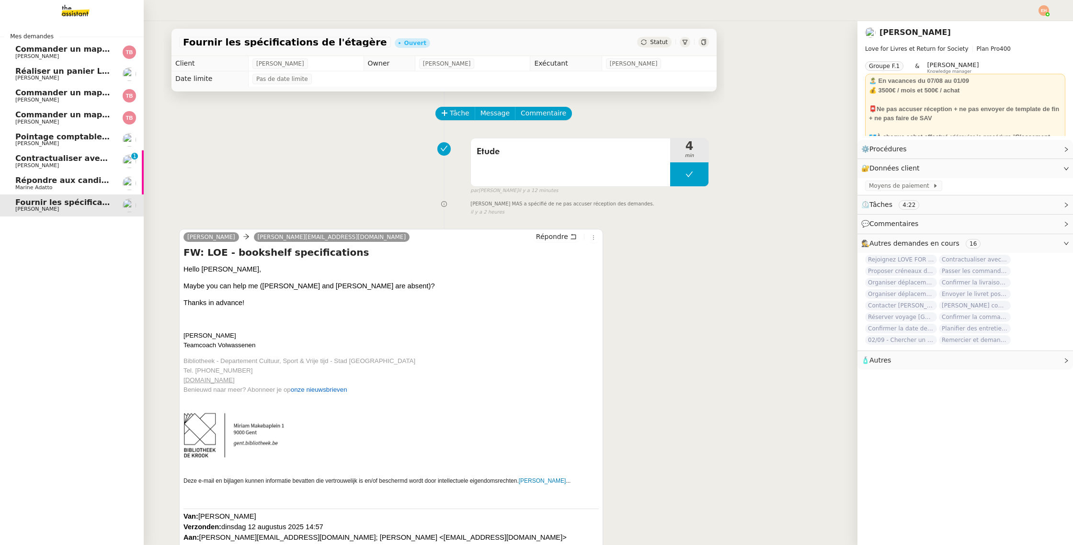
click at [83, 52] on span "Commander un mapping pour ACF" at bounding box center [89, 49] width 148 height 9
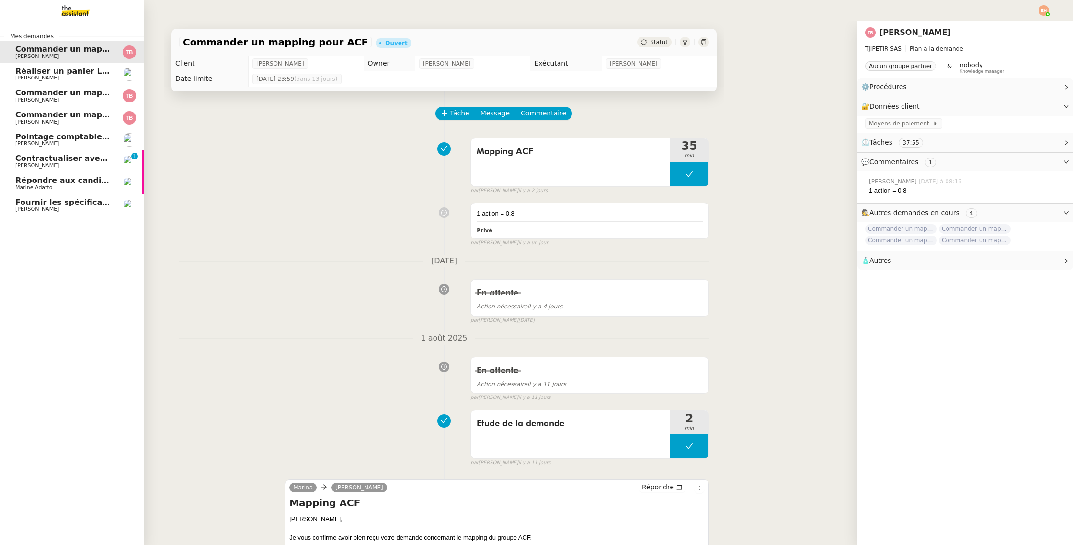
click at [78, 173] on link "Répondre aux candidats pour le poste de Chef de projet Marine Adatto" at bounding box center [72, 183] width 144 height 22
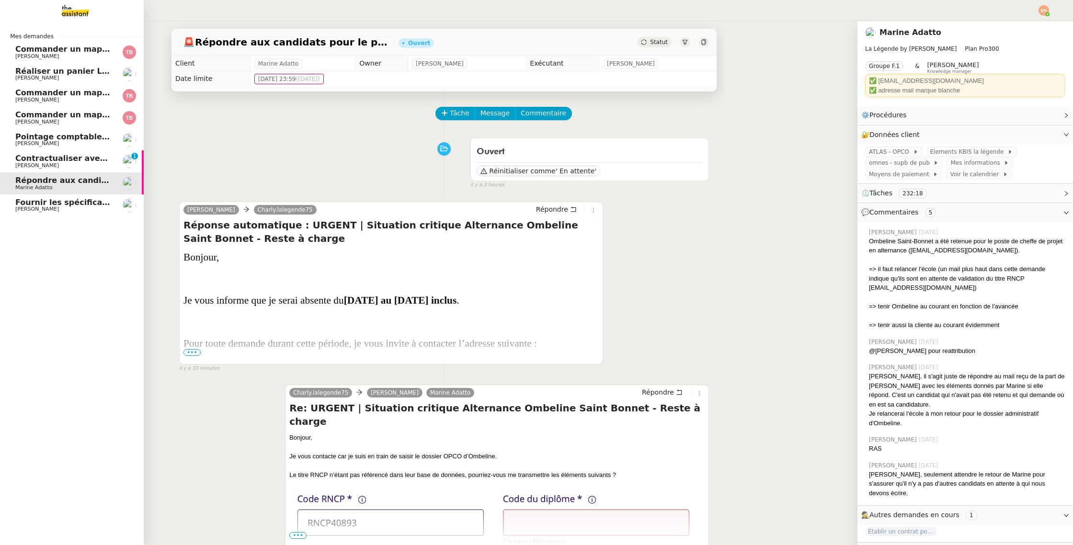
click at [80, 164] on span "[PERSON_NAME]" at bounding box center [63, 166] width 97 height 6
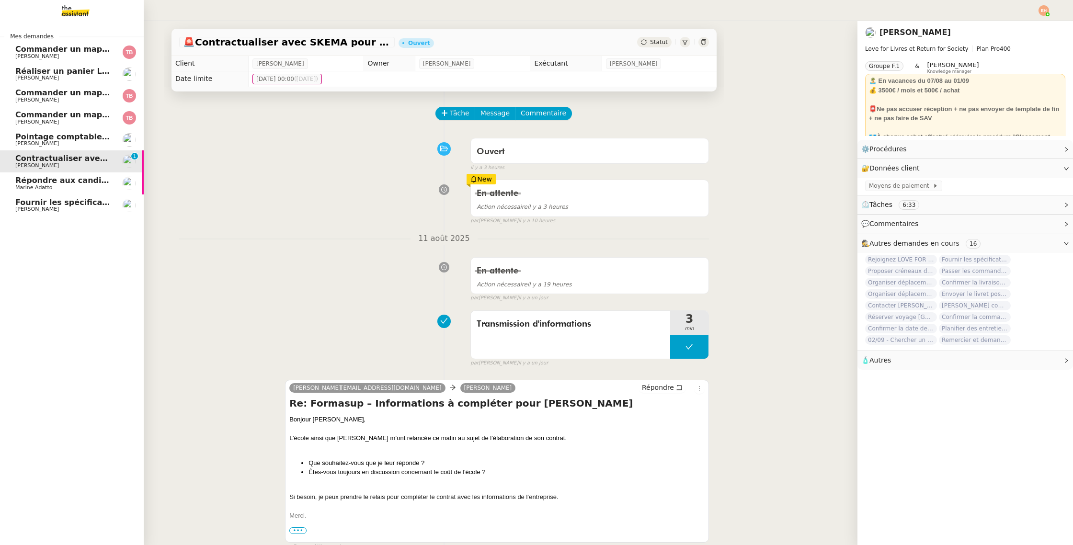
click at [82, 189] on span "Marine Adatto" at bounding box center [63, 188] width 97 height 6
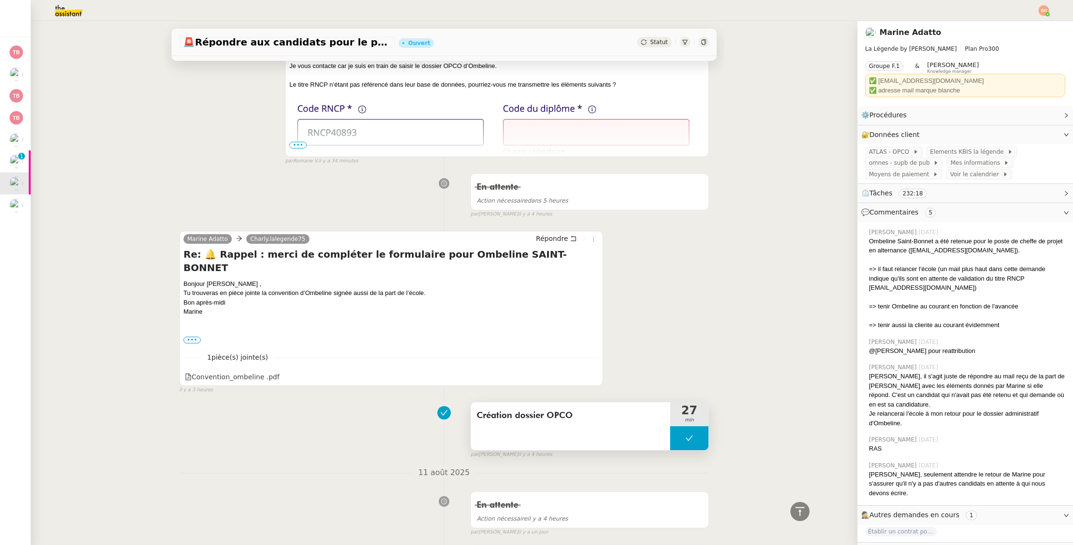
scroll to position [393, 0]
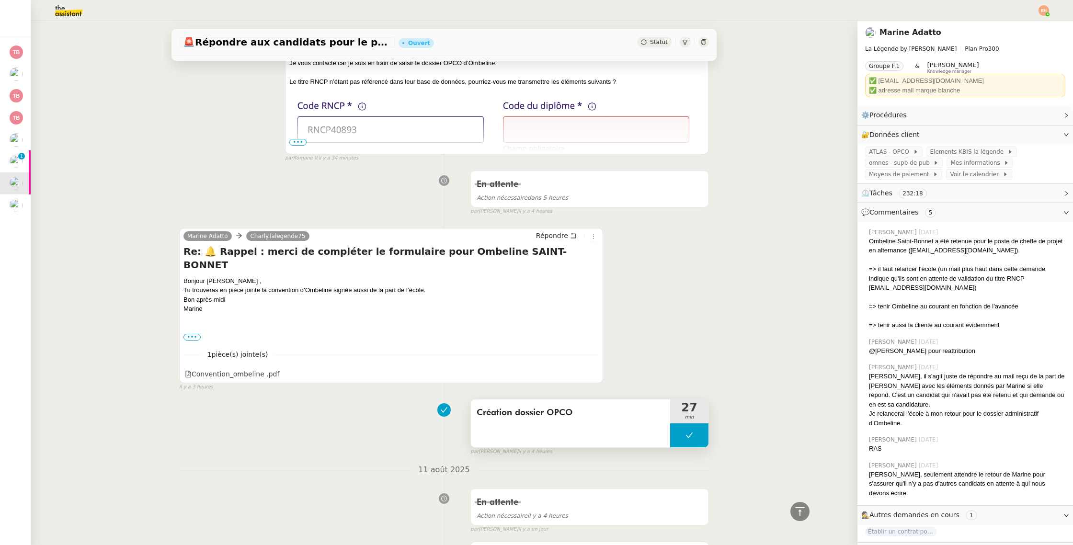
click at [691, 430] on button at bounding box center [689, 435] width 38 height 24
click at [678, 423] on div at bounding box center [679, 435] width 19 height 24
click at [246, 369] on div "Convention_ombeline .pdf" at bounding box center [232, 374] width 94 height 11
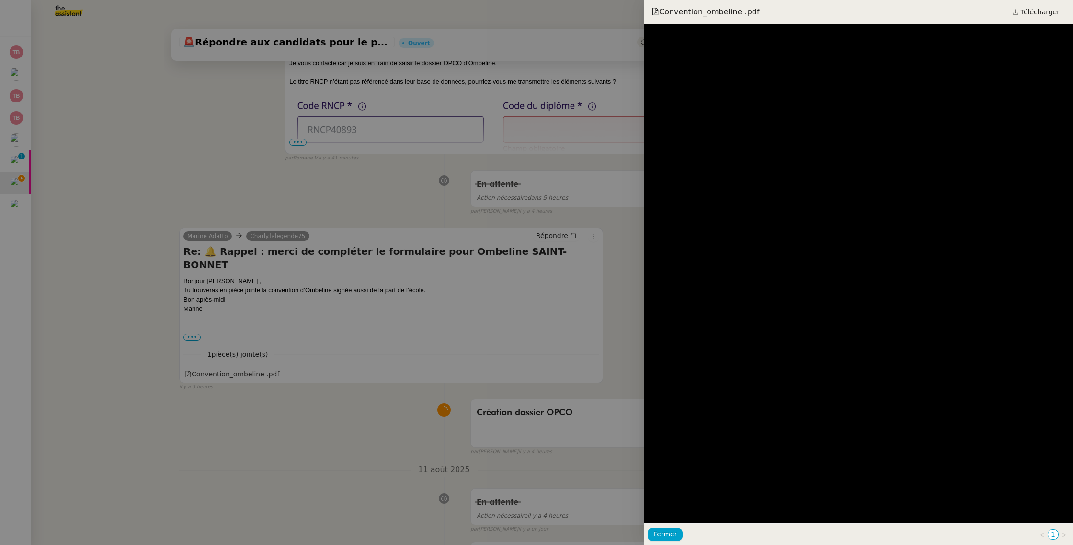
click at [510, 162] on div at bounding box center [536, 272] width 1073 height 545
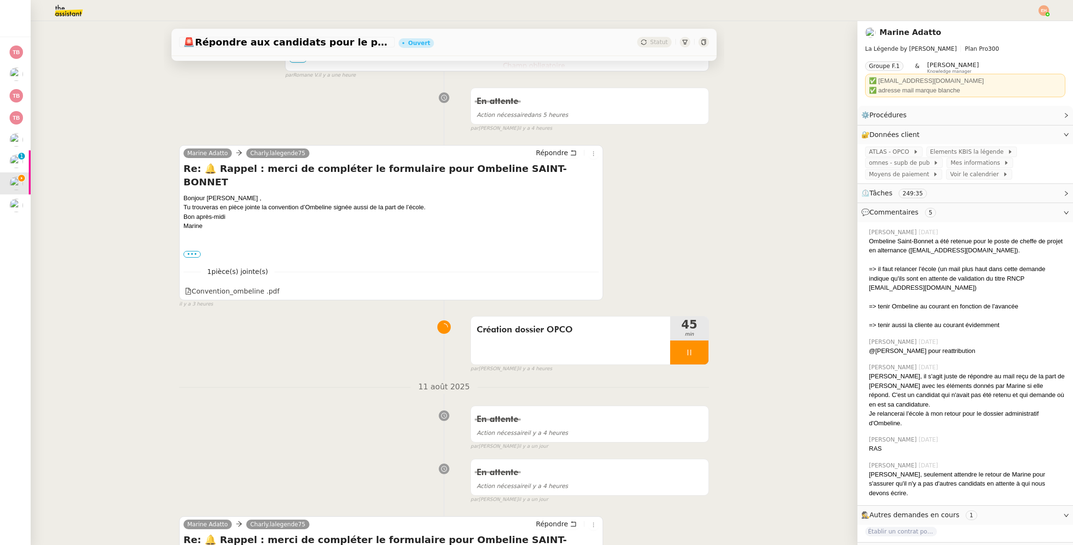
scroll to position [557, 0]
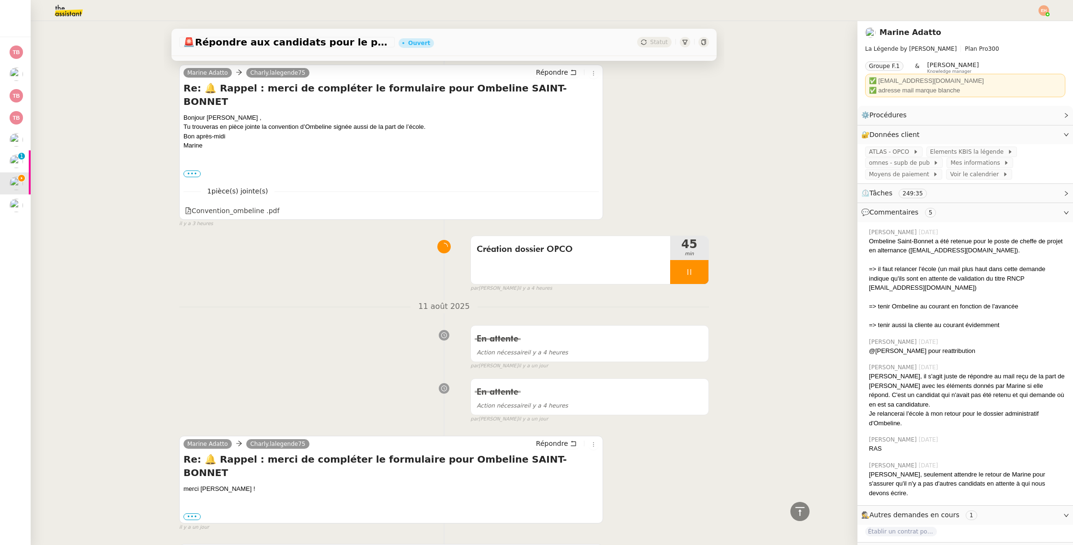
drag, startPoint x: 688, startPoint y: 253, endPoint x: 709, endPoint y: 258, distance: 21.6
click at [688, 260] on div at bounding box center [689, 272] width 38 height 24
drag, startPoint x: 697, startPoint y: 260, endPoint x: 546, endPoint y: 294, distance: 155.6
click at [696, 268] on icon at bounding box center [699, 272] width 8 height 8
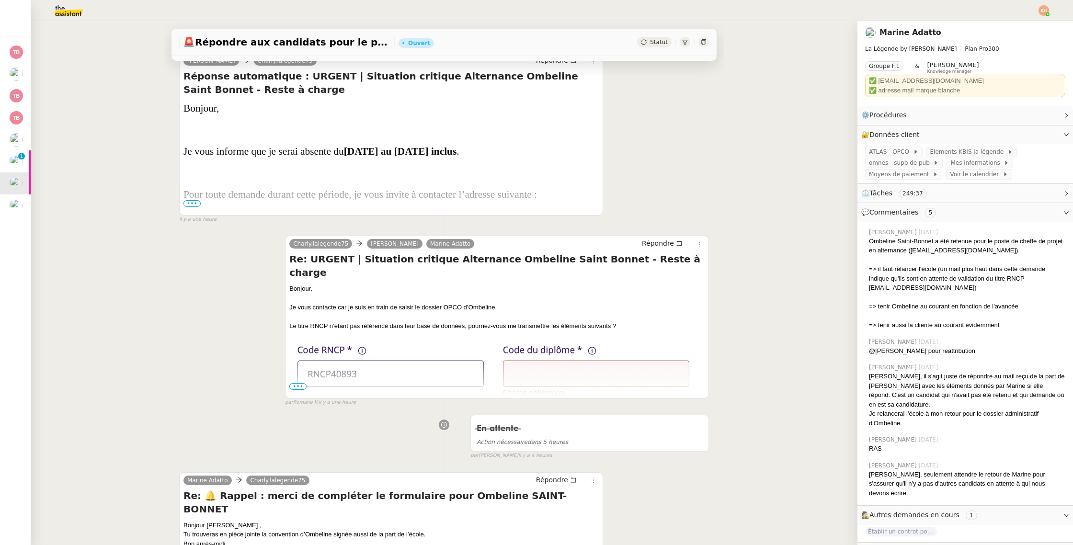
scroll to position [0, 0]
